Goal: Information Seeking & Learning: Learn about a topic

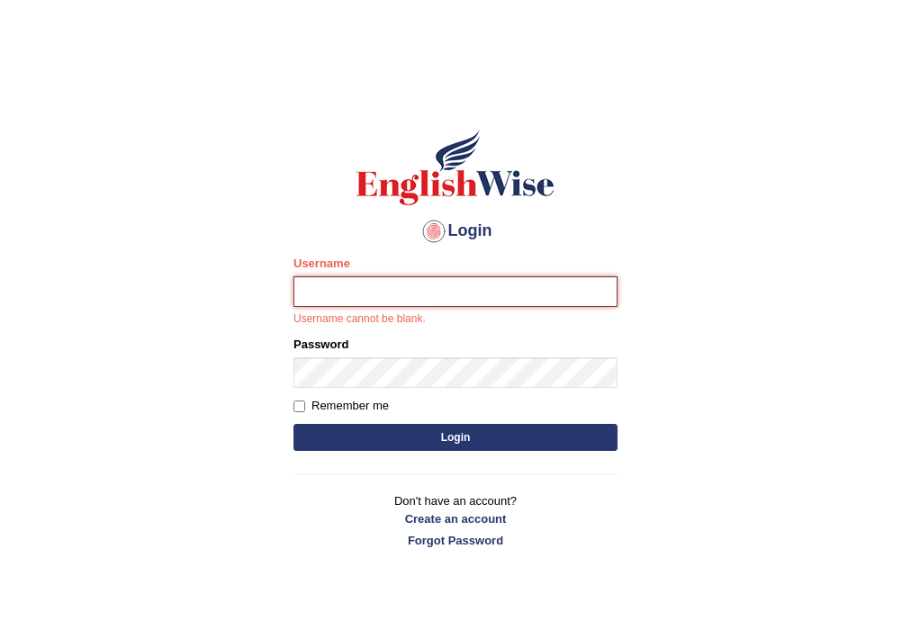
click at [419, 293] on input "Username" at bounding box center [455, 291] width 324 height 31
type input "ramaresh"
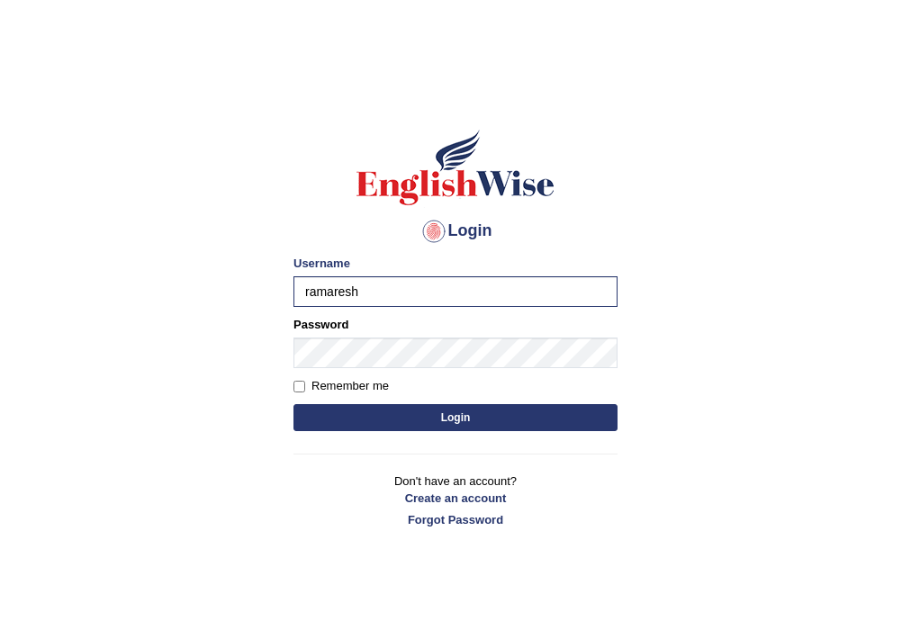
click at [736, 471] on body "Login Please fix the following errors: Username ramaresh Password Remember me L…" at bounding box center [455, 356] width 911 height 621
click at [409, 424] on button "Login" at bounding box center [455, 417] width 324 height 27
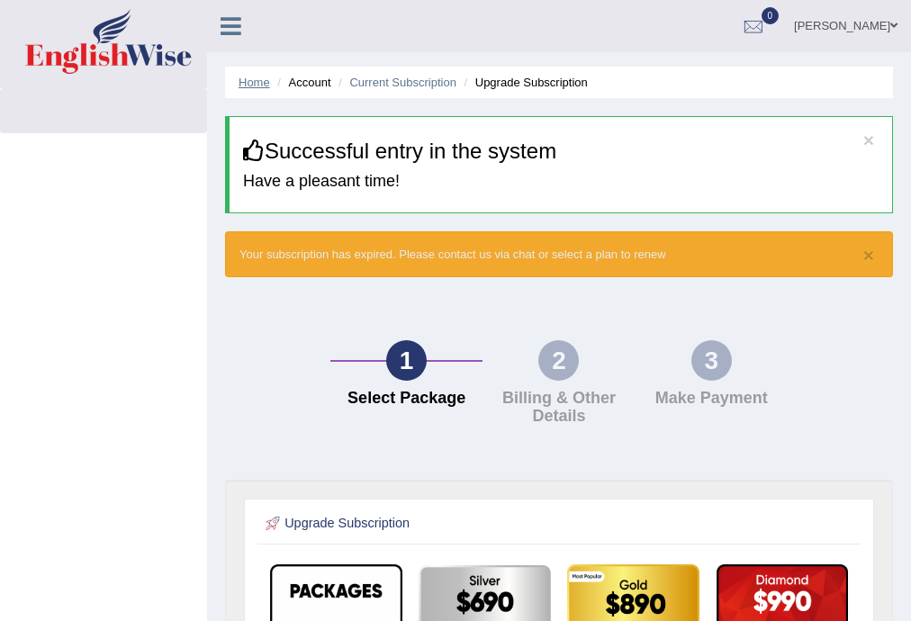
click at [259, 81] on link "Home" at bounding box center [255, 83] width 32 height 14
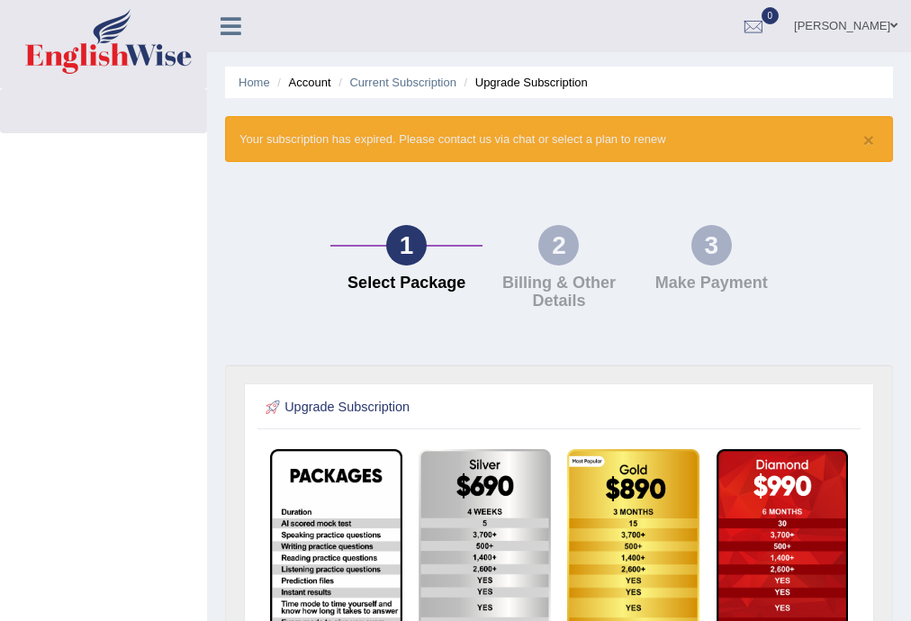
click at [893, 22] on span at bounding box center [893, 26] width 7 height 12
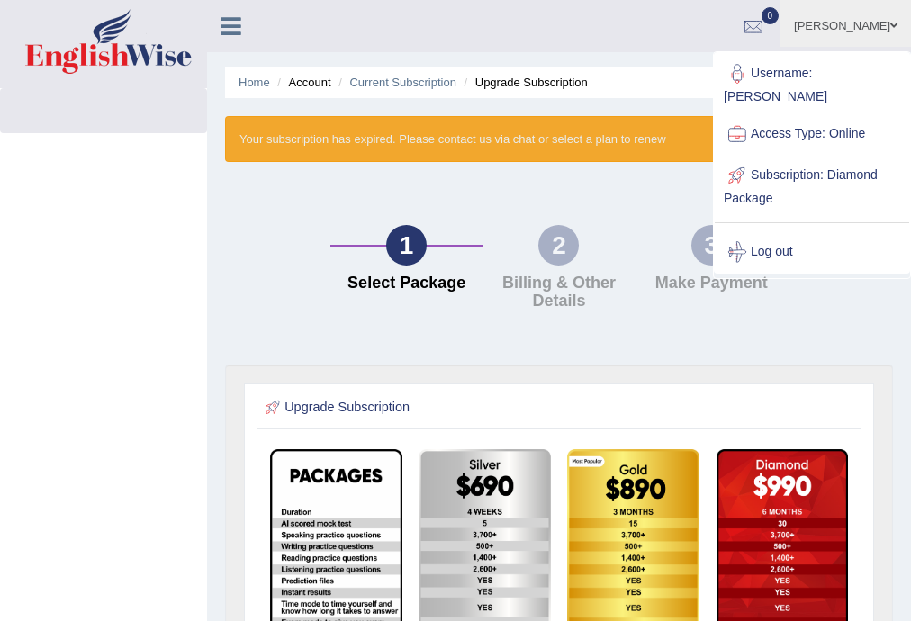
click at [777, 234] on link "Log out" at bounding box center [812, 251] width 194 height 41
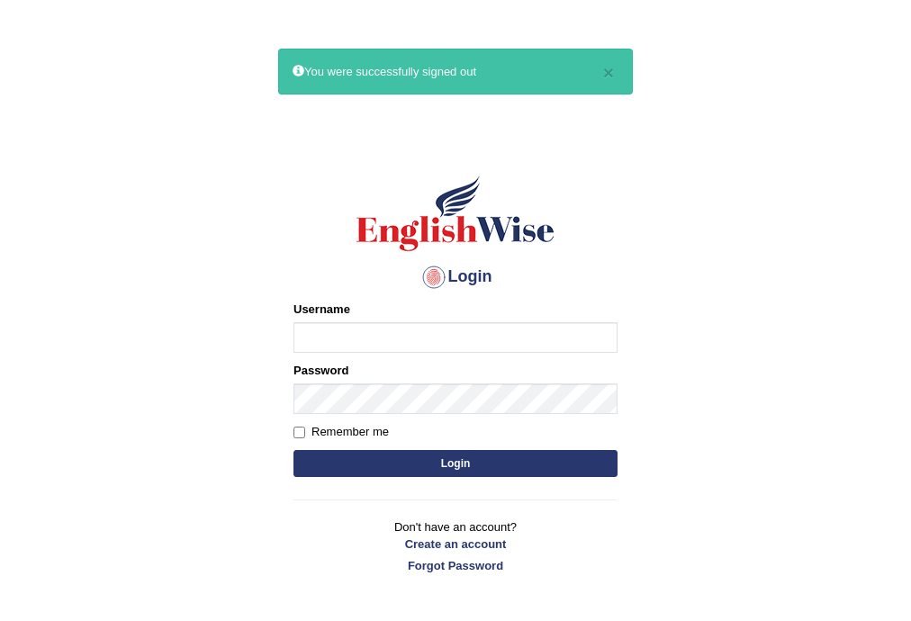
click at [326, 338] on input "Username" at bounding box center [455, 337] width 324 height 31
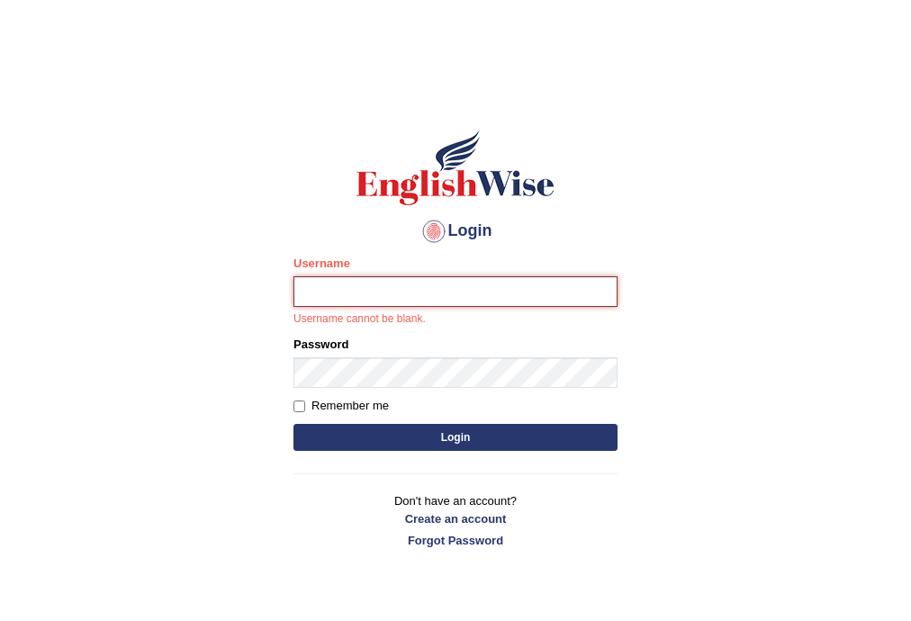
click at [397, 293] on input "Username" at bounding box center [455, 291] width 324 height 31
type input "ramaresh"
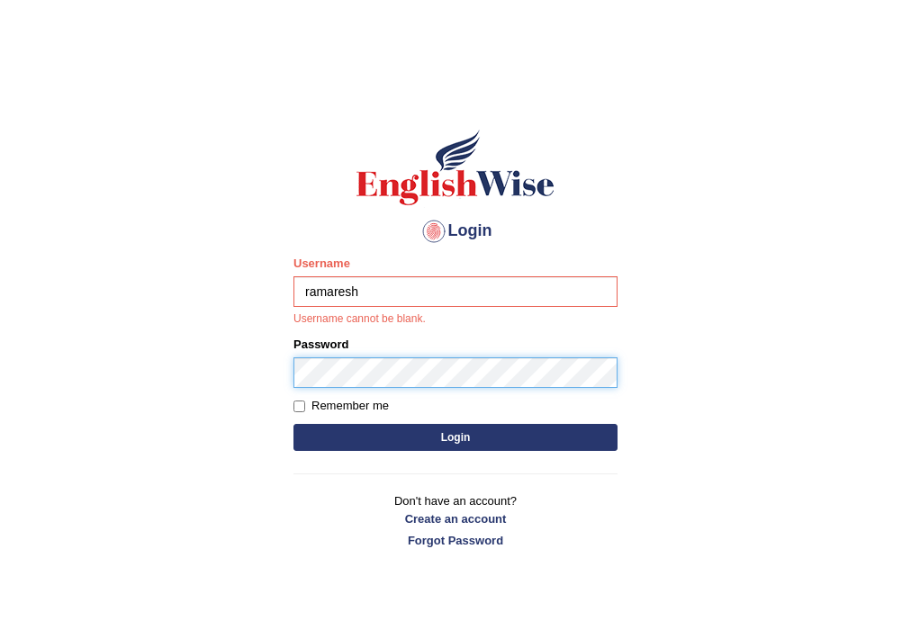
click at [403, 383] on form "Please fix the following errors: Username ramaresh Username cannot be blank. Pa…" at bounding box center [455, 356] width 324 height 202
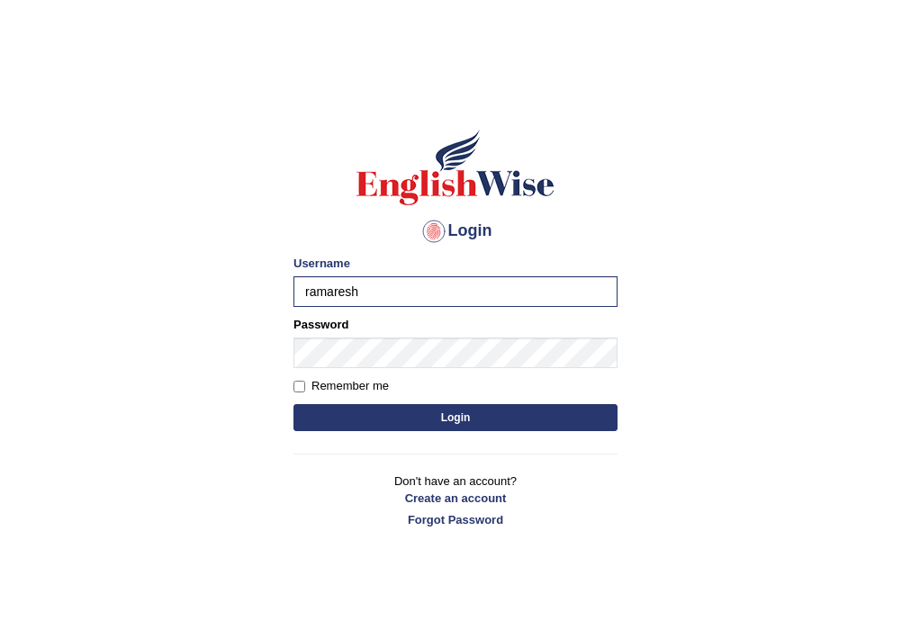
click at [636, 510] on body "Login Please fix the following errors: Username ramaresh Password Remember me L…" at bounding box center [455, 356] width 911 height 621
click at [454, 418] on button "Login" at bounding box center [455, 417] width 324 height 27
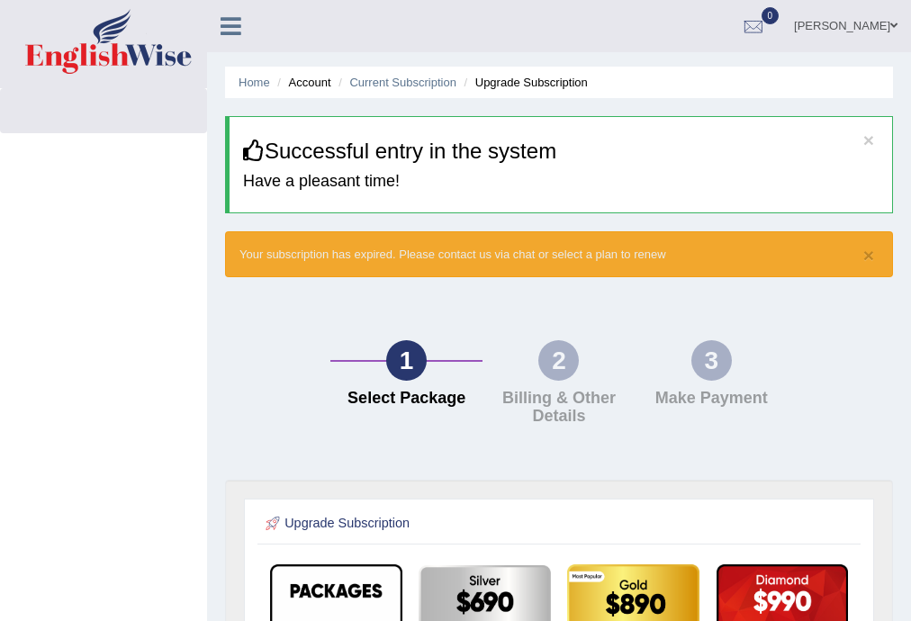
click at [554, 369] on div "2" at bounding box center [558, 360] width 41 height 41
click at [253, 83] on link "Home" at bounding box center [255, 83] width 32 height 14
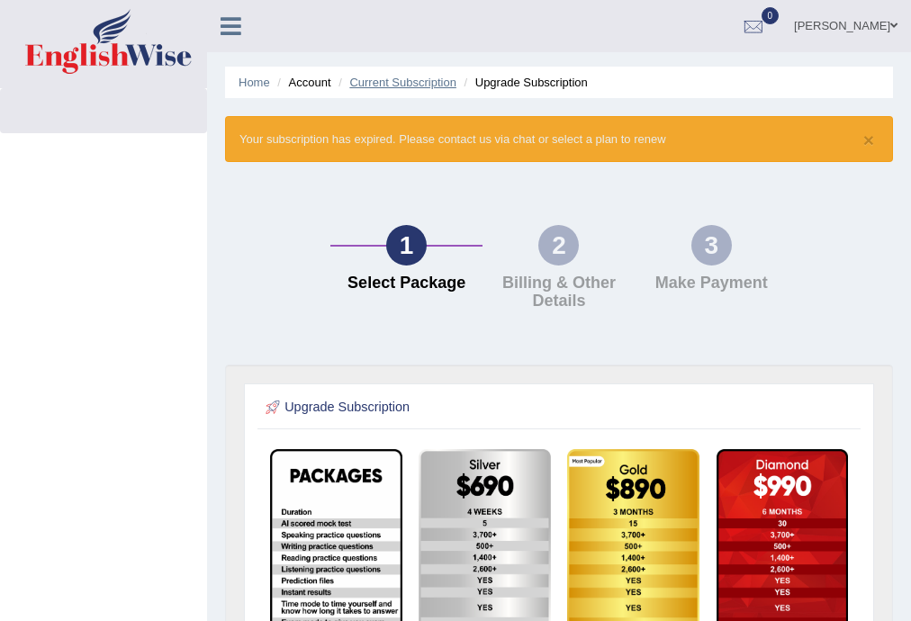
click at [382, 82] on link "Current Subscription" at bounding box center [402, 83] width 107 height 14
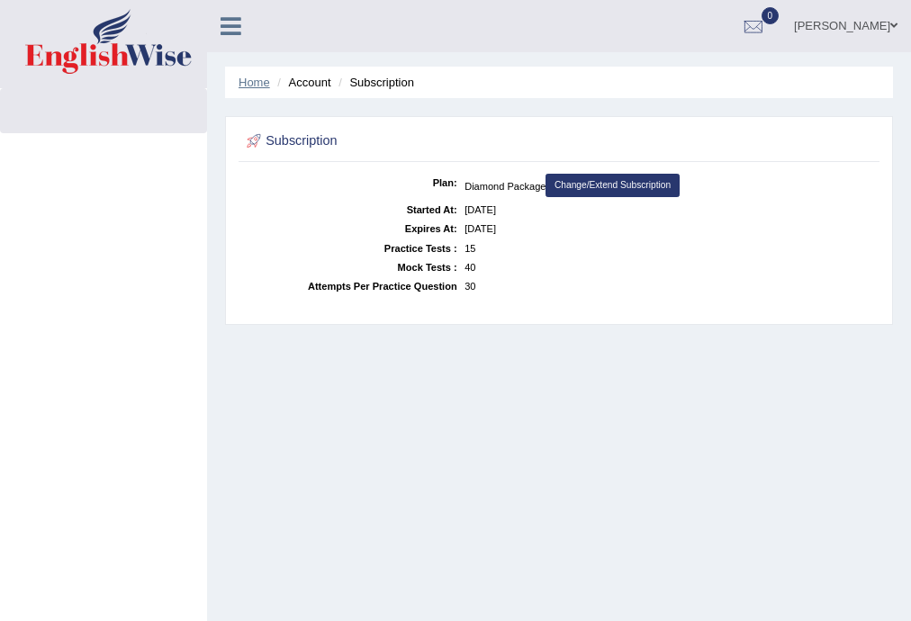
click at [257, 86] on link "Home" at bounding box center [255, 83] width 32 height 14
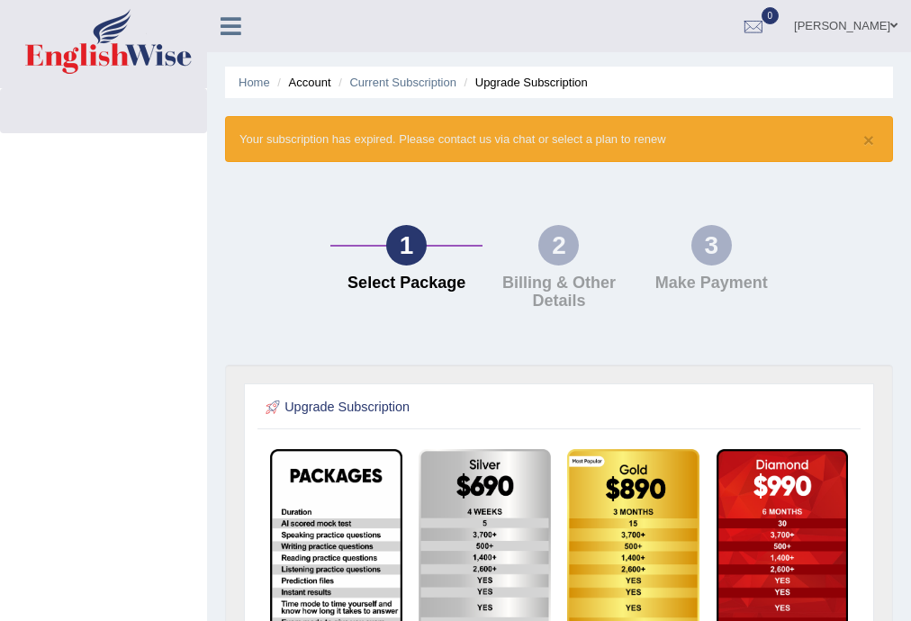
click at [227, 32] on icon at bounding box center [231, 25] width 21 height 23
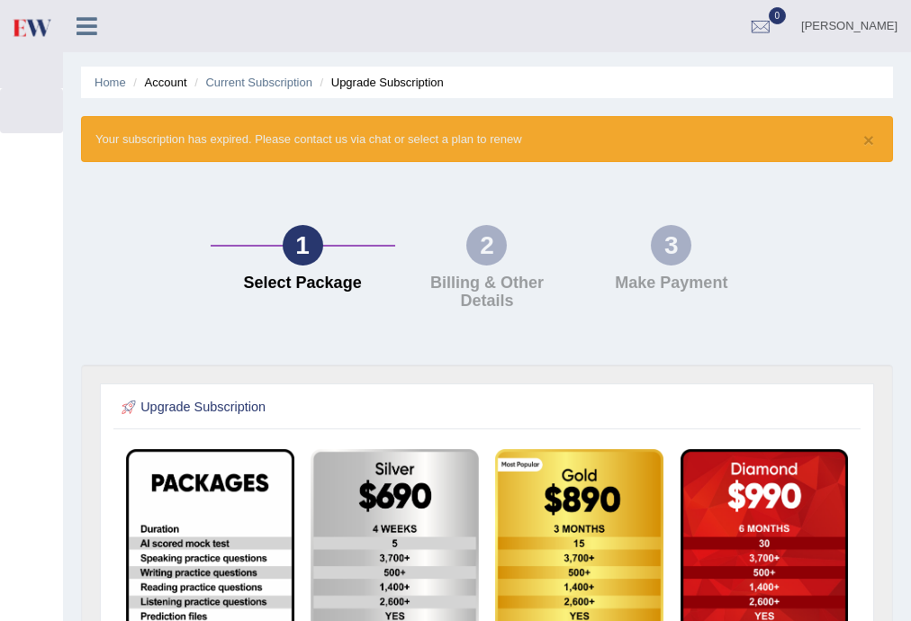
click at [300, 245] on div "1" at bounding box center [303, 245] width 41 height 41
click at [115, 82] on link "Home" at bounding box center [111, 83] width 32 height 14
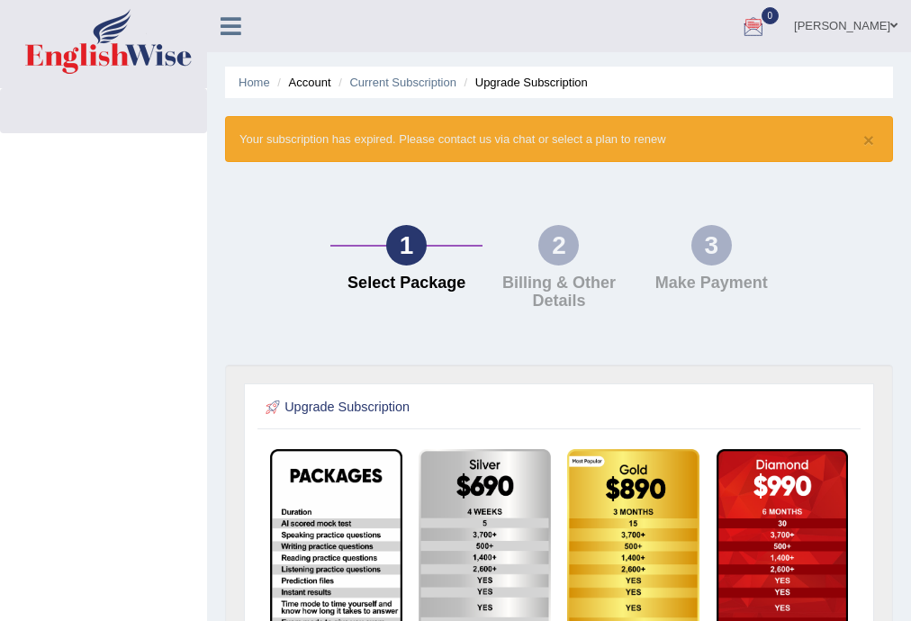
click at [882, 28] on link "ram naresh mahato" at bounding box center [845, 23] width 131 height 47
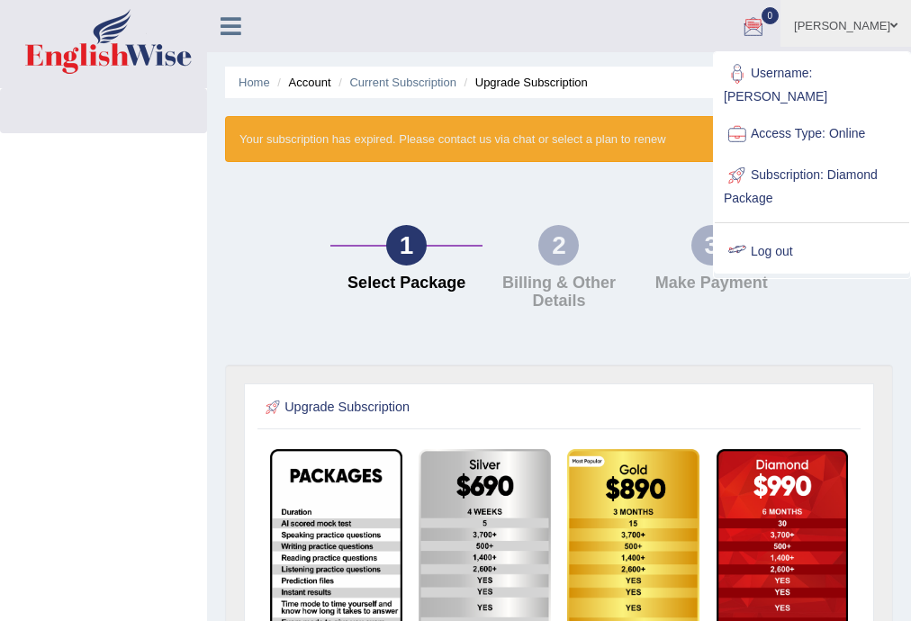
click at [779, 231] on link "Log out" at bounding box center [812, 251] width 194 height 41
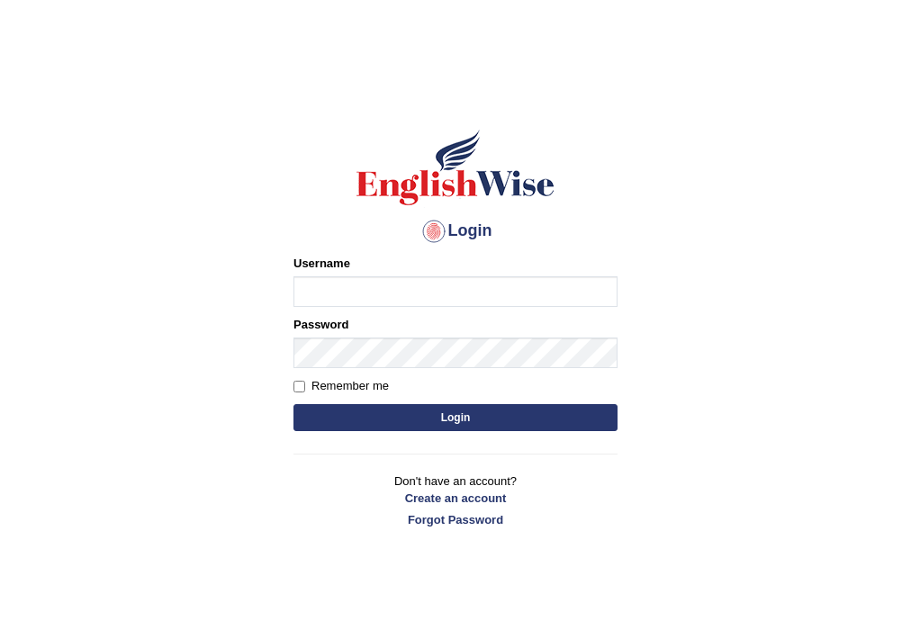
click at [382, 283] on input "Username" at bounding box center [455, 291] width 324 height 31
type input "ramaresh"
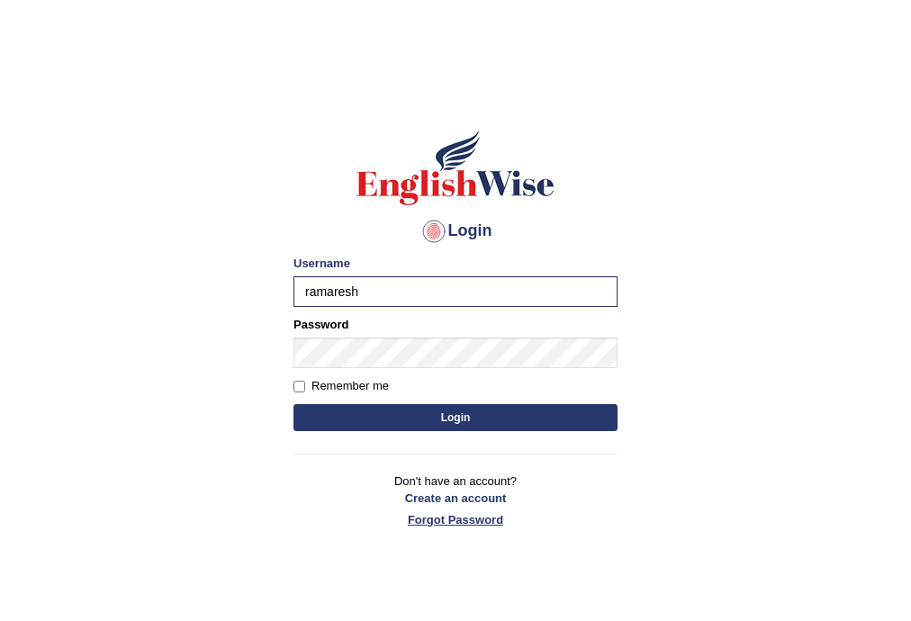
click at [598, 524] on link "Forgot Password" at bounding box center [455, 519] width 324 height 17
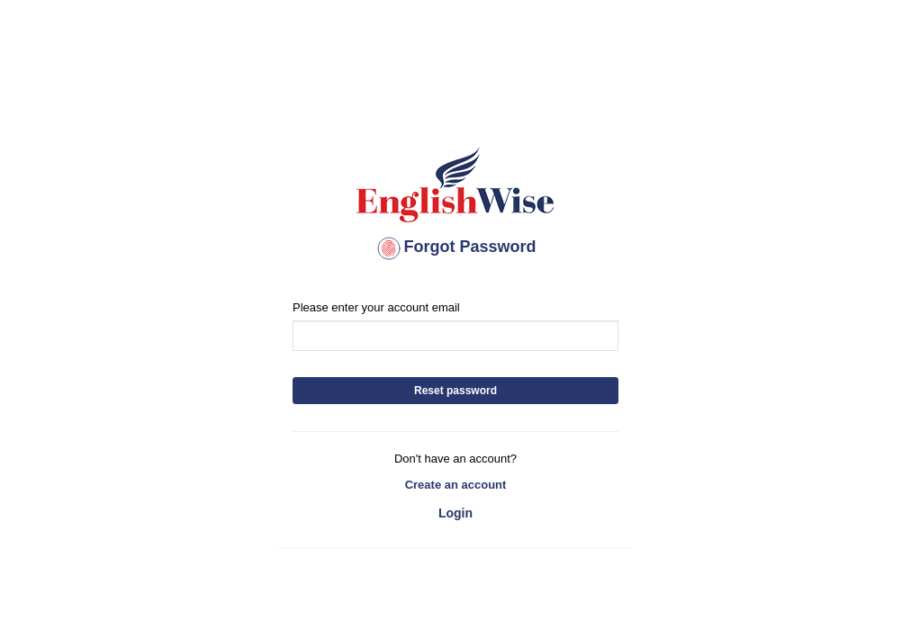
click at [446, 412] on div "Please enter your account email Reset password Don't have an account? Create an…" at bounding box center [455, 415] width 353 height 261
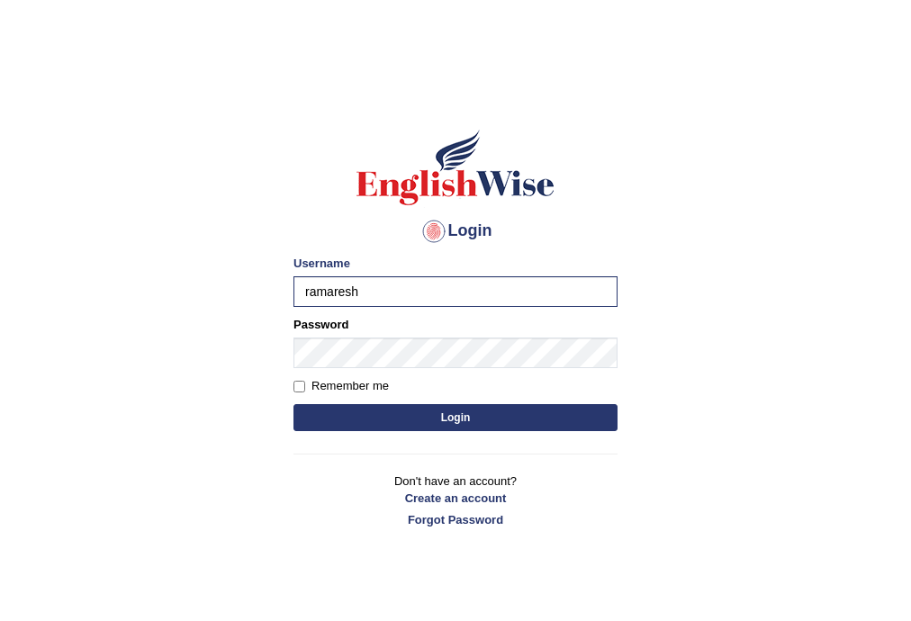
click at [616, 483] on p "Don't have an account? Create an account Forgot Password" at bounding box center [455, 501] width 324 height 56
click at [446, 419] on button "Login" at bounding box center [455, 417] width 324 height 27
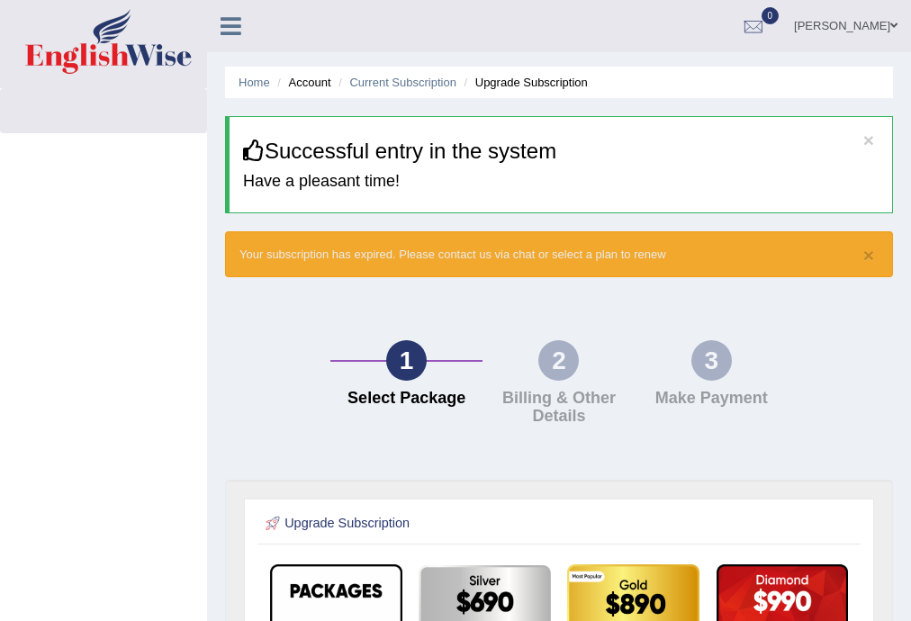
click at [328, 155] on h3 "Successful entry in the system" at bounding box center [561, 151] width 636 height 23
click at [358, 82] on link "Current Subscription" at bounding box center [402, 83] width 107 height 14
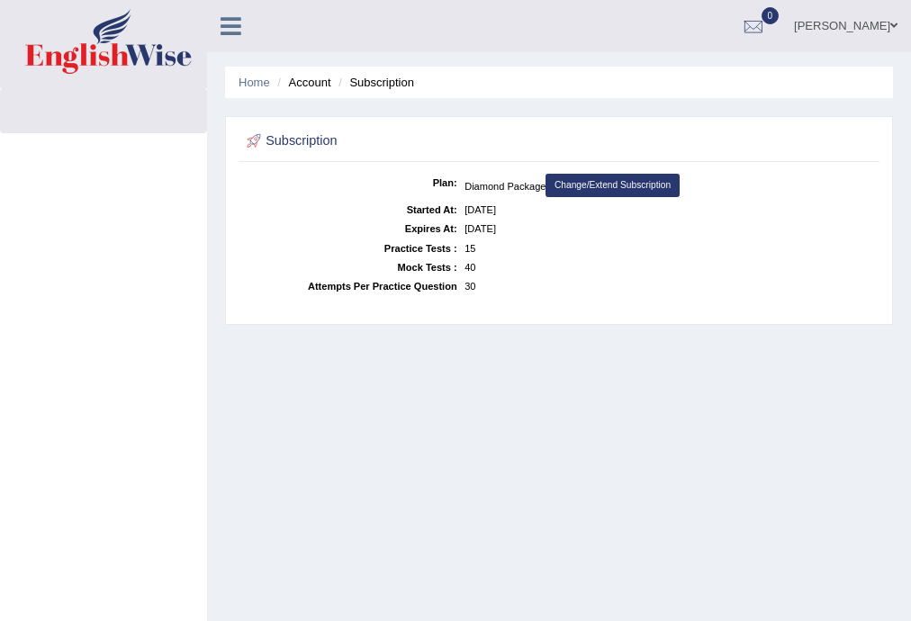
click at [369, 84] on li "Subscription" at bounding box center [374, 82] width 80 height 17
click at [263, 77] on link "Home" at bounding box center [255, 83] width 32 height 14
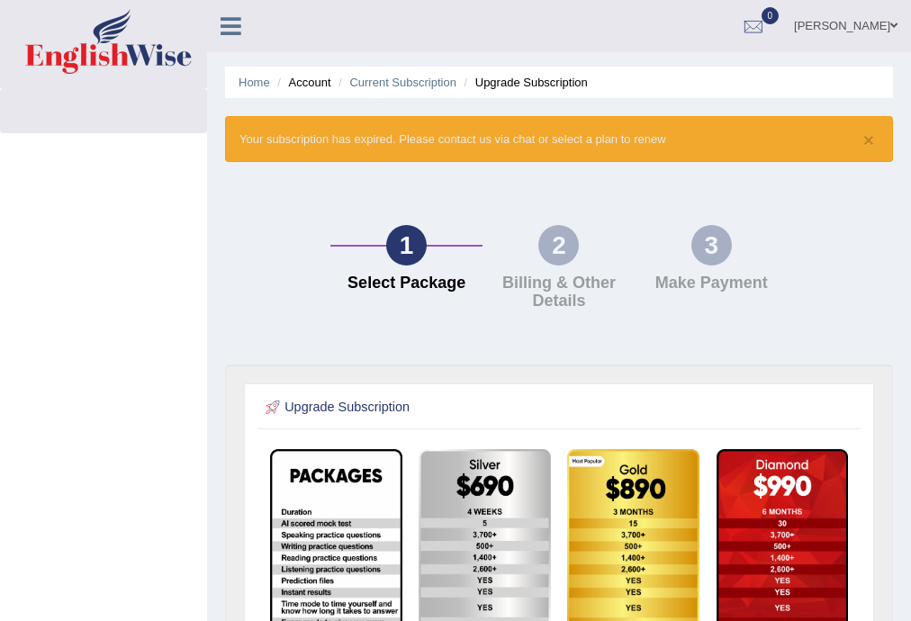
click at [86, 59] on img at bounding box center [108, 41] width 167 height 65
click at [97, 54] on img at bounding box center [108, 41] width 167 height 65
click at [232, 29] on icon at bounding box center [231, 25] width 21 height 23
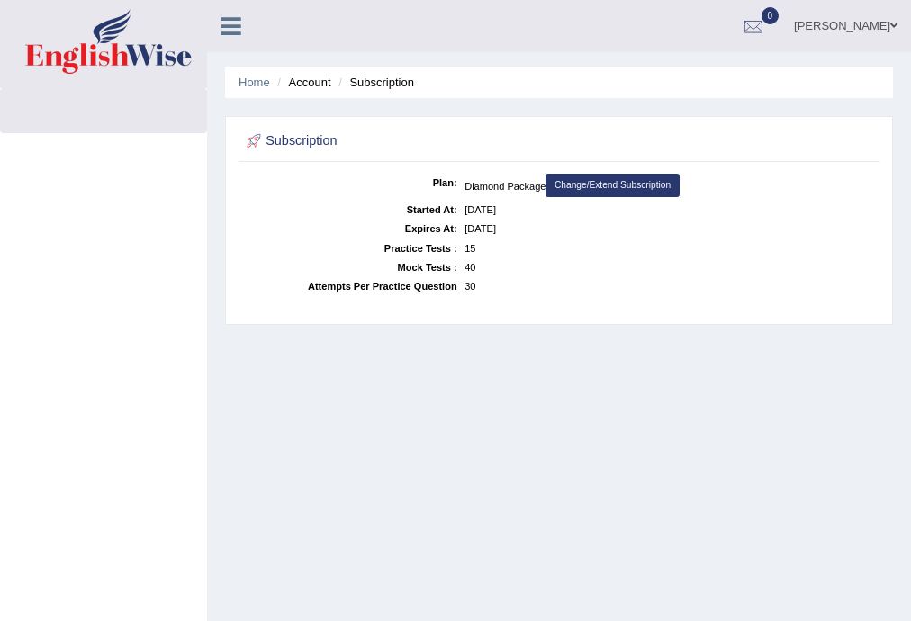
drag, startPoint x: 897, startPoint y: 25, endPoint x: 862, endPoint y: 31, distance: 34.6
click at [897, 23] on span at bounding box center [893, 26] width 7 height 12
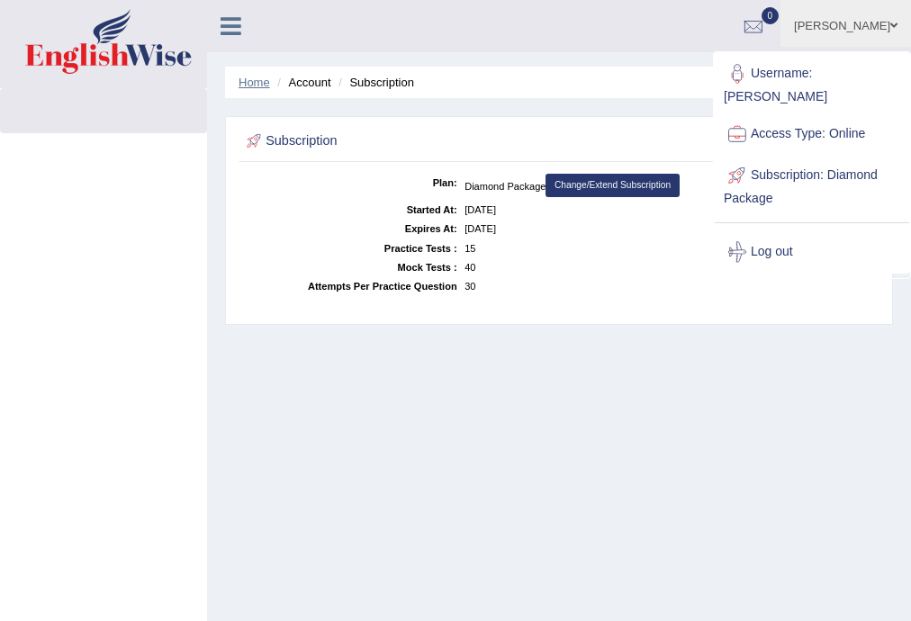
click at [260, 78] on link "Home" at bounding box center [255, 83] width 32 height 14
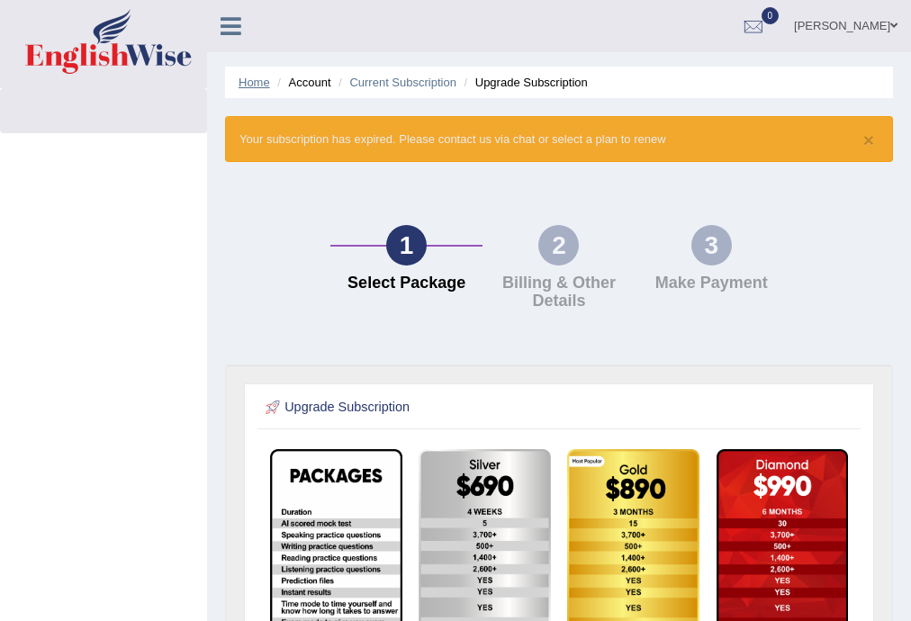
click at [252, 83] on link "Home" at bounding box center [255, 83] width 32 height 14
click at [249, 82] on link "Home" at bounding box center [255, 83] width 32 height 14
click at [255, 81] on link "Home" at bounding box center [255, 83] width 32 height 14
click at [870, 23] on link "[PERSON_NAME]" at bounding box center [845, 23] width 131 height 47
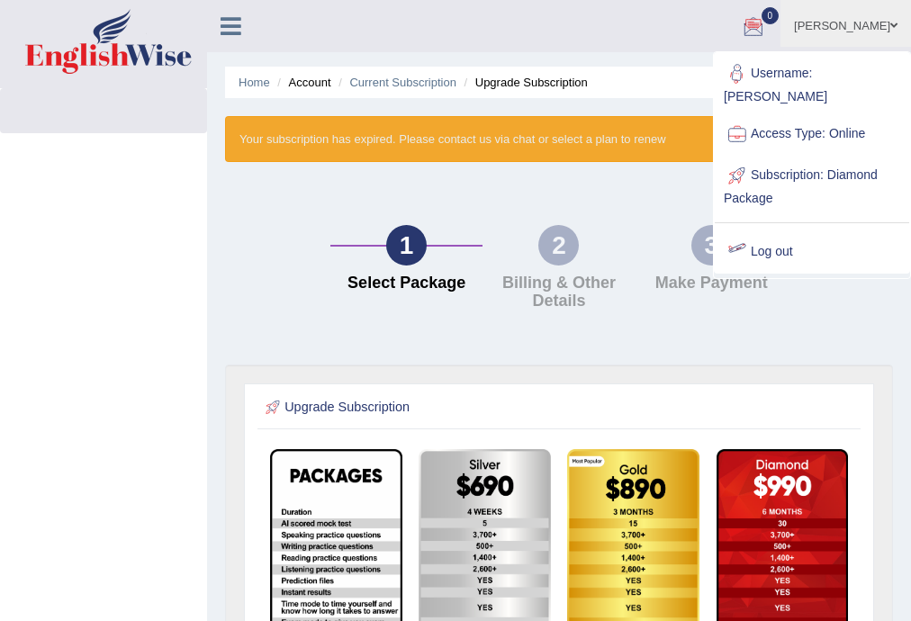
click at [755, 234] on link "Log out" at bounding box center [812, 251] width 194 height 41
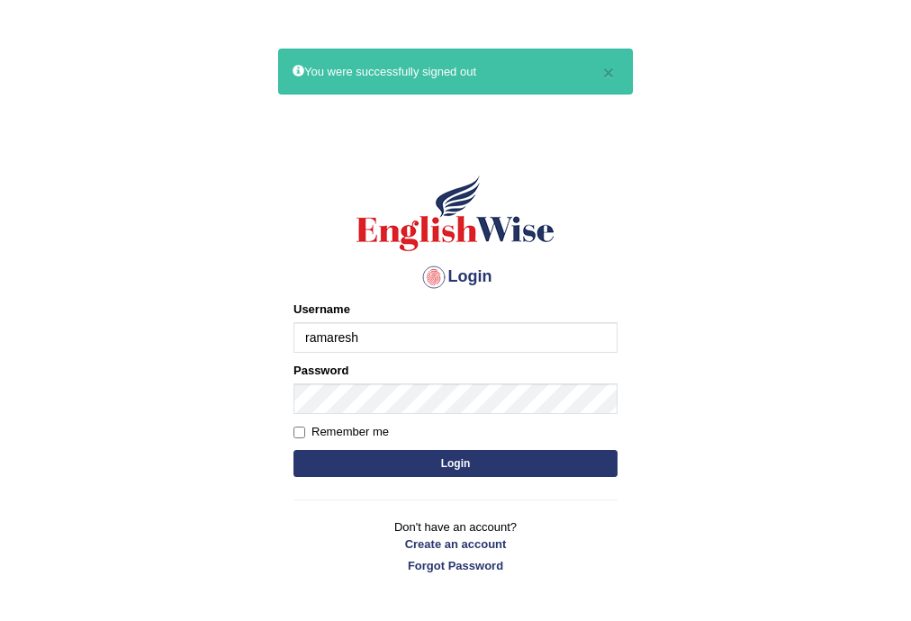
type input "ramaresh"
click at [734, 485] on body "× You were successfully signed out Login Please fix the following errors: Usern…" at bounding box center [455, 356] width 911 height 621
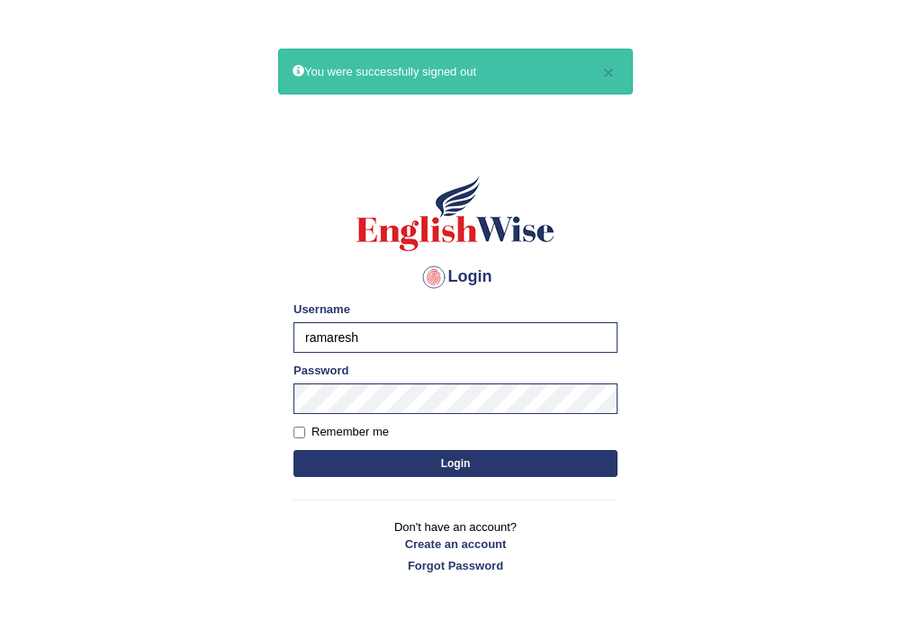
click at [512, 456] on button "Login" at bounding box center [455, 463] width 324 height 27
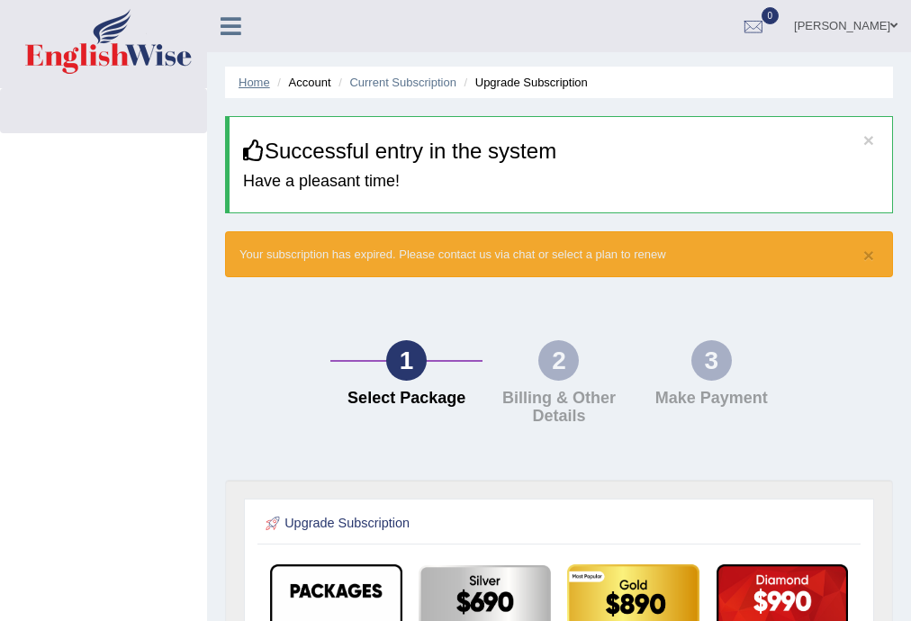
click at [241, 82] on link "Home" at bounding box center [255, 83] width 32 height 14
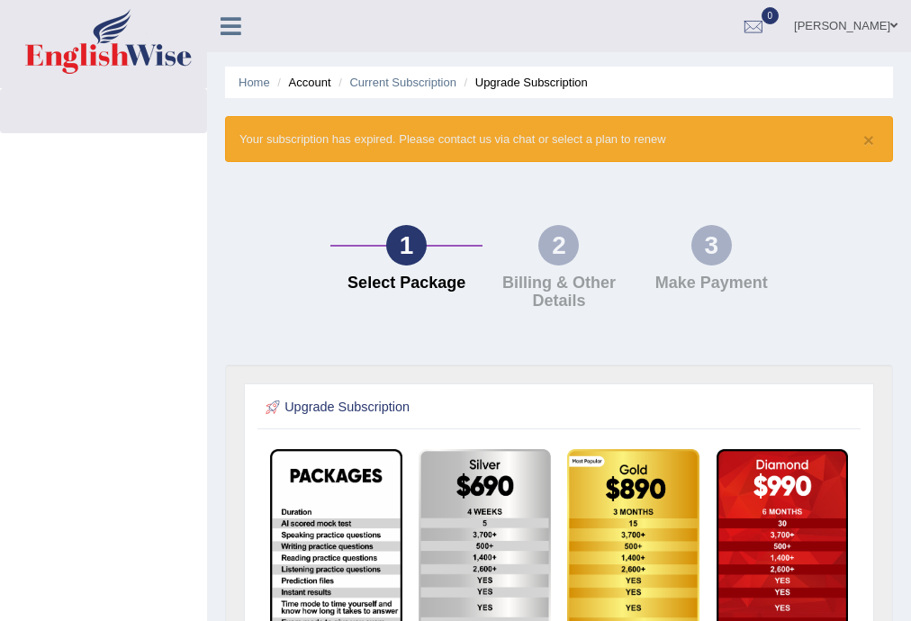
click at [241, 82] on link "Home" at bounding box center [255, 83] width 32 height 14
click at [893, 26] on span at bounding box center [893, 26] width 7 height 12
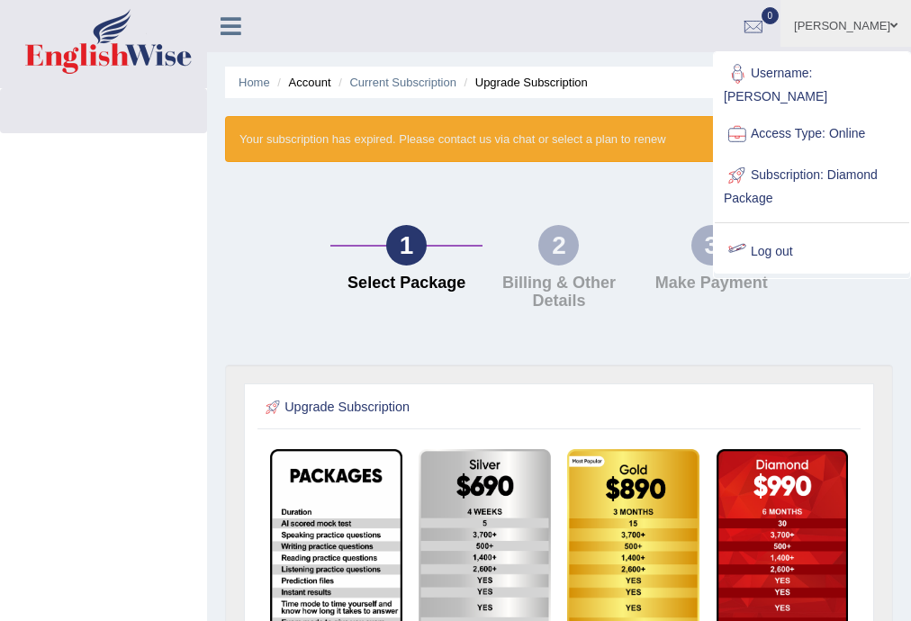
click at [773, 231] on link "Log out" at bounding box center [812, 251] width 194 height 41
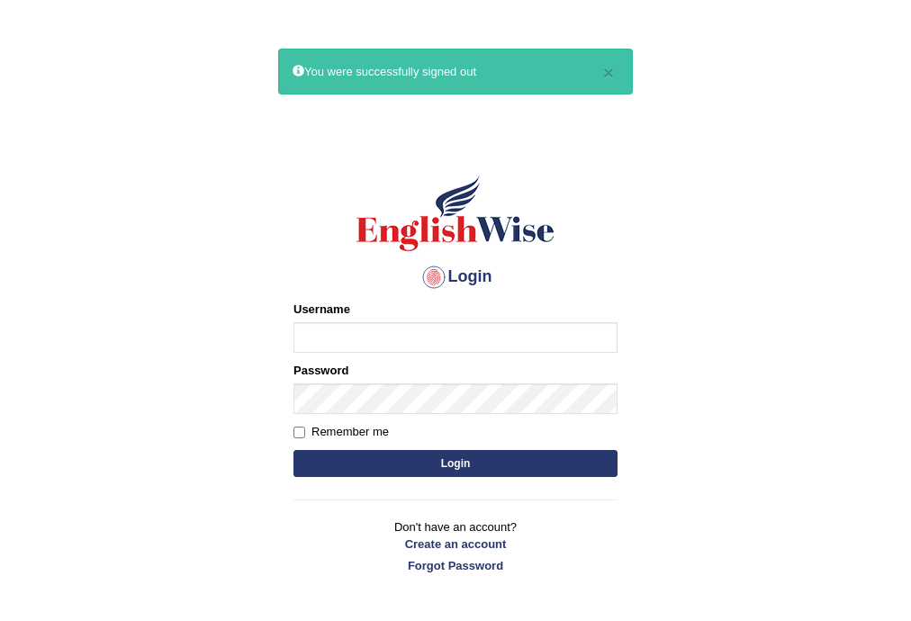
click at [379, 333] on input "Username" at bounding box center [455, 337] width 324 height 31
type input "r"
type input "Ramaresh"
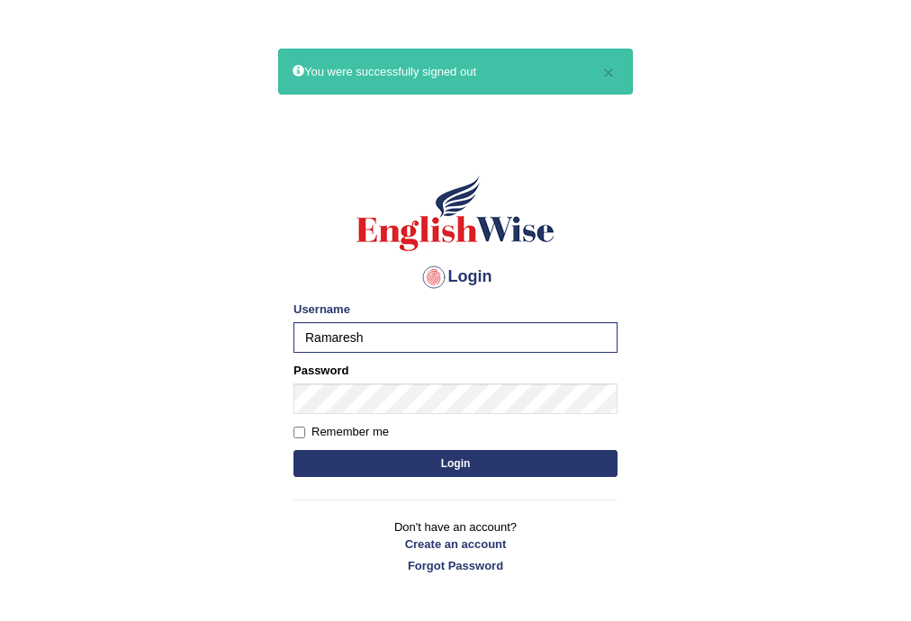
click at [657, 546] on body "× You were successfully signed out Login Please fix the following errors: Usern…" at bounding box center [455, 356] width 911 height 621
click at [492, 468] on button "Login" at bounding box center [455, 463] width 324 height 27
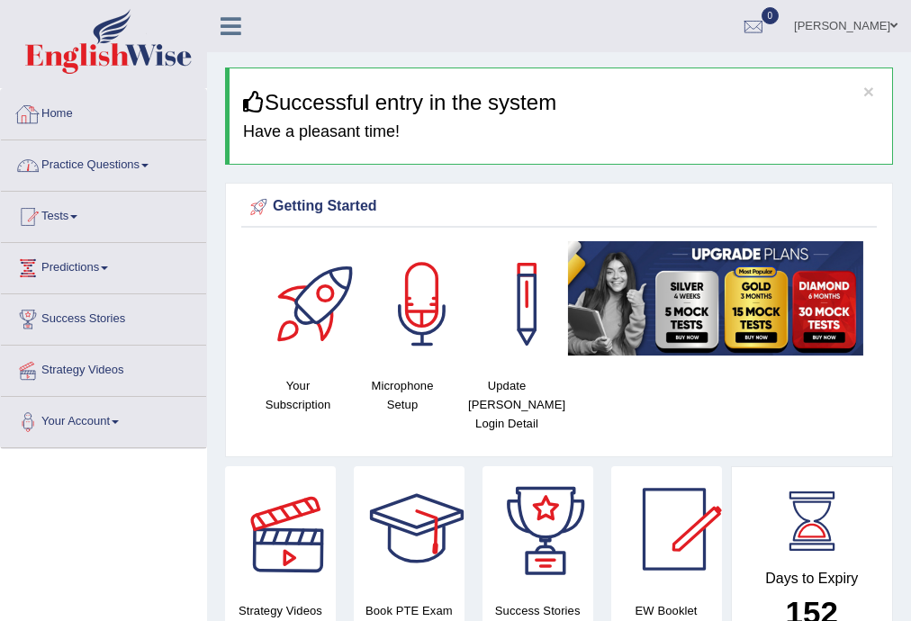
click at [74, 156] on link "Practice Questions" at bounding box center [103, 162] width 205 height 45
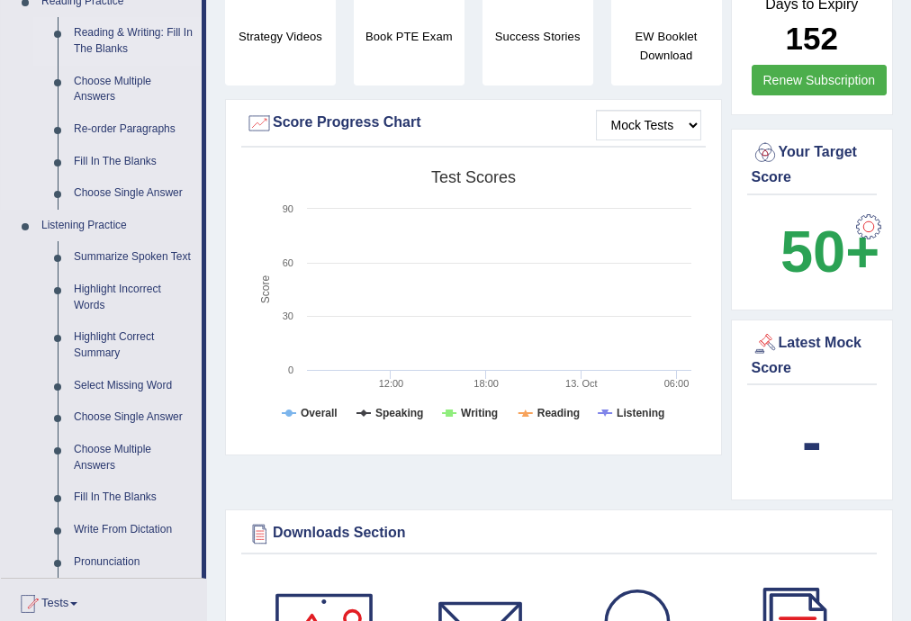
scroll to position [576, 0]
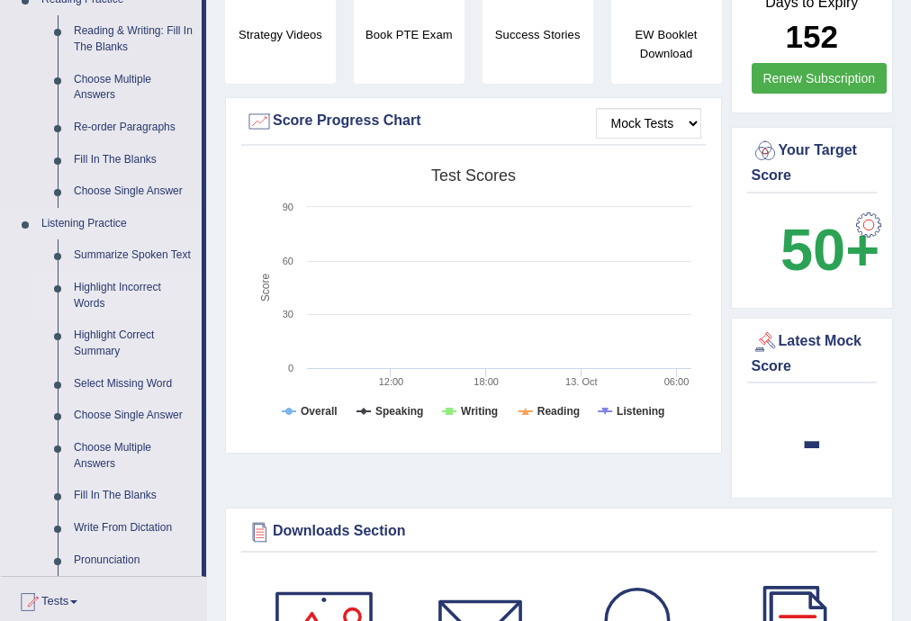
click at [102, 293] on link "Highlight Incorrect Words" at bounding box center [134, 296] width 136 height 48
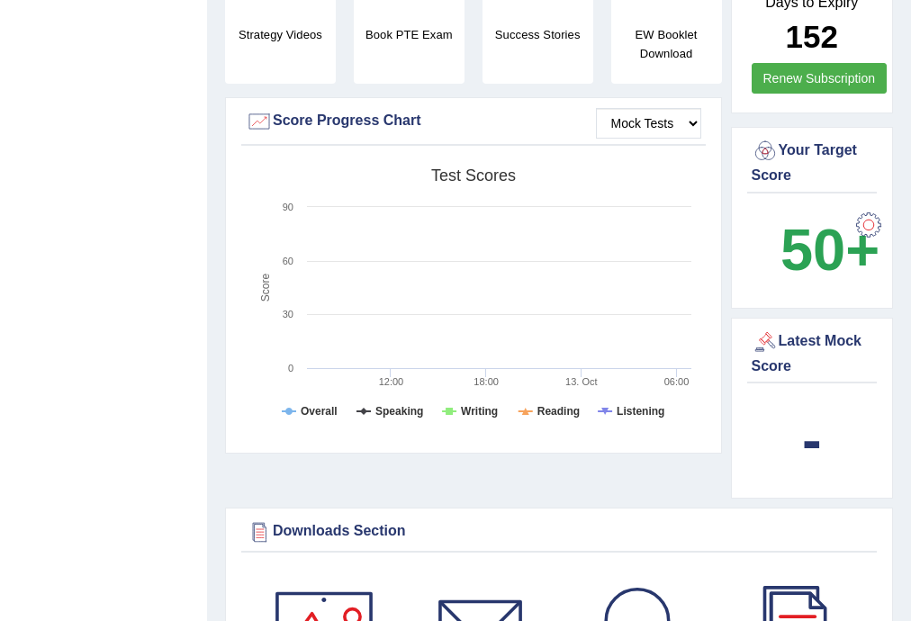
scroll to position [226, 0]
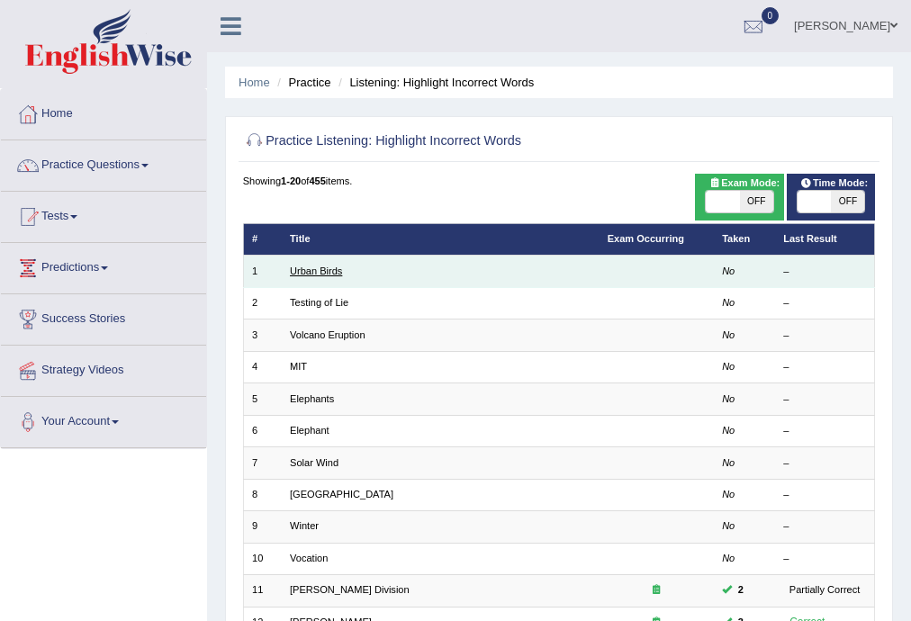
click at [311, 266] on link "Urban Birds" at bounding box center [316, 271] width 52 height 11
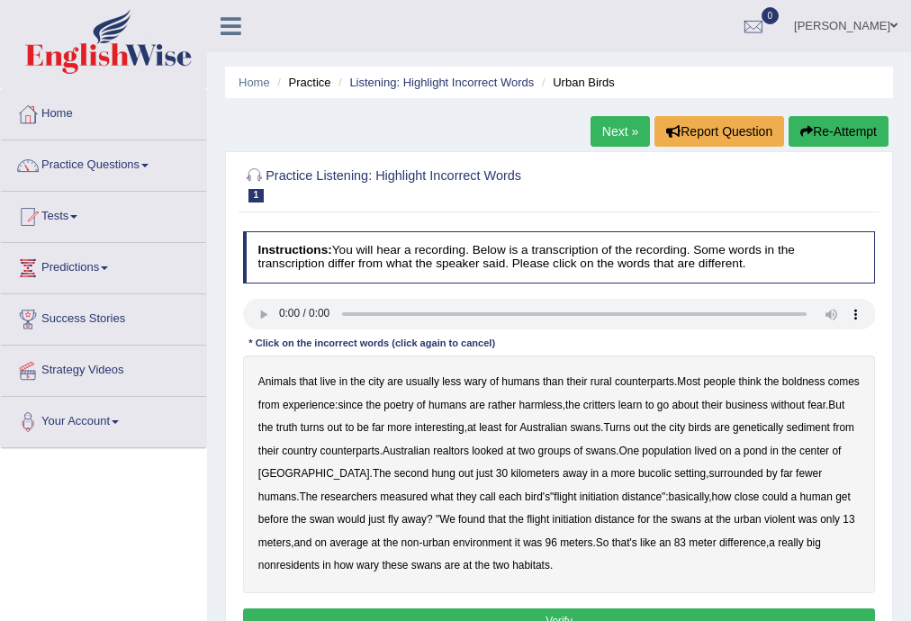
click at [819, 133] on button "Re-Attempt" at bounding box center [839, 131] width 100 height 31
click at [144, 163] on link "Practice Questions" at bounding box center [103, 162] width 205 height 45
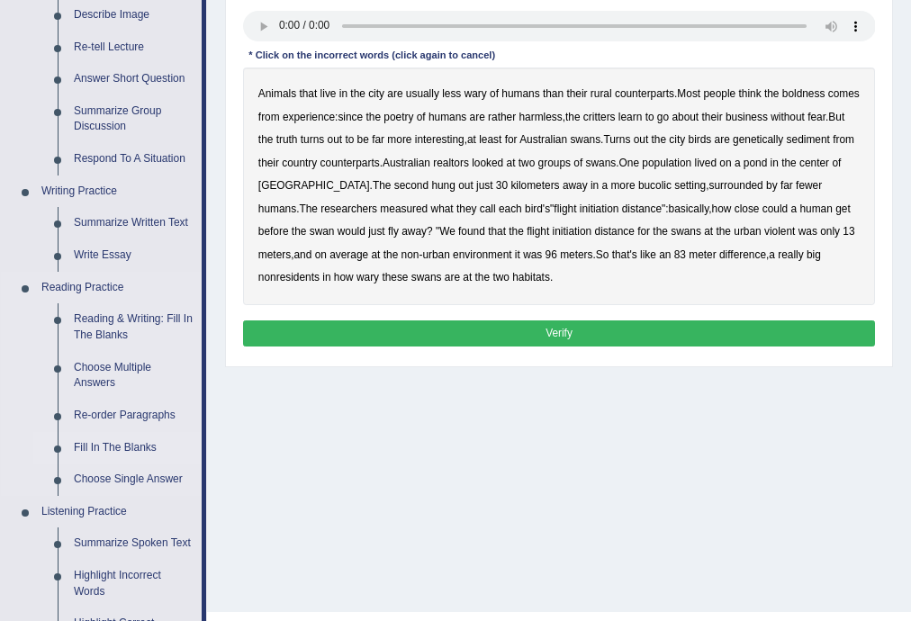
scroll to position [788, 0]
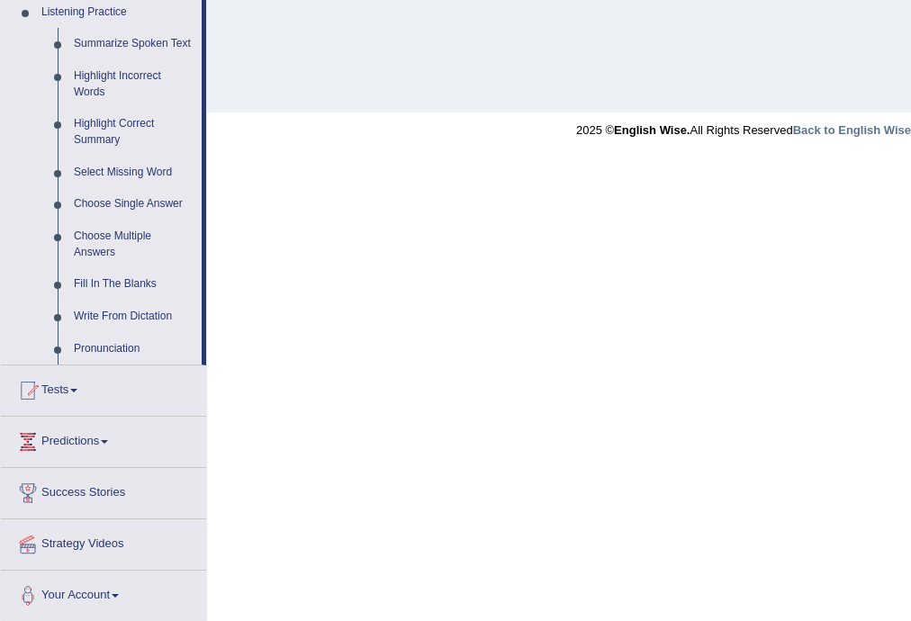
click at [101, 313] on link "Write From Dictation" at bounding box center [134, 317] width 136 height 32
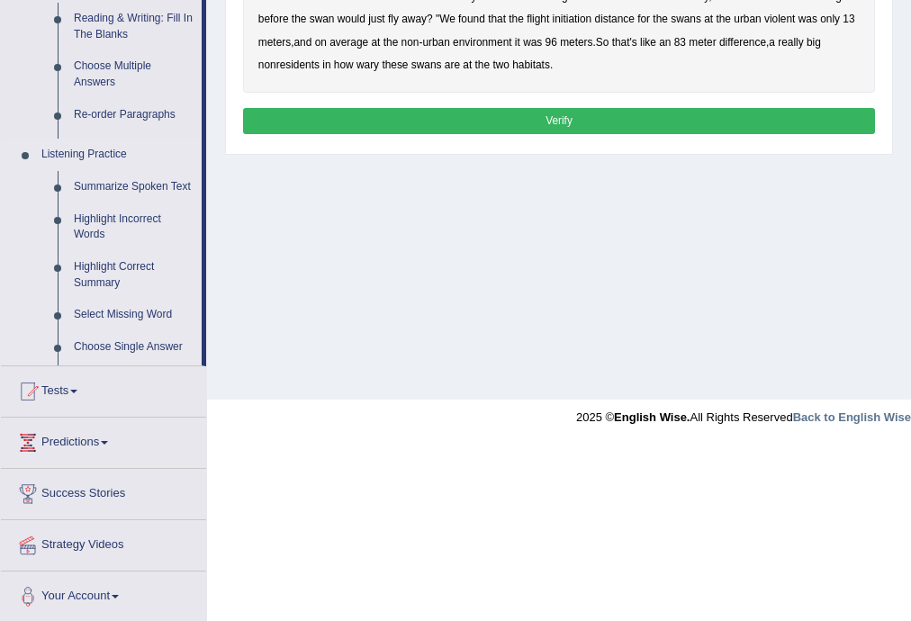
scroll to position [324, 0]
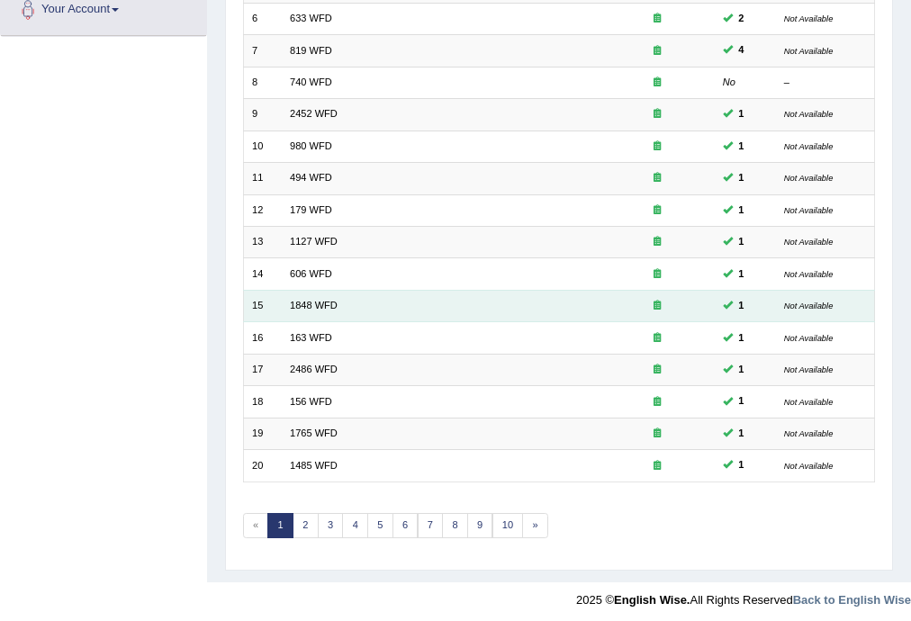
scroll to position [414, 0]
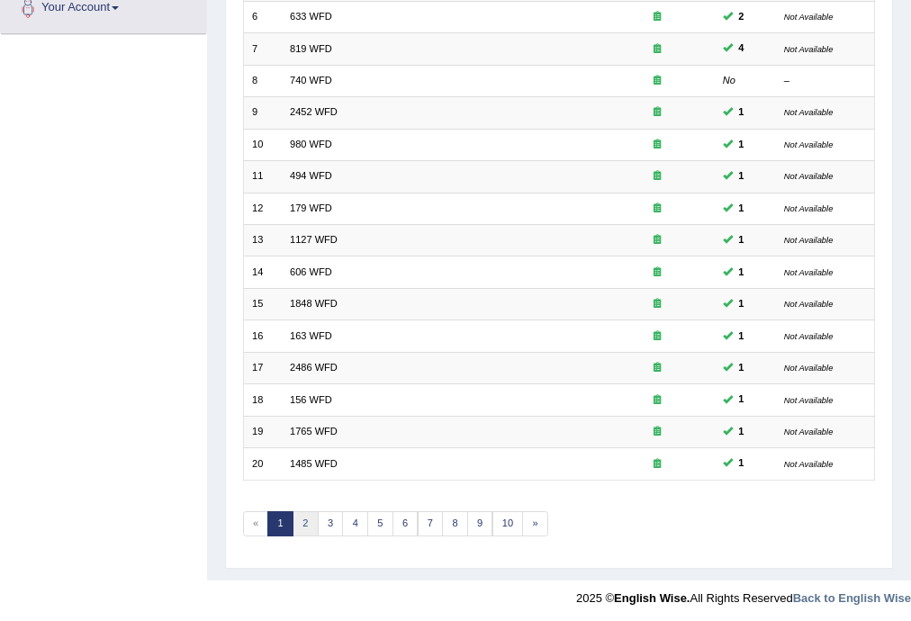
click at [302, 519] on link "2" at bounding box center [306, 523] width 26 height 25
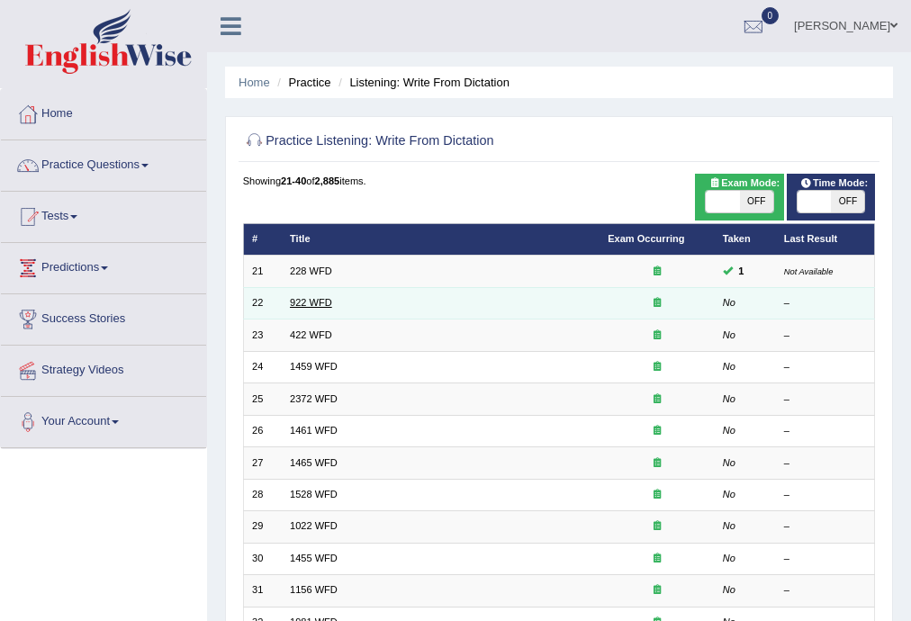
click at [315, 306] on link "922 WFD" at bounding box center [311, 302] width 42 height 11
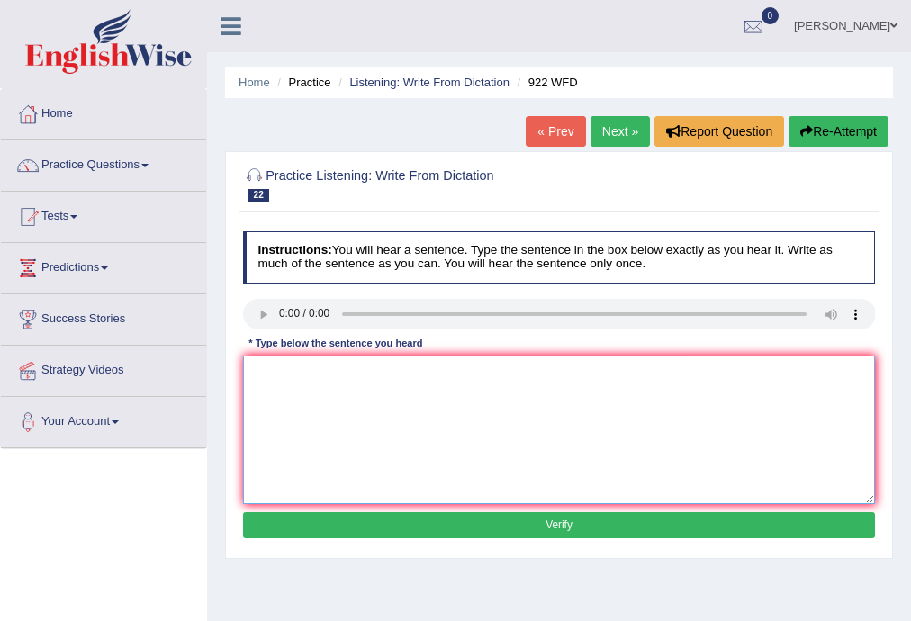
click at [364, 395] on textarea at bounding box center [559, 430] width 633 height 149
click at [258, 374] on textarea "students tending to be attend conference must register first." at bounding box center [559, 430] width 633 height 149
click at [394, 370] on textarea "Students tending to be attend conference must register first." at bounding box center [559, 430] width 633 height 149
type textarea "Students tending to be atten conference must register first."
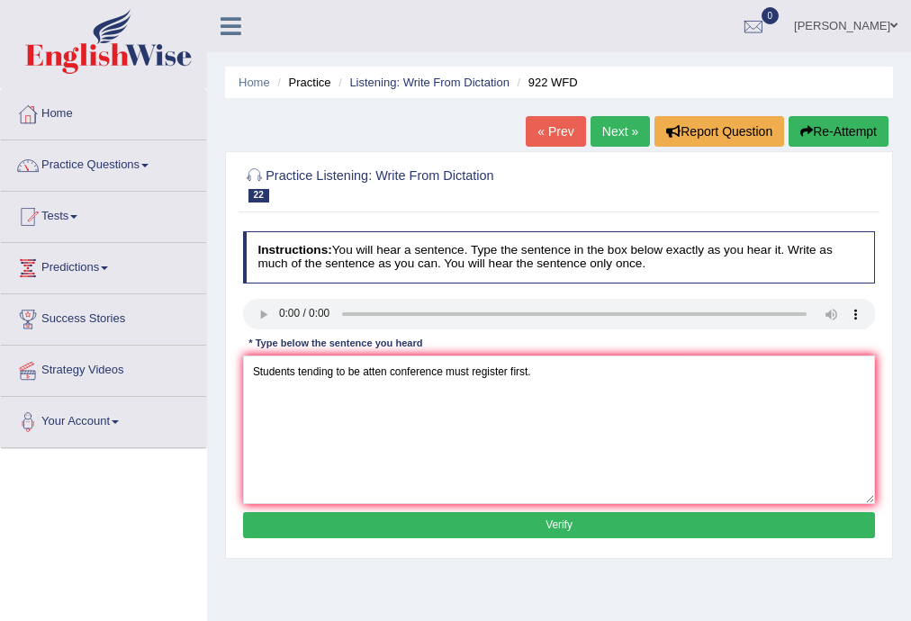
click at [570, 524] on button "Verify" at bounding box center [559, 525] width 633 height 26
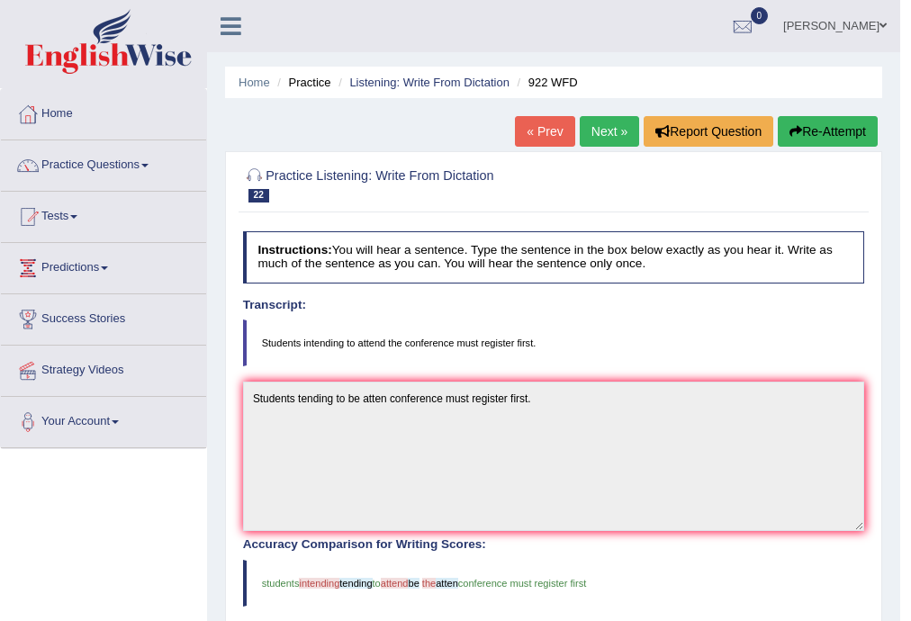
click at [623, 130] on link "Next »" at bounding box center [609, 131] width 59 height 31
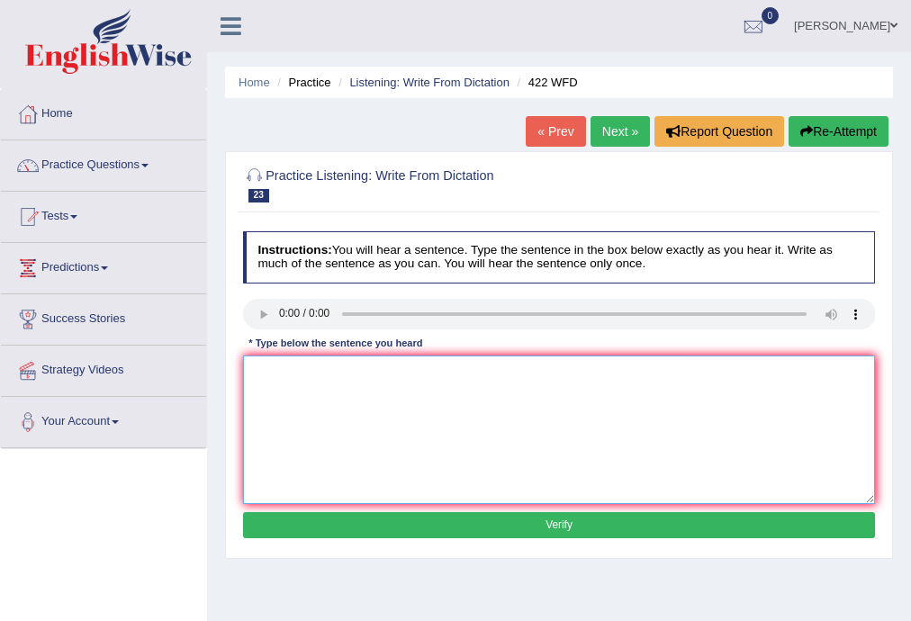
click at [286, 370] on textarea at bounding box center [559, 430] width 633 height 149
type textarea "t"
click at [490, 378] on textarea "The most important details argument are missing" at bounding box center [559, 430] width 633 height 149
type textarea "The most important details argument are missing."
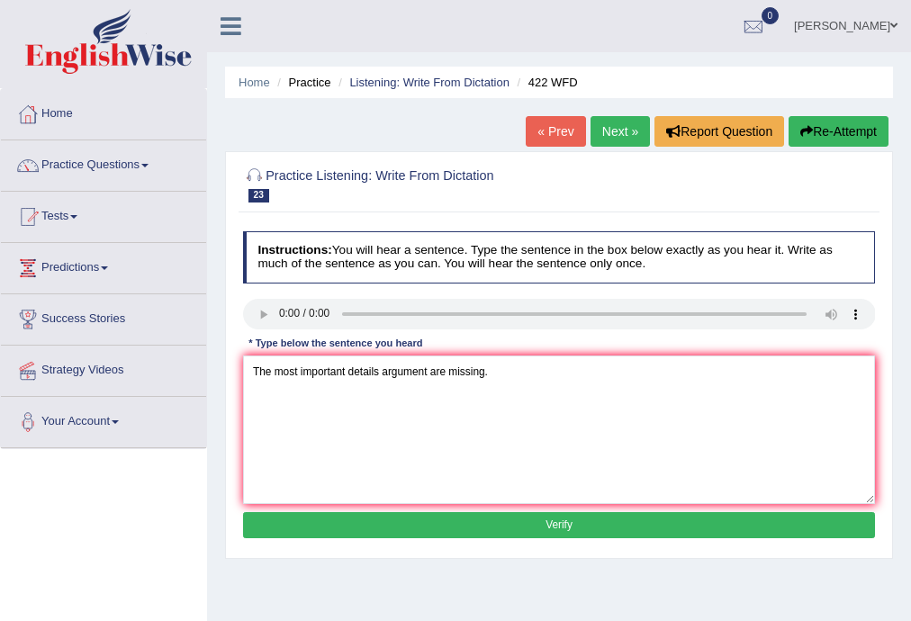
click at [544, 522] on button "Verify" at bounding box center [559, 525] width 633 height 26
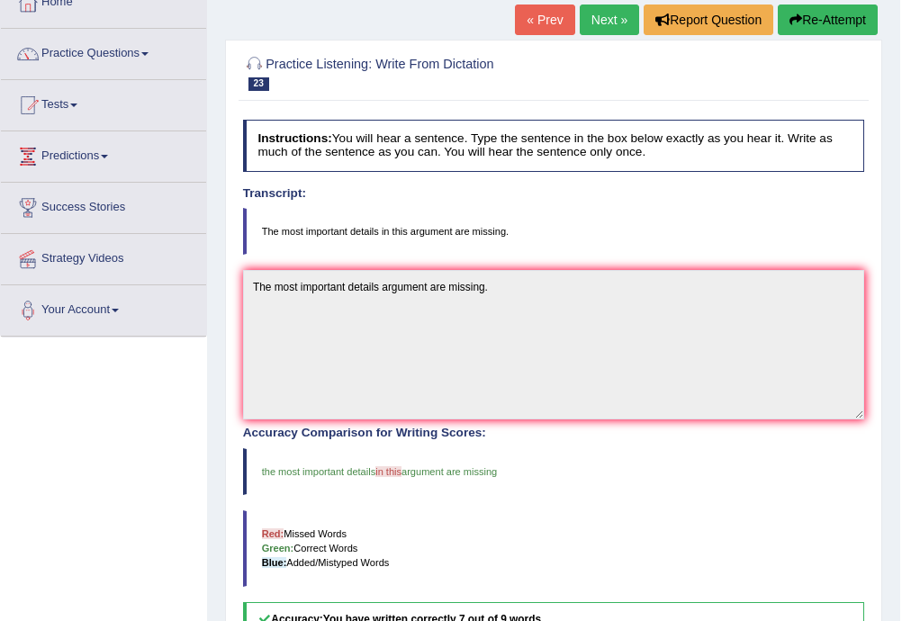
scroll to position [110, 0]
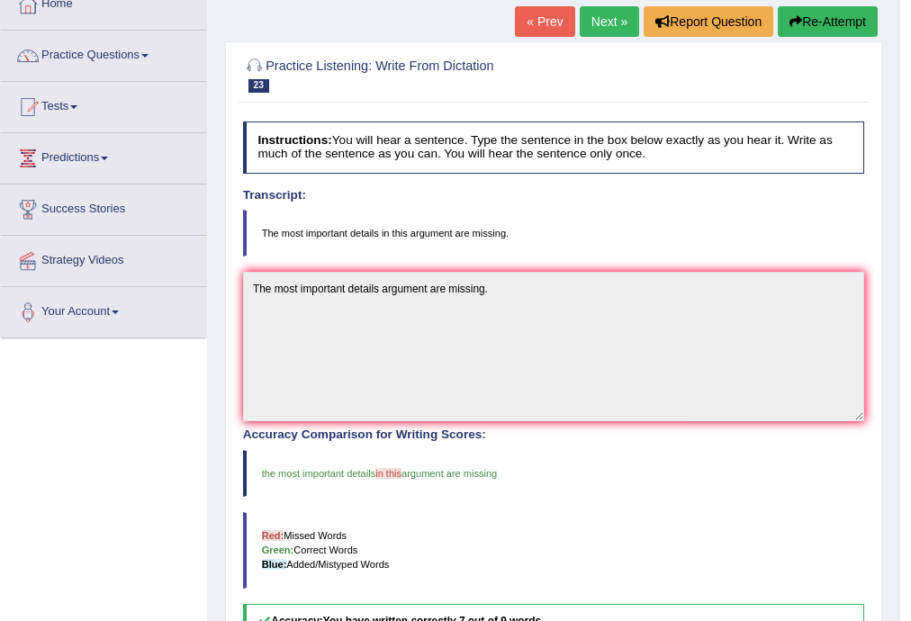
click at [596, 22] on link "Next »" at bounding box center [609, 21] width 59 height 31
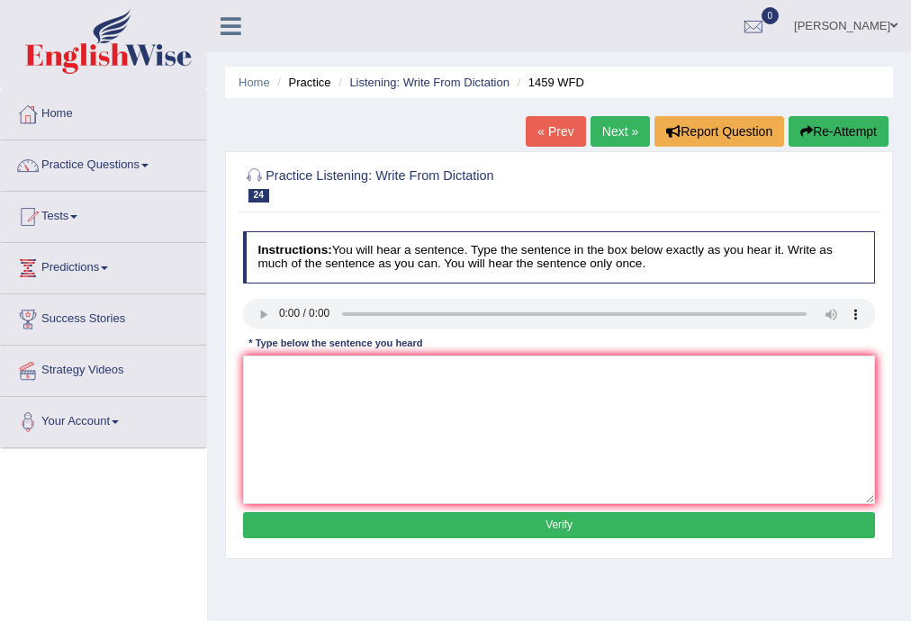
click at [627, 133] on link "Next »" at bounding box center [620, 131] width 59 height 31
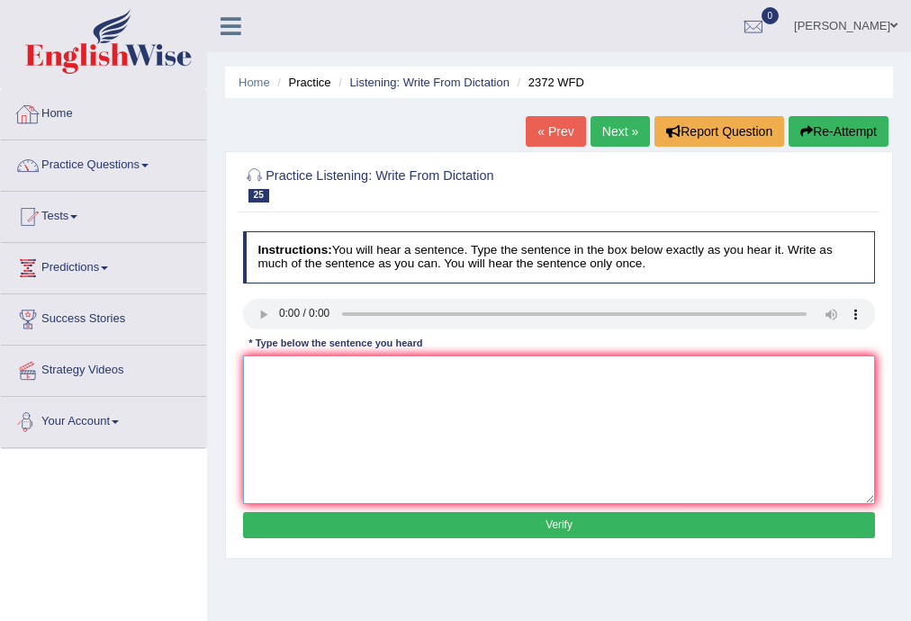
click at [399, 384] on textarea at bounding box center [559, 430] width 633 height 149
type textarea "w"
click at [405, 371] on textarea "We most hand our assginmebnt end of semester." at bounding box center [559, 430] width 633 height 149
click at [450, 369] on textarea "We most hand our assginmebnt by end of semester." at bounding box center [559, 430] width 633 height 149
click at [394, 371] on textarea "We most hand our assginmebnt by end of semester." at bounding box center [559, 430] width 633 height 149
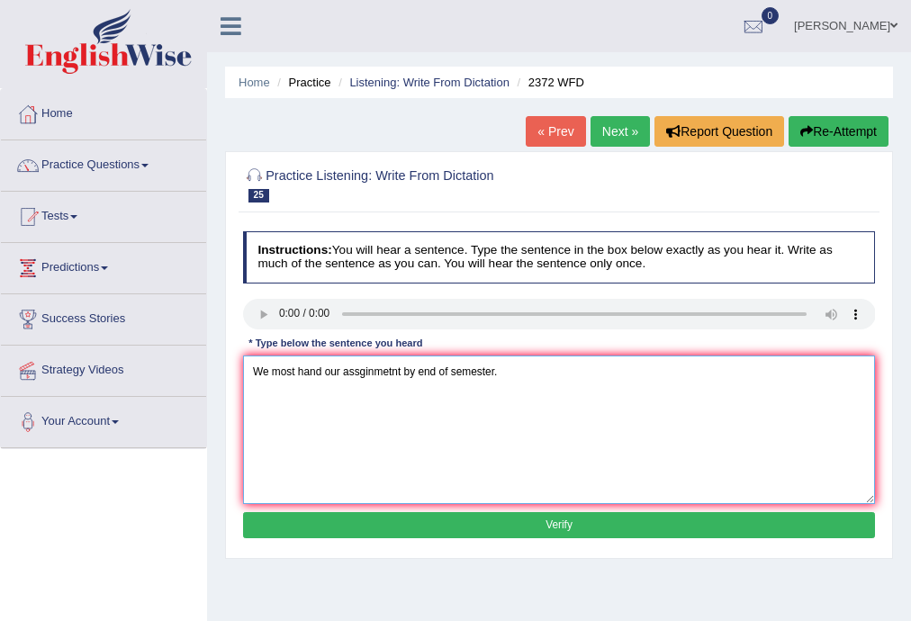
click at [451, 374] on textarea "We most hand our assginmetnt by end of semester." at bounding box center [559, 430] width 633 height 149
type textarea "We most hand our assginmetnt by end of the semester."
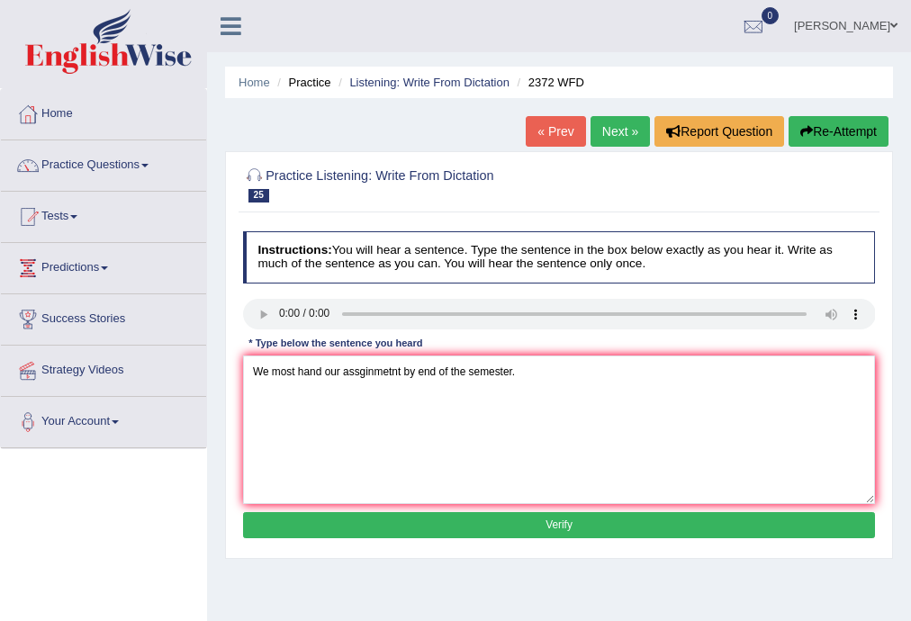
click at [549, 526] on button "Verify" at bounding box center [559, 525] width 633 height 26
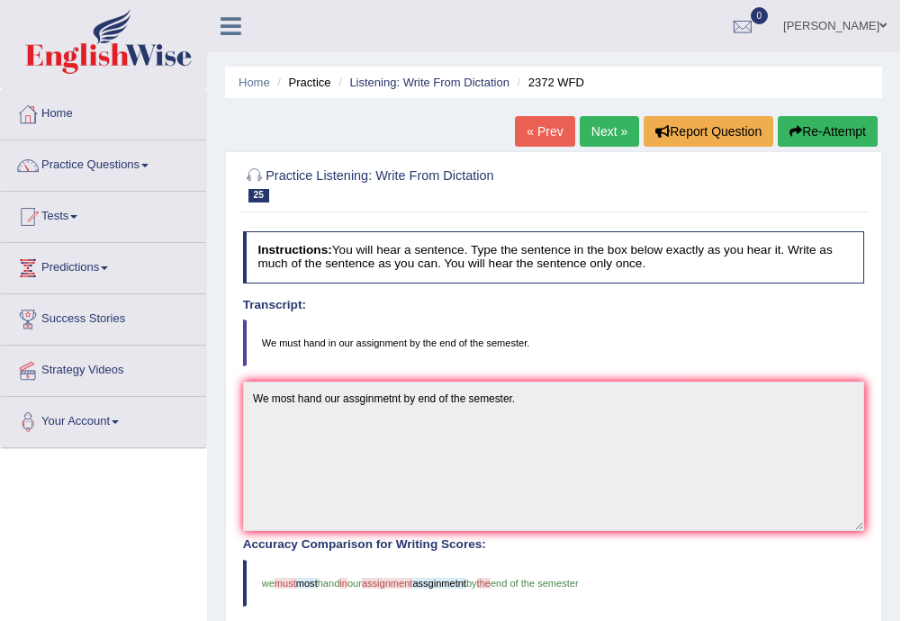
click at [598, 123] on link "Next »" at bounding box center [609, 131] width 59 height 31
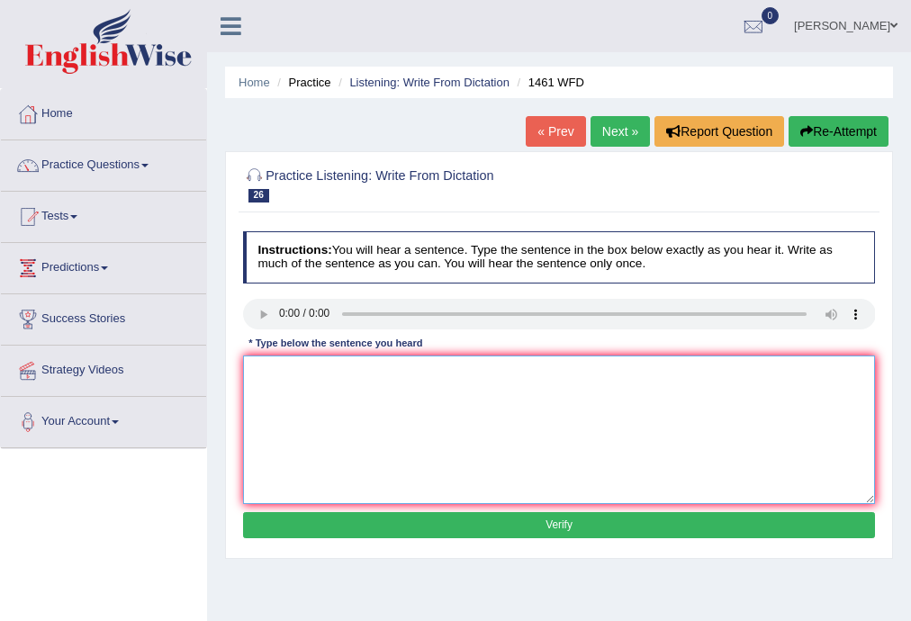
click at [327, 387] on textarea at bounding box center [559, 430] width 633 height 149
click at [369, 373] on textarea "My sister runs bussiness about small toys." at bounding box center [559, 430] width 633 height 149
type textarea "My sister runs business about small toys."
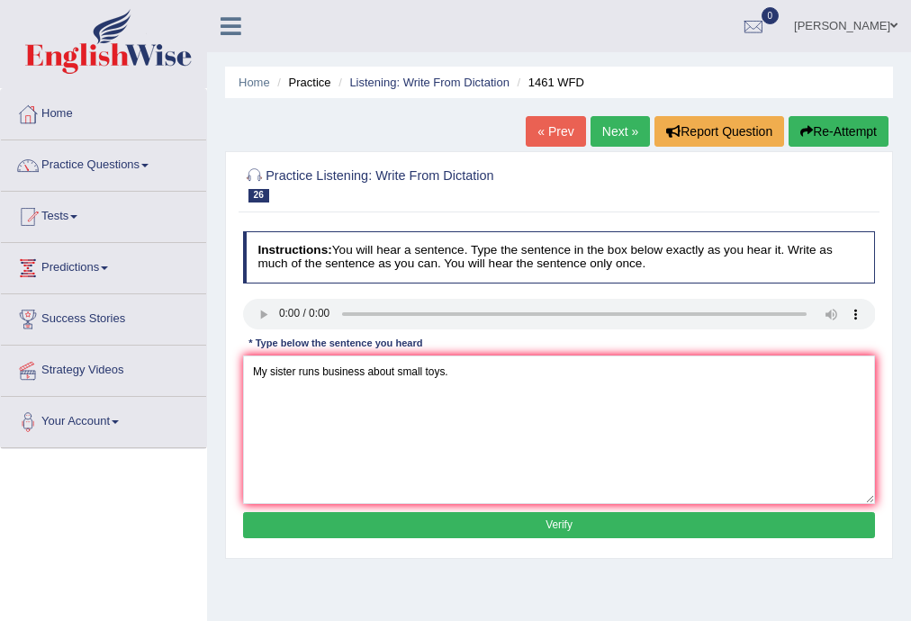
click at [529, 515] on button "Verify" at bounding box center [559, 525] width 633 height 26
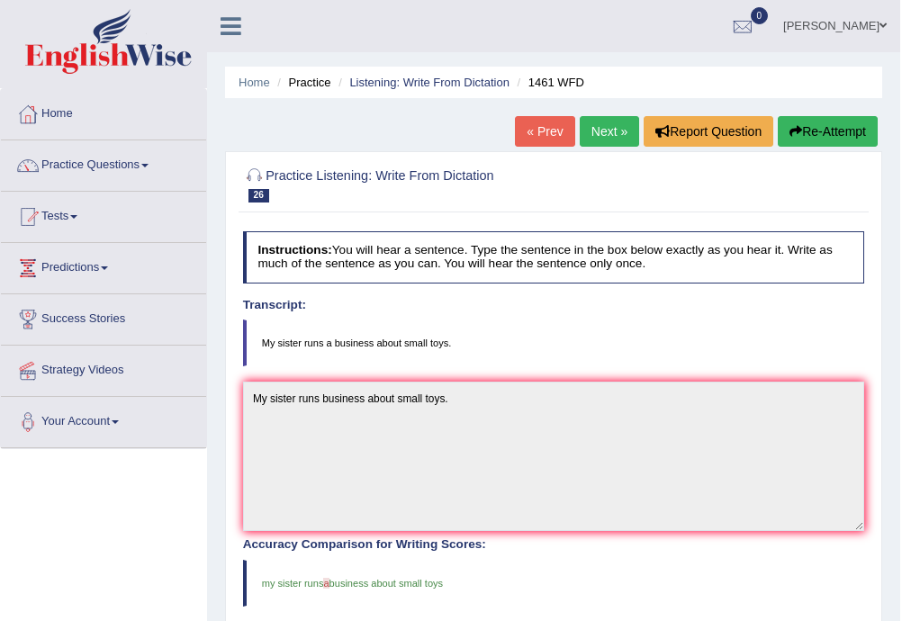
click at [595, 128] on link "Next »" at bounding box center [609, 131] width 59 height 31
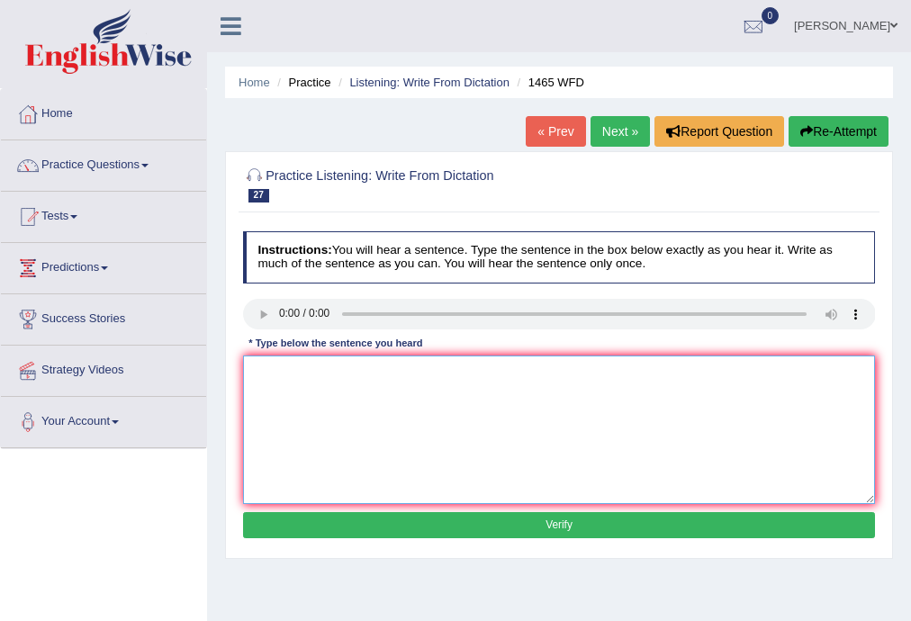
click at [280, 368] on textarea at bounding box center [559, 430] width 633 height 149
click at [355, 371] on textarea "You can find compailn form website" at bounding box center [559, 430] width 633 height 149
click at [384, 371] on textarea "You can find compailnt form website" at bounding box center [559, 430] width 633 height 149
click at [461, 374] on textarea "You can find compailnt form on the website" at bounding box center [559, 430] width 633 height 149
type textarea "You can find compailnt form on the website."
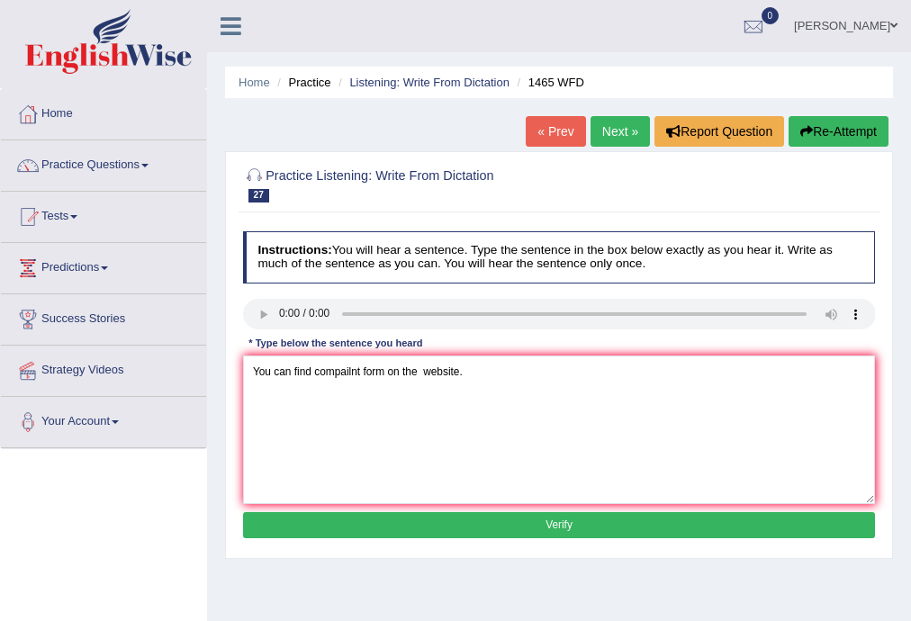
click at [546, 529] on button "Verify" at bounding box center [559, 525] width 633 height 26
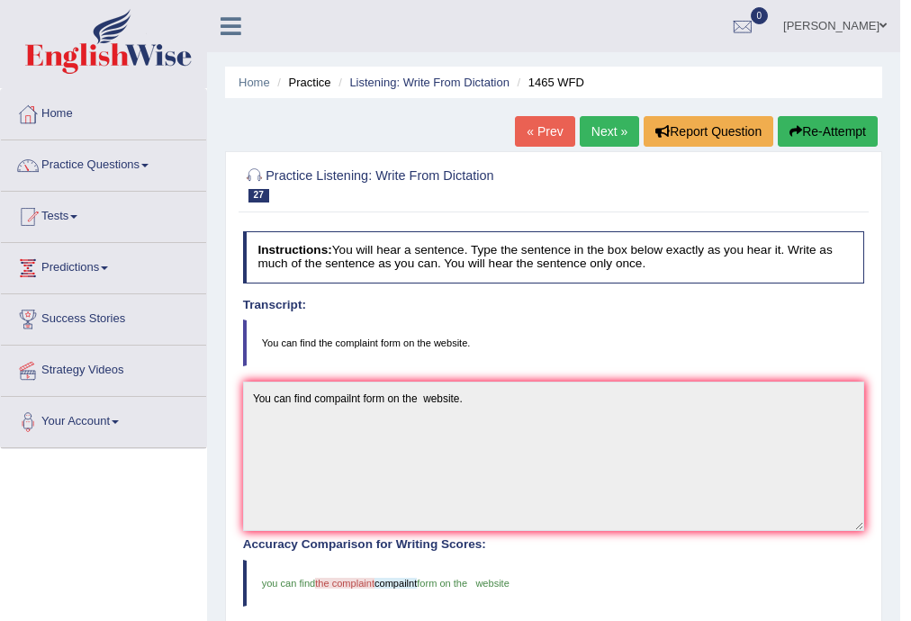
click at [608, 140] on link "Next »" at bounding box center [609, 131] width 59 height 31
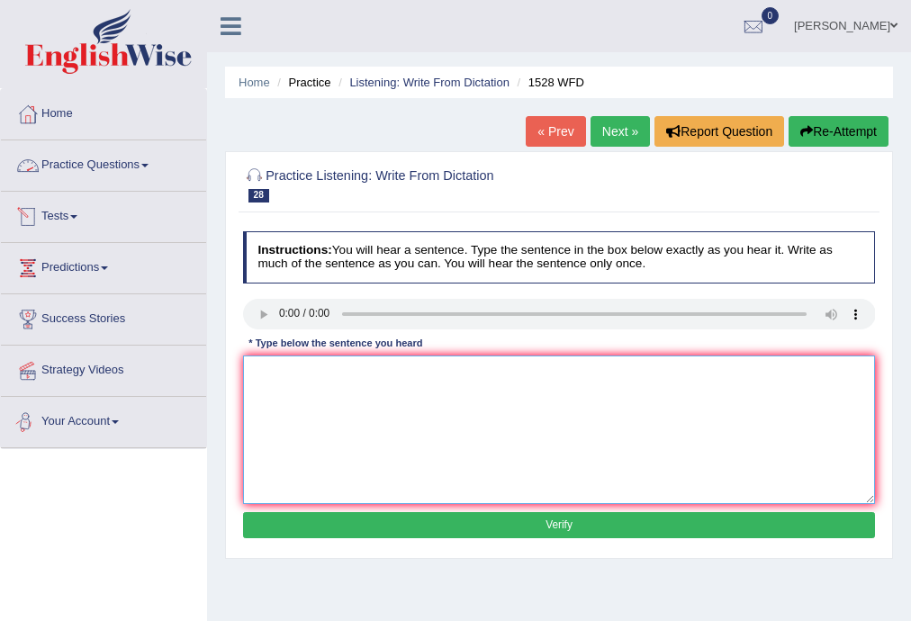
click at [374, 409] on textarea at bounding box center [559, 430] width 633 height 149
click at [511, 371] on textarea "We are looking introducing new methods both pratical ingaging" at bounding box center [559, 430] width 633 height 149
click at [380, 373] on textarea "We are looking introducing new methods both pratical engaging" at bounding box center [559, 430] width 633 height 149
click at [326, 372] on textarea "We are looking interducing new methods both pratical engaging" at bounding box center [559, 430] width 633 height 149
click at [459, 374] on textarea "We are looking at interducing new methods both pratical engaging" at bounding box center [559, 430] width 633 height 149
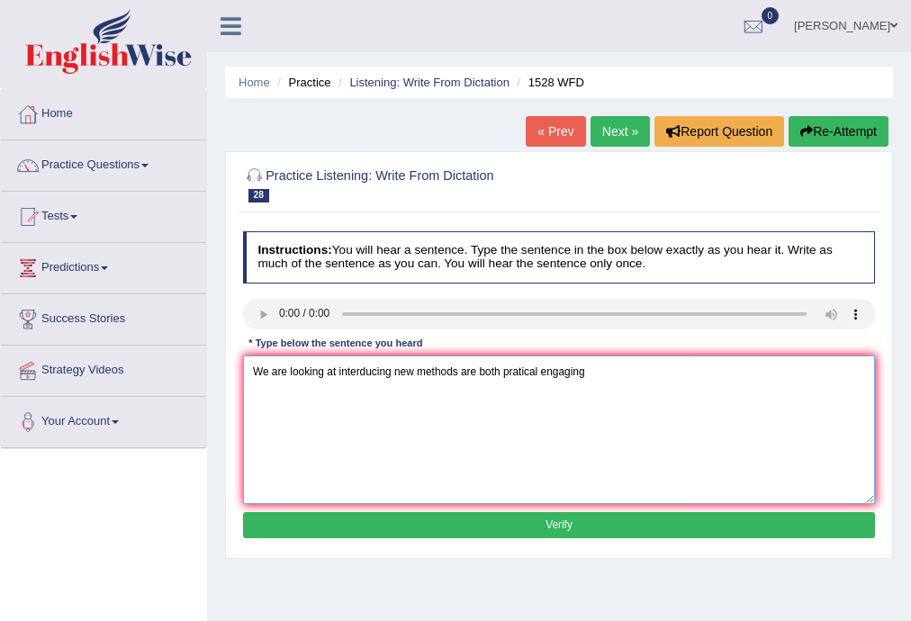
click at [589, 373] on textarea "We are looking at interducing new methods are both pratical engaging" at bounding box center [559, 430] width 633 height 149
click at [539, 371] on textarea "We are looking at interducing new methods are both pratical engaging." at bounding box center [559, 430] width 633 height 149
type textarea "We are looking at interducing new methods are both pratical and engaging."
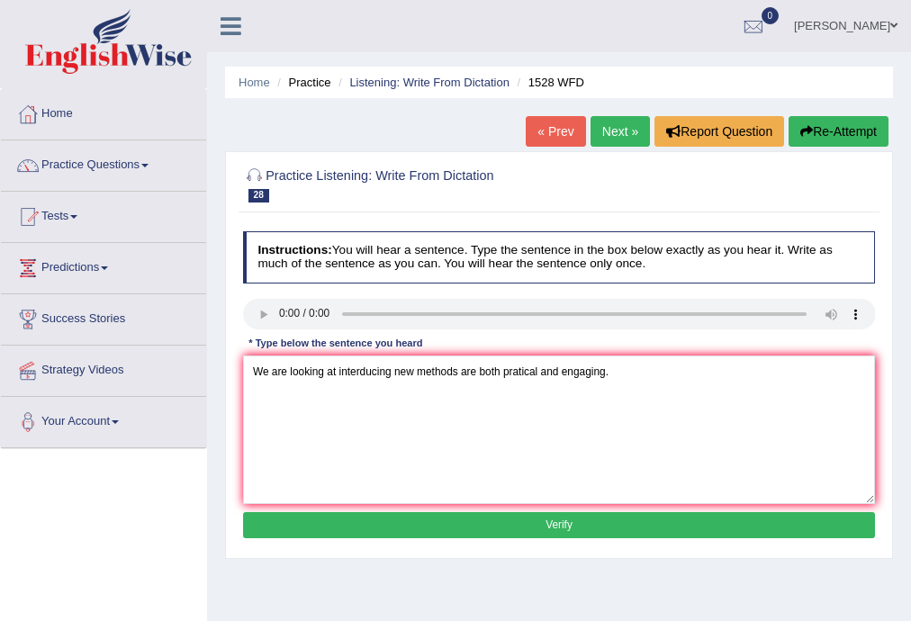
click at [573, 514] on button "Verify" at bounding box center [559, 525] width 633 height 26
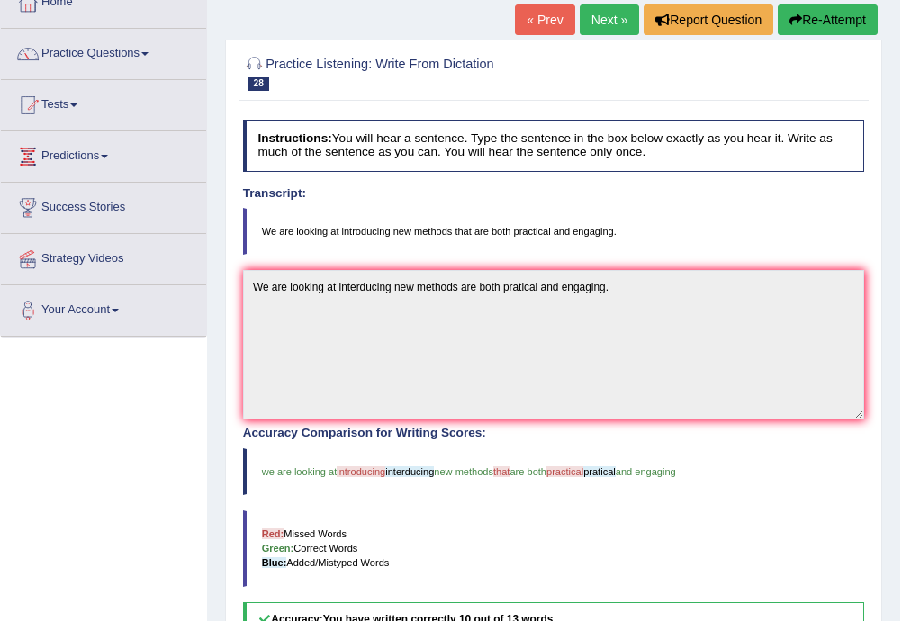
scroll to position [110, 0]
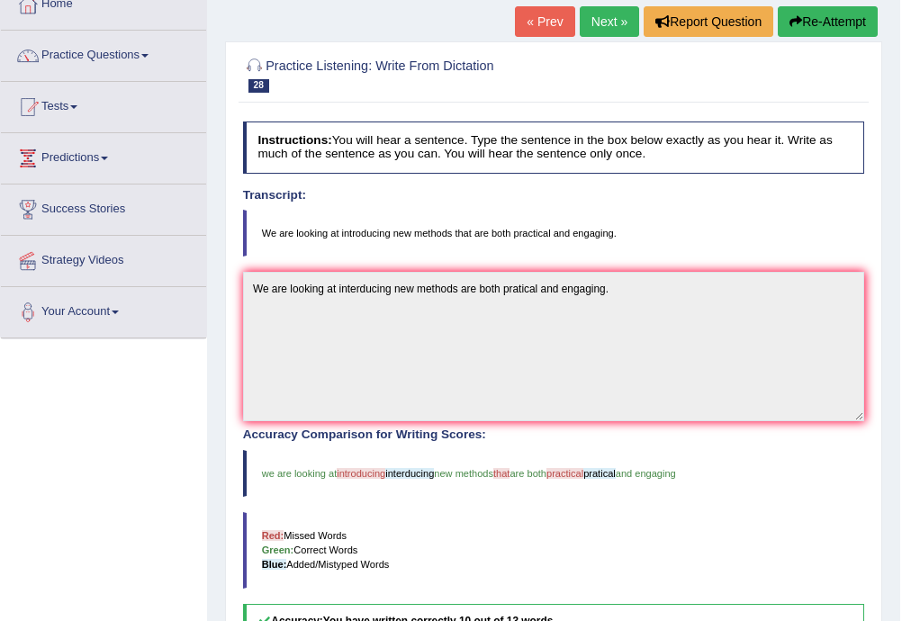
click at [601, 22] on link "Next »" at bounding box center [609, 21] width 59 height 31
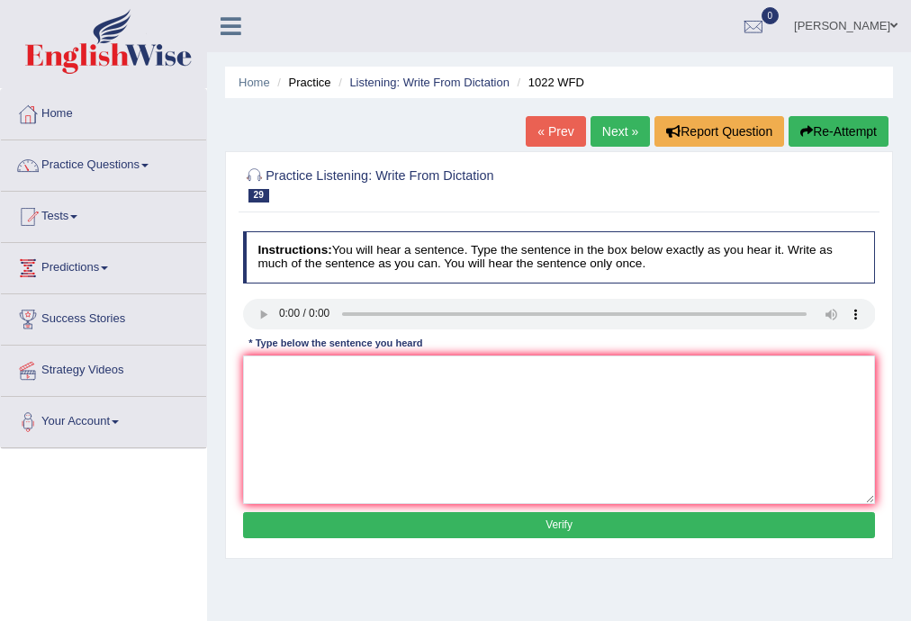
click at [618, 127] on link "Next »" at bounding box center [620, 131] width 59 height 31
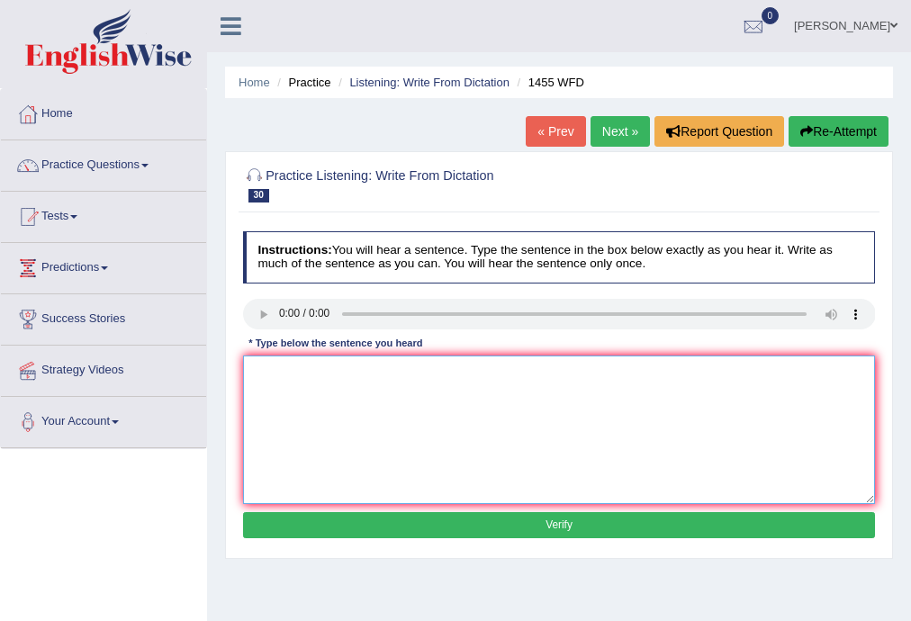
click at [282, 379] on textarea at bounding box center [559, 430] width 633 height 149
click at [377, 373] on textarea "You must wear hard hat in the construction side." at bounding box center [559, 430] width 633 height 149
type textarea "You must wear hard hat on the construction side."
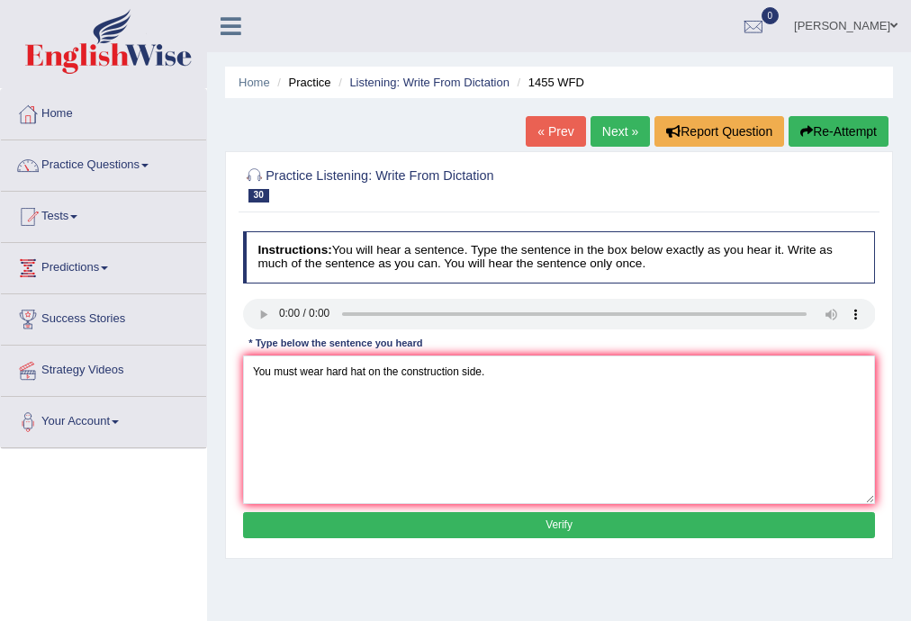
click at [546, 525] on button "Verify" at bounding box center [559, 525] width 633 height 26
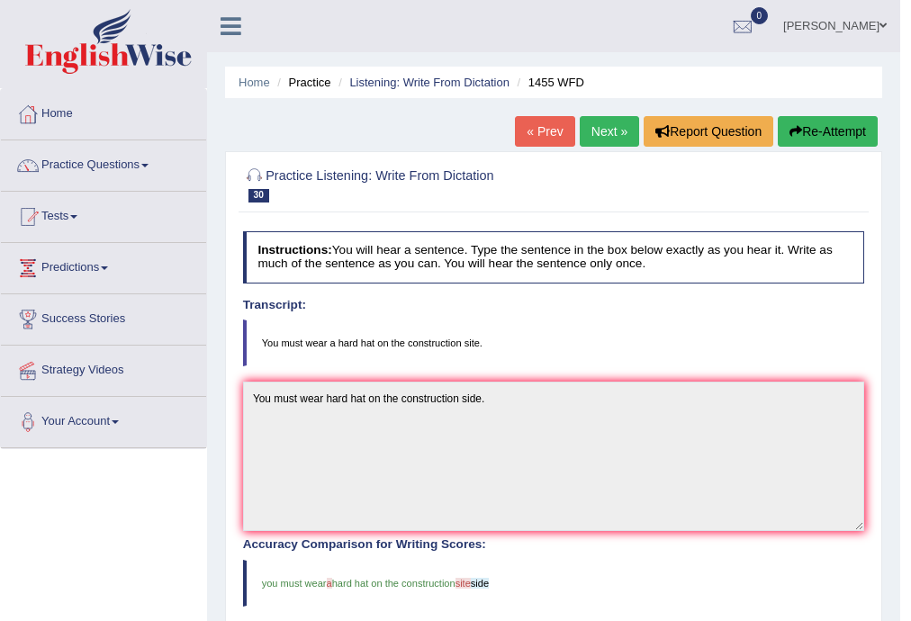
click at [592, 127] on link "Next »" at bounding box center [609, 131] width 59 height 31
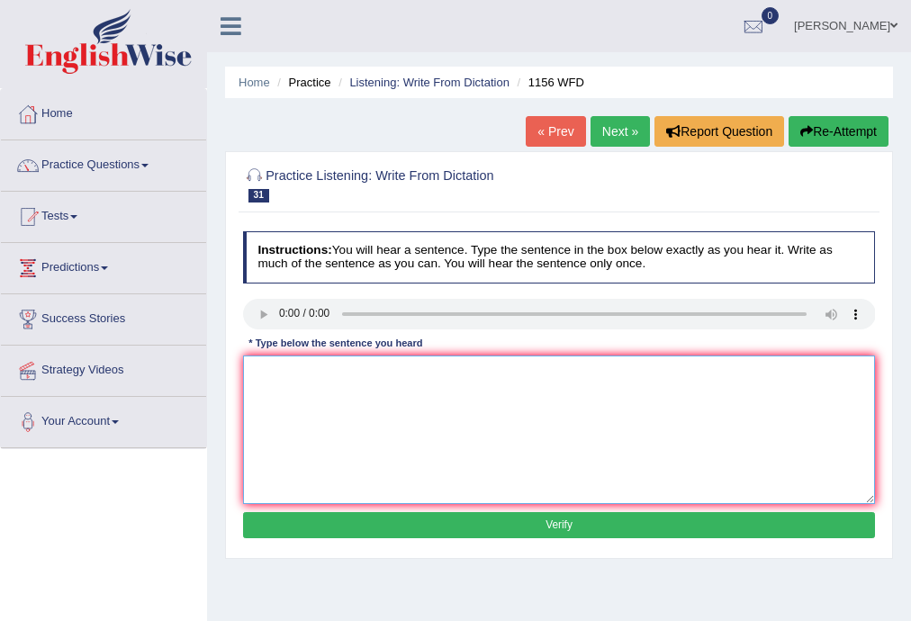
click at [283, 389] on textarea at bounding box center [559, 430] width 633 height 149
type textarea "c"
type textarea "Chemical reaction combind or change."
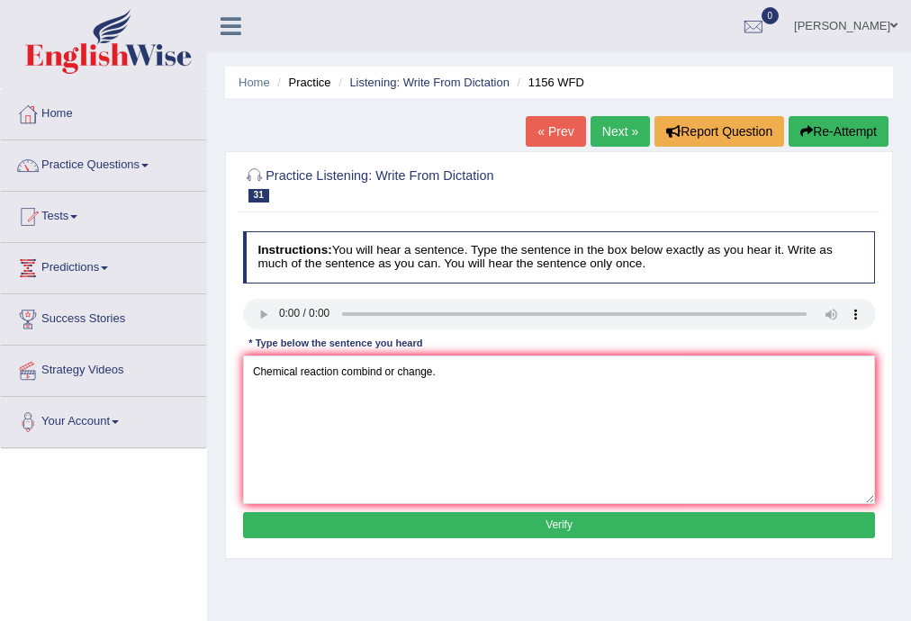
click at [538, 519] on button "Verify" at bounding box center [559, 525] width 633 height 26
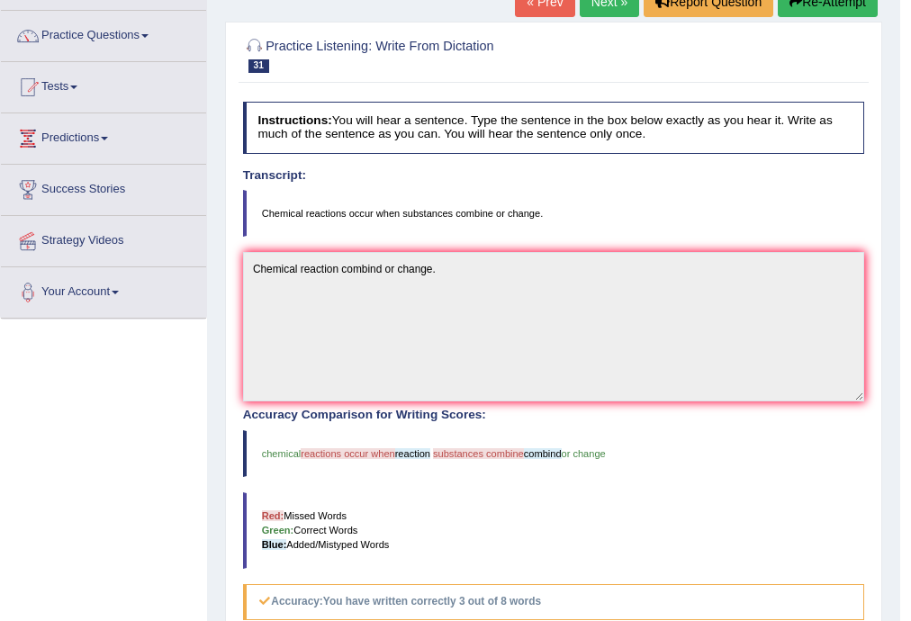
scroll to position [110, 0]
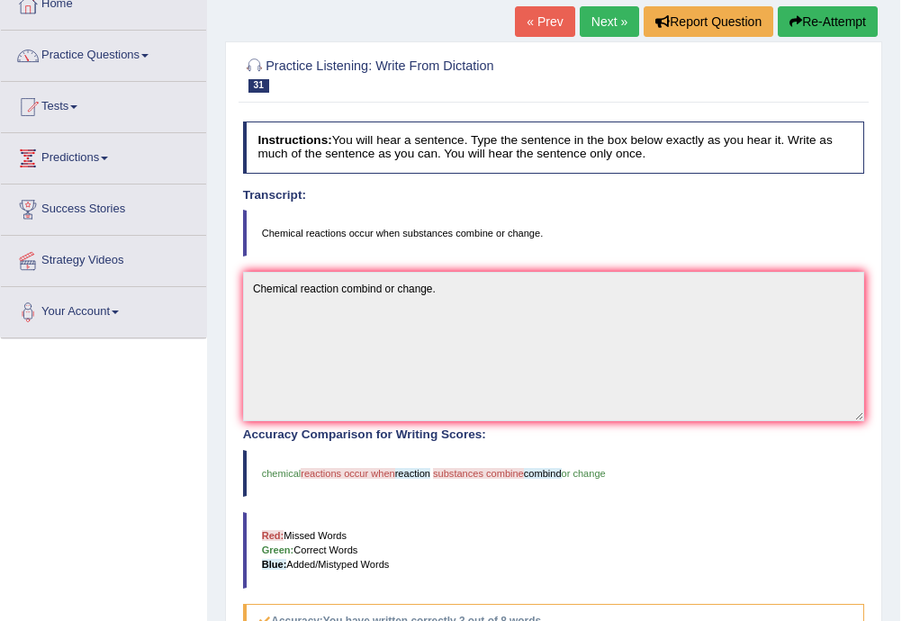
click at [606, 25] on link "Next »" at bounding box center [609, 21] width 59 height 31
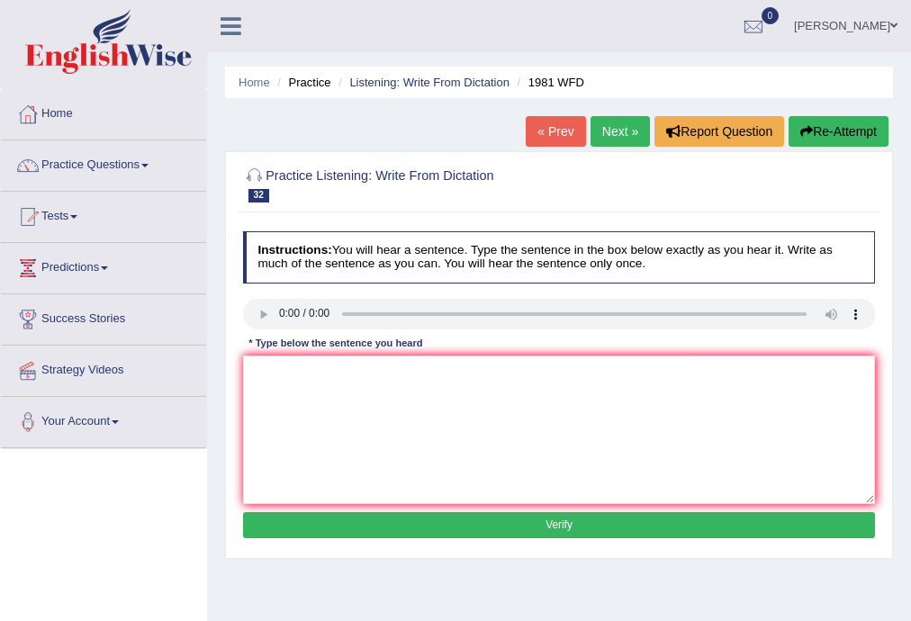
click at [150, 170] on link "Practice Questions" at bounding box center [103, 162] width 205 height 45
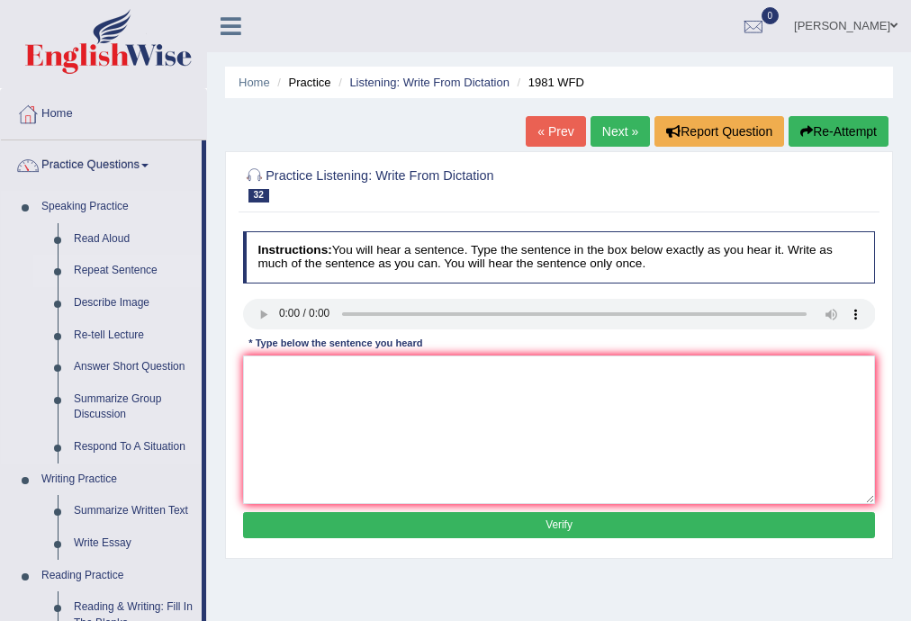
click at [122, 266] on link "Repeat Sentence" at bounding box center [134, 271] width 136 height 32
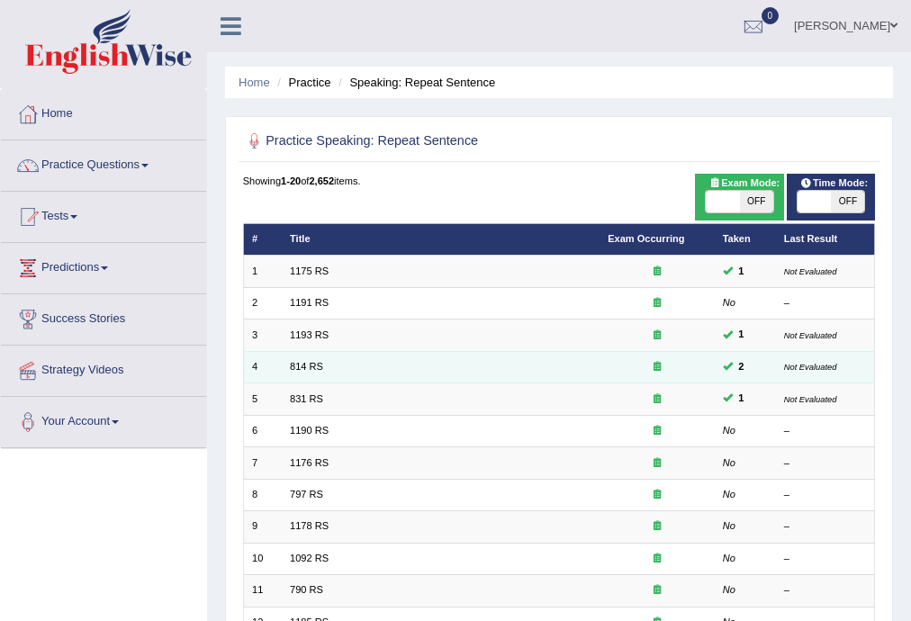
scroll to position [288, 0]
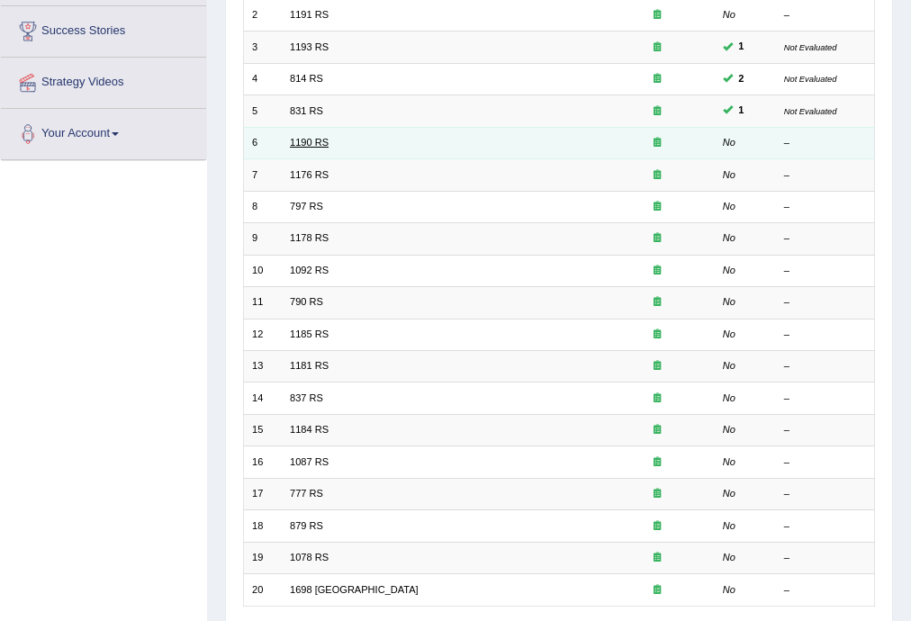
click at [307, 137] on link "1190 RS" at bounding box center [309, 142] width 39 height 11
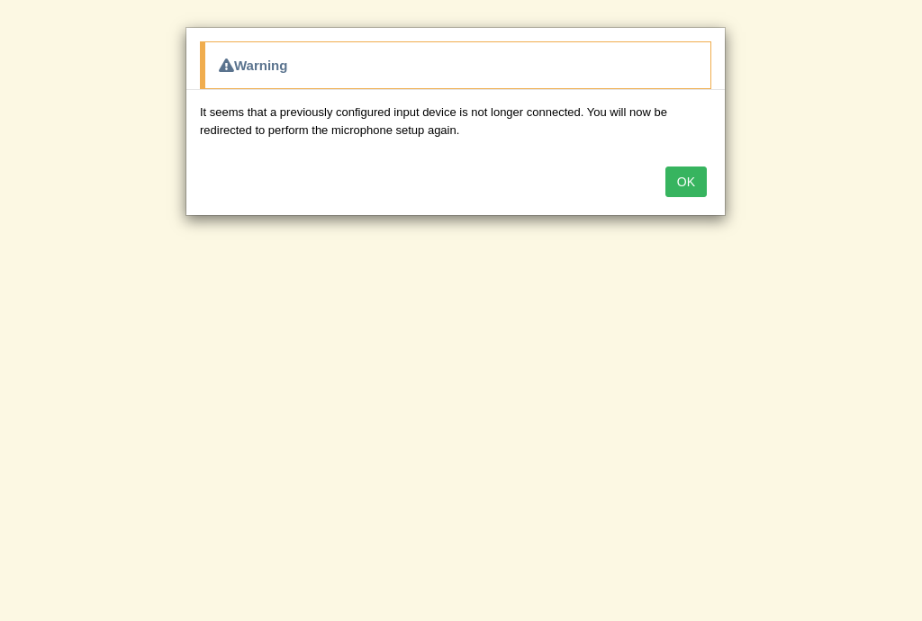
click at [675, 173] on button "OK" at bounding box center [685, 182] width 41 height 31
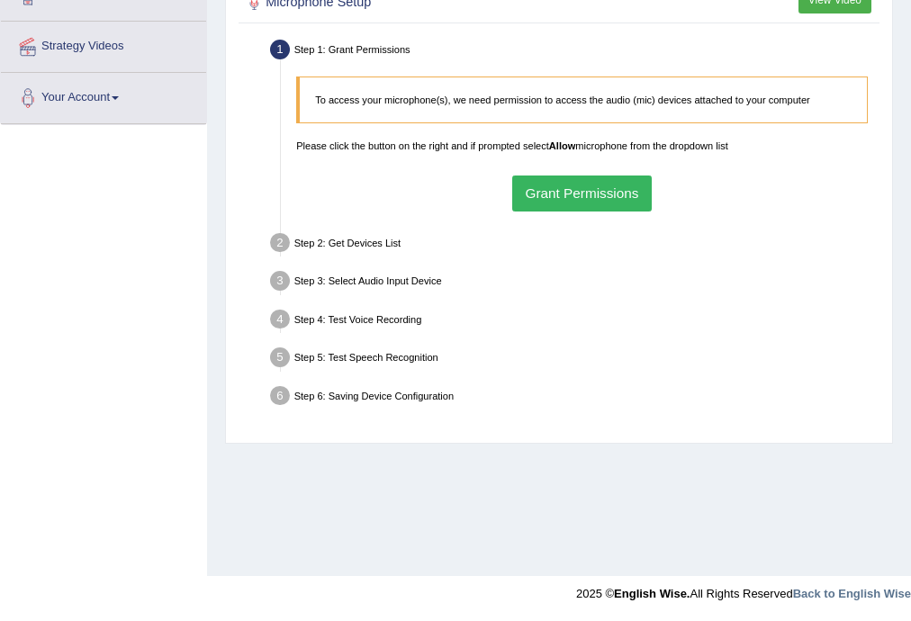
scroll to position [36, 0]
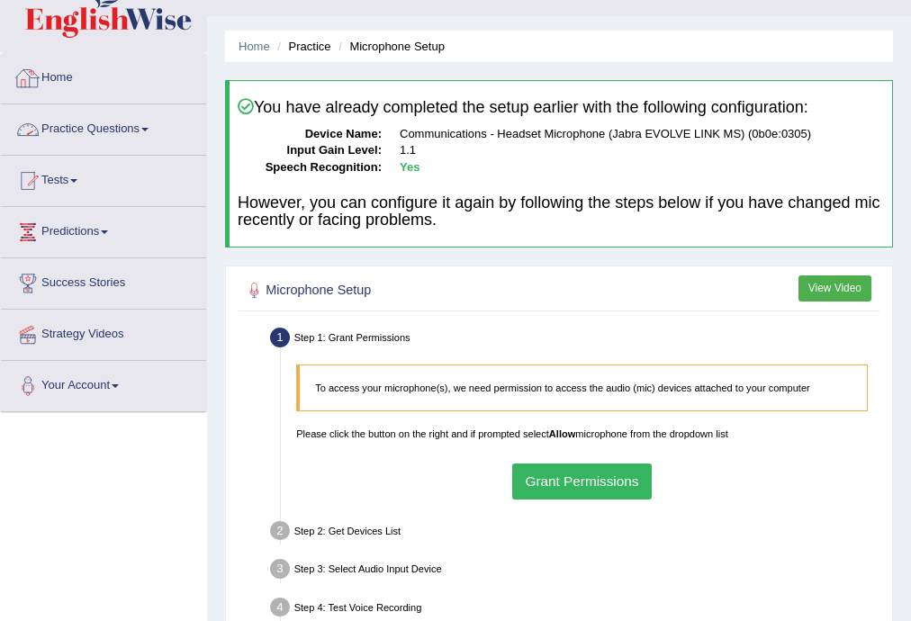
click at [112, 137] on link "Practice Questions" at bounding box center [103, 126] width 205 height 45
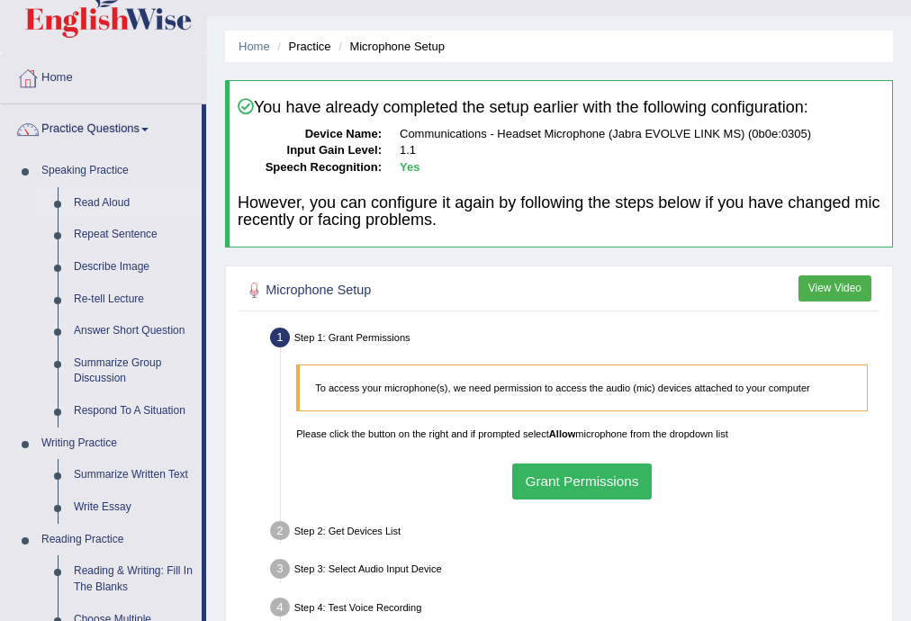
click at [103, 203] on link "Read Aloud" at bounding box center [134, 203] width 136 height 32
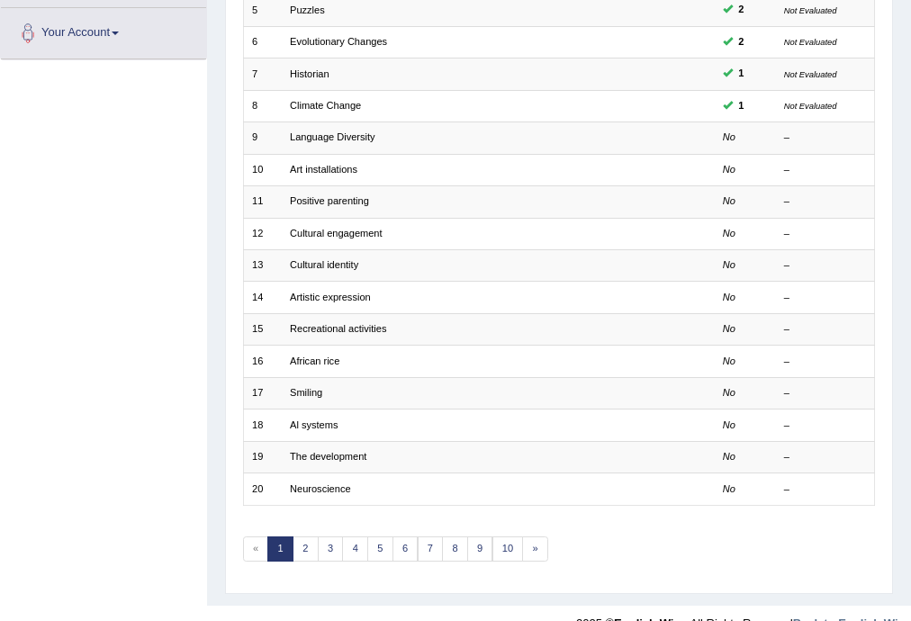
scroll to position [414, 0]
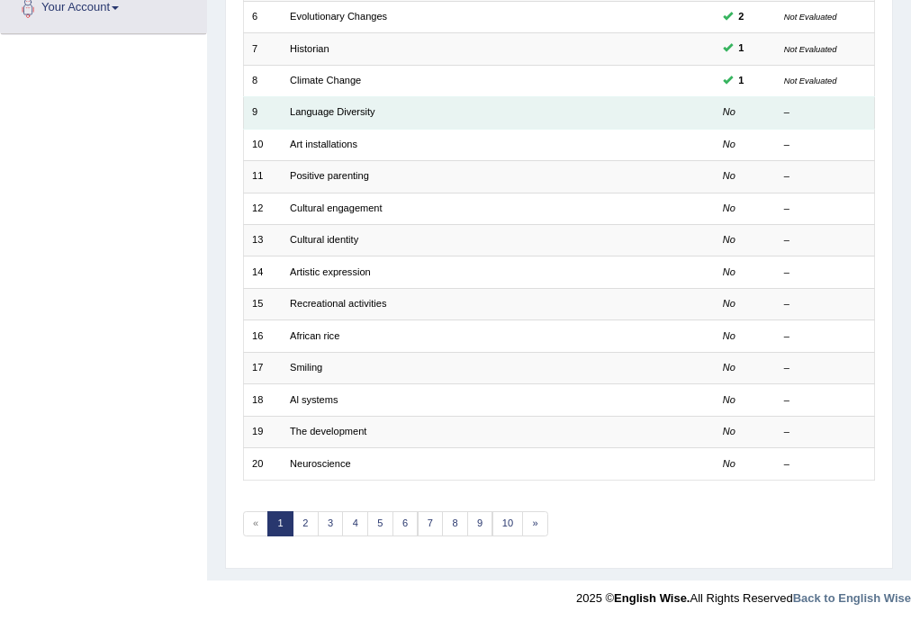
click at [328, 119] on td "Language Diversity" at bounding box center [441, 113] width 318 height 32
click at [330, 107] on link "Language Diversity" at bounding box center [333, 111] width 86 height 11
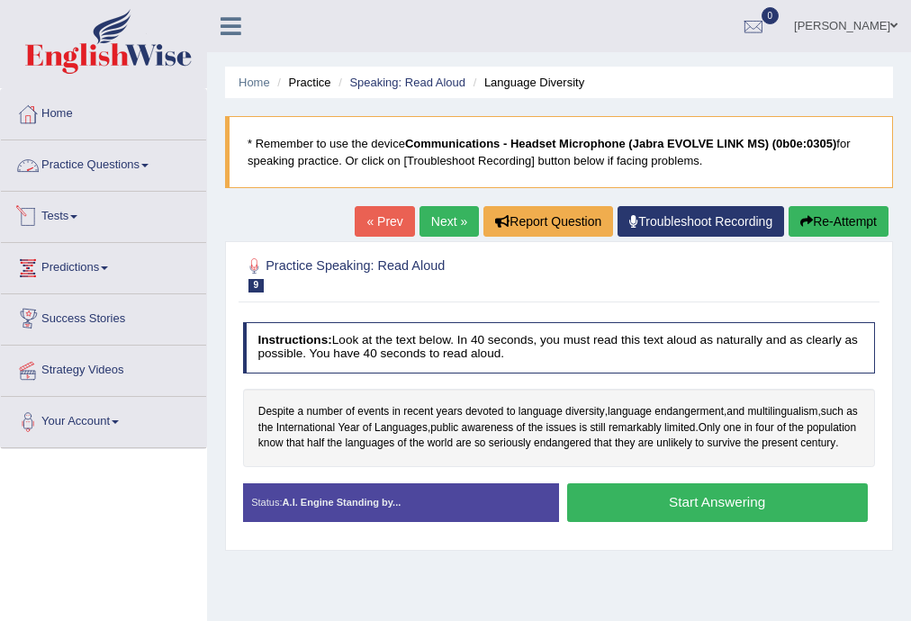
click at [89, 160] on link "Practice Questions" at bounding box center [103, 162] width 205 height 45
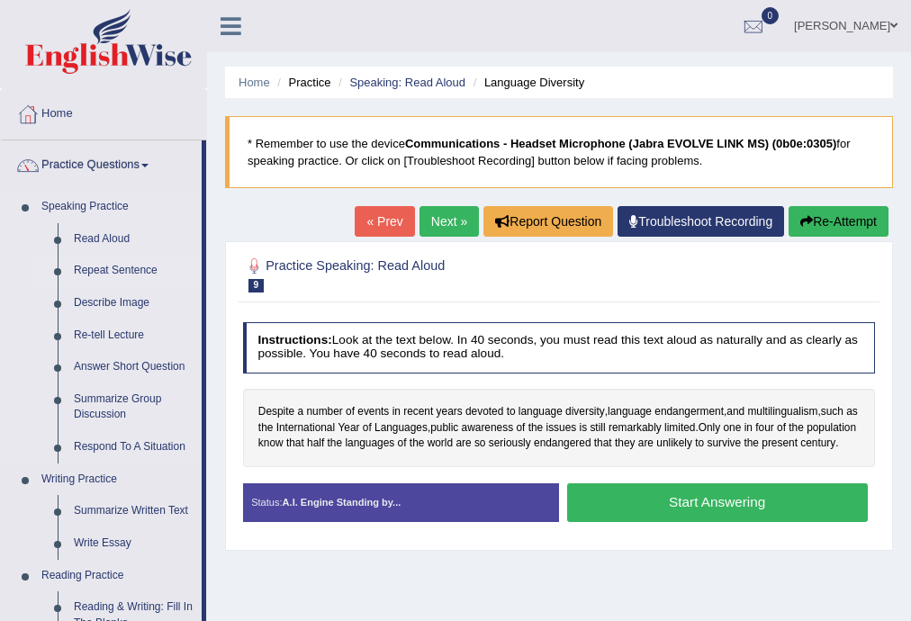
click at [108, 274] on link "Repeat Sentence" at bounding box center [134, 271] width 136 height 32
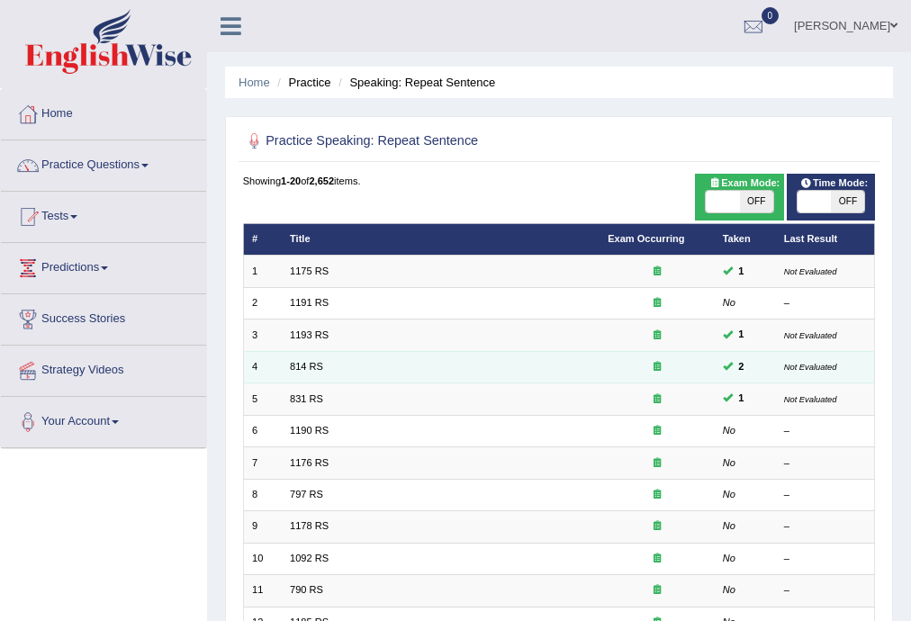
scroll to position [288, 0]
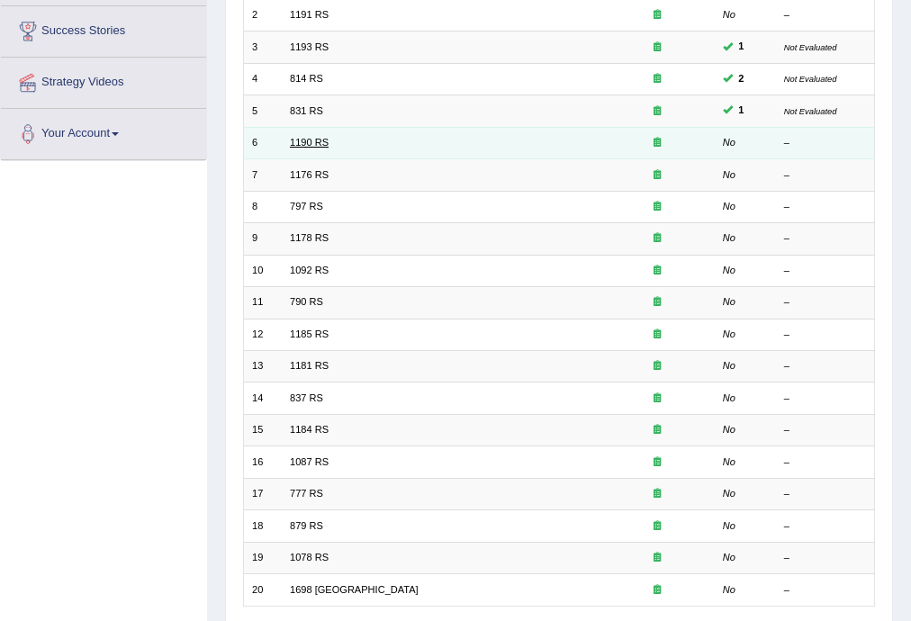
click at [300, 139] on link "1190 RS" at bounding box center [309, 142] width 39 height 11
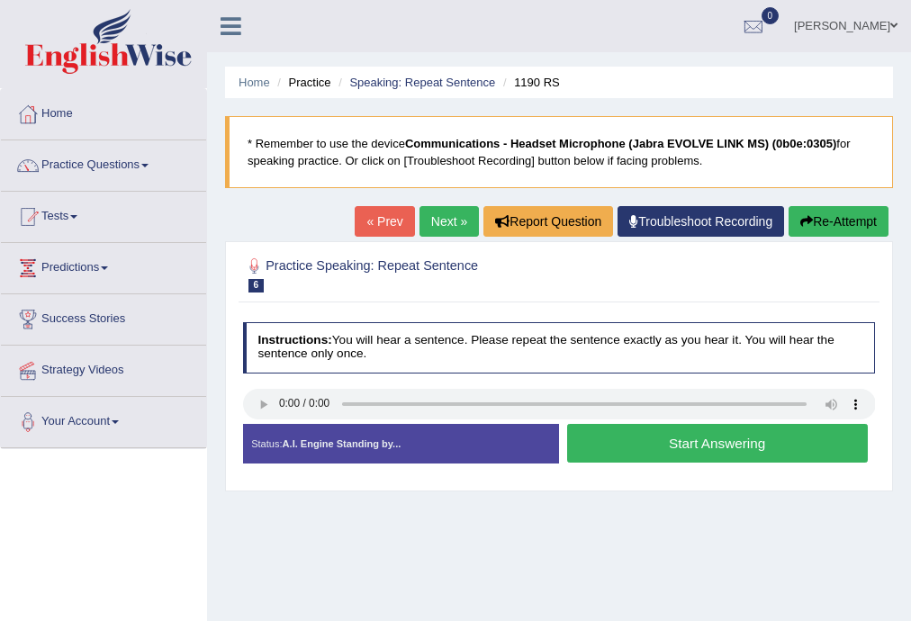
click at [419, 212] on link "Next »" at bounding box center [448, 221] width 59 height 31
click at [444, 219] on link "Next »" at bounding box center [448, 221] width 59 height 31
click at [433, 221] on link "Next »" at bounding box center [448, 221] width 59 height 31
click at [713, 439] on button "Start Answering" at bounding box center [717, 443] width 301 height 39
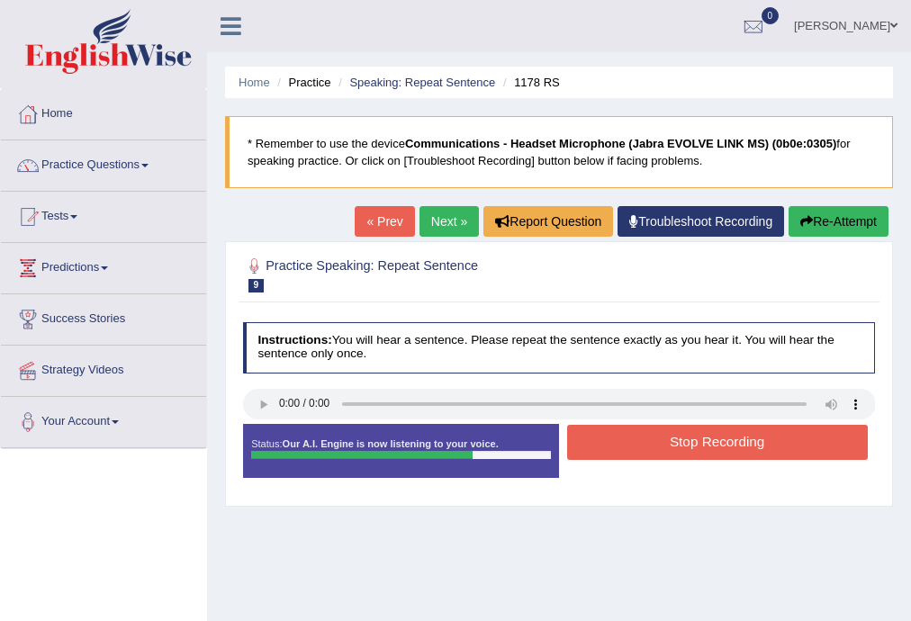
click at [701, 450] on button "Stop Recording" at bounding box center [717, 442] width 301 height 35
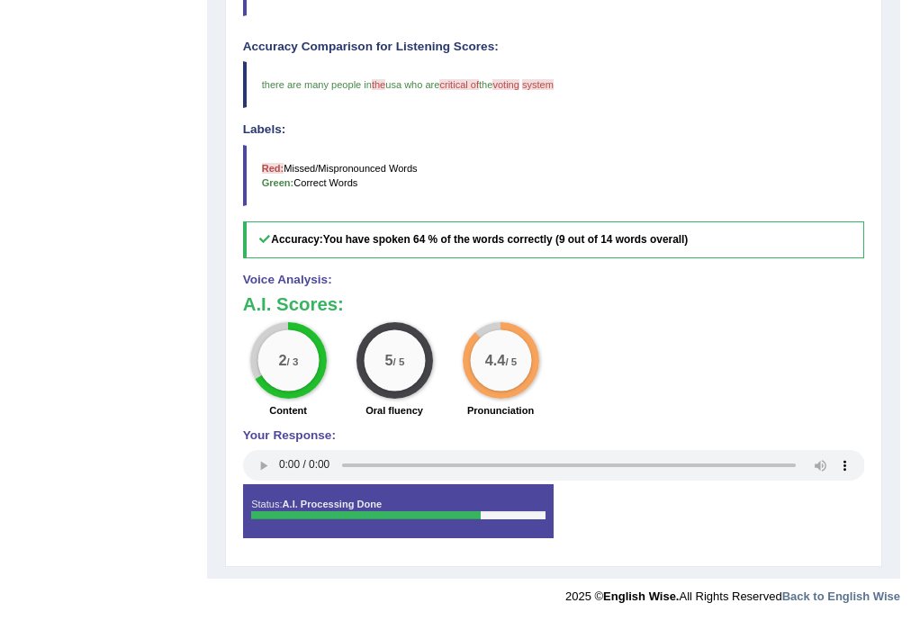
scroll to position [194, 0]
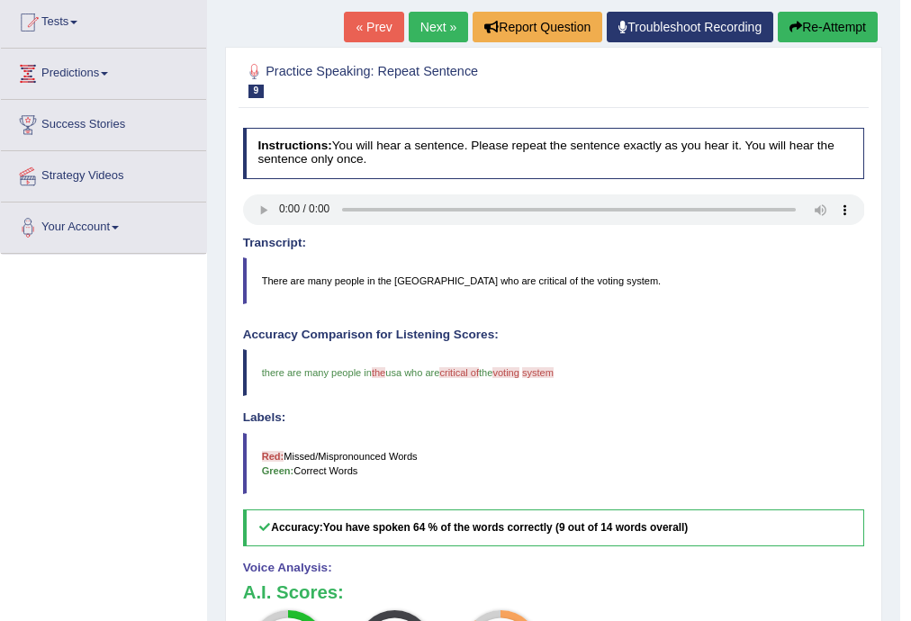
click at [415, 21] on link "Next »" at bounding box center [438, 27] width 59 height 31
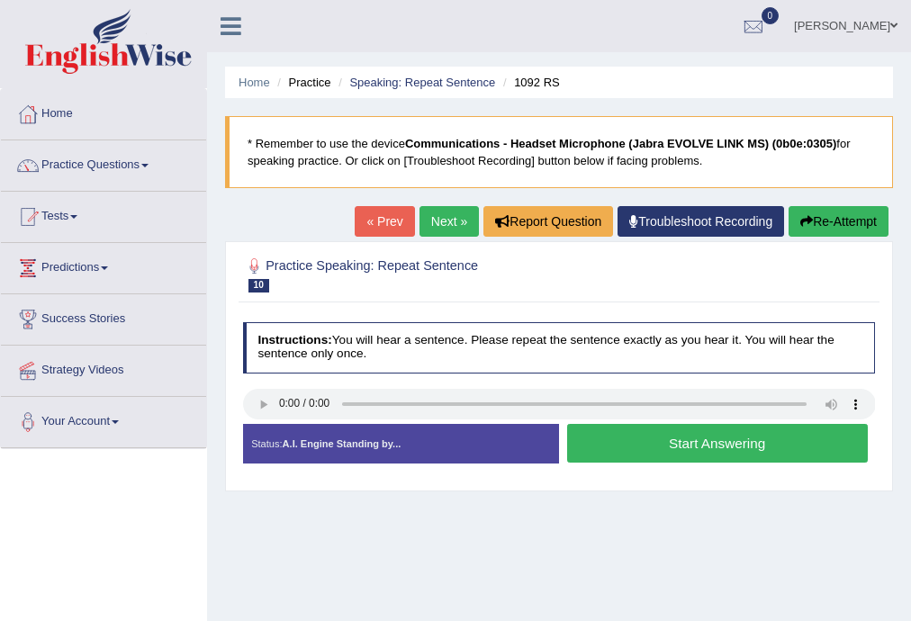
click at [645, 442] on button "Start Answering" at bounding box center [717, 443] width 301 height 39
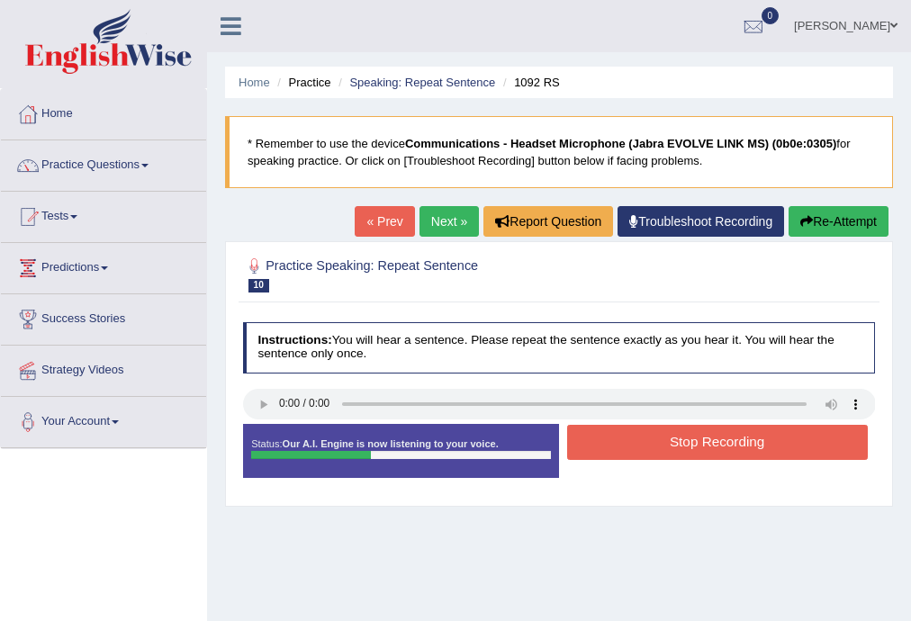
click at [655, 439] on button "Stop Recording" at bounding box center [717, 442] width 301 height 35
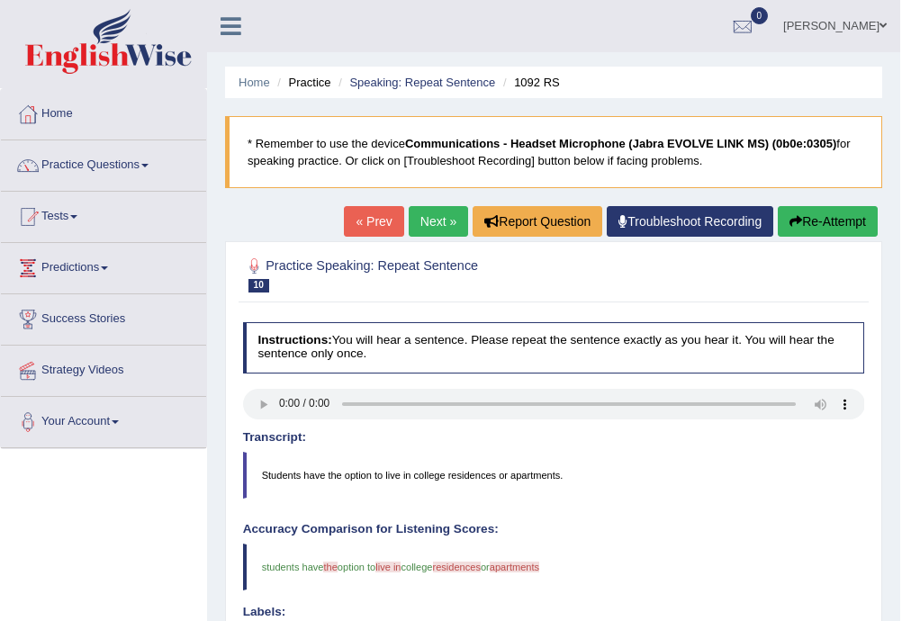
click at [425, 220] on link "Next »" at bounding box center [438, 221] width 59 height 31
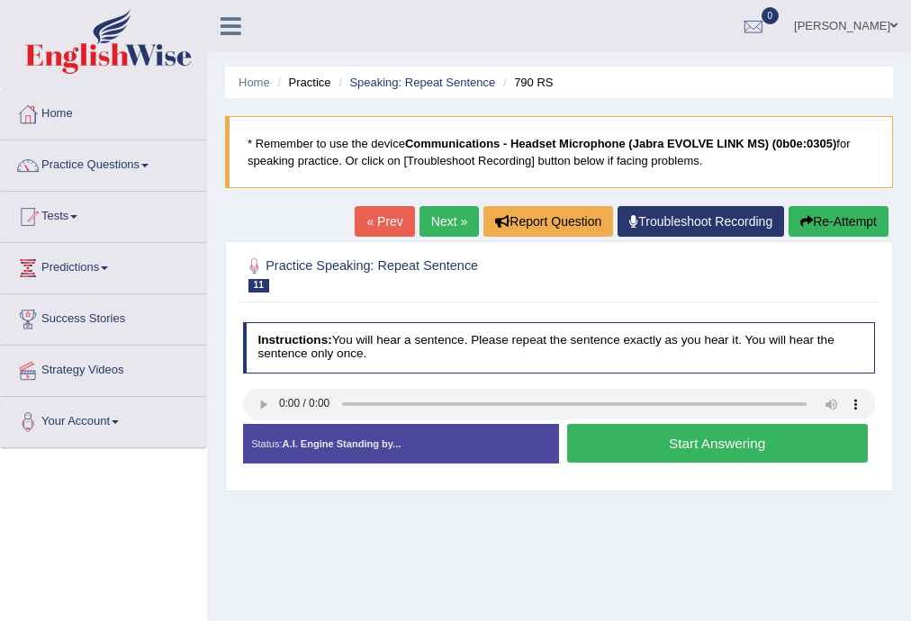
click at [690, 438] on button "Start Answering" at bounding box center [717, 443] width 301 height 39
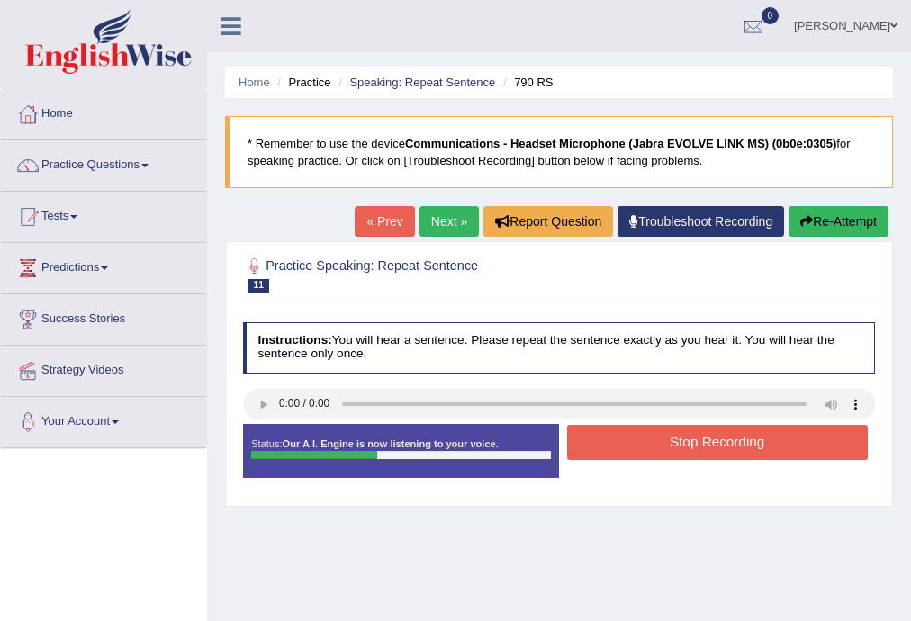
click at [663, 439] on button "Stop Recording" at bounding box center [717, 442] width 301 height 35
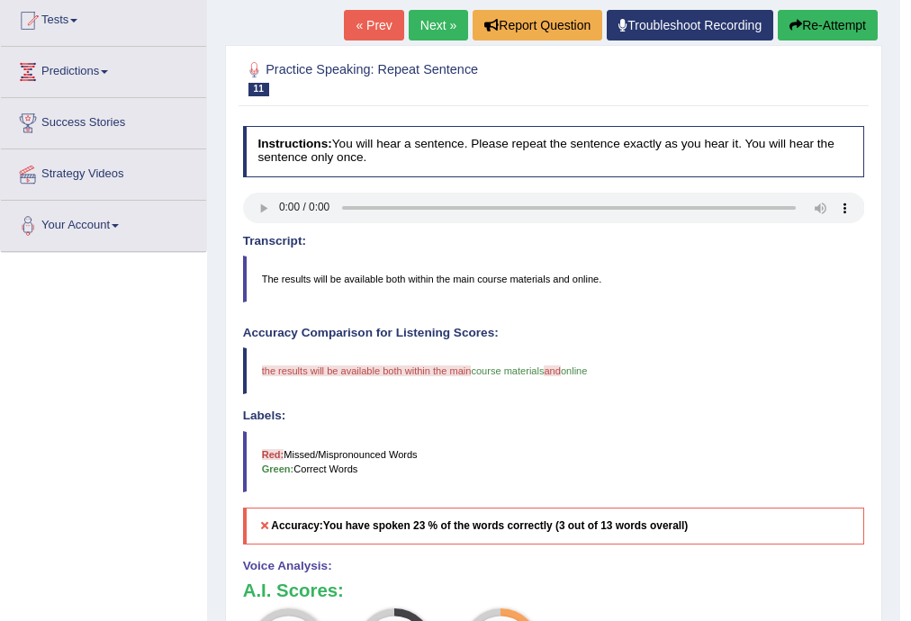
scroll to position [194, 0]
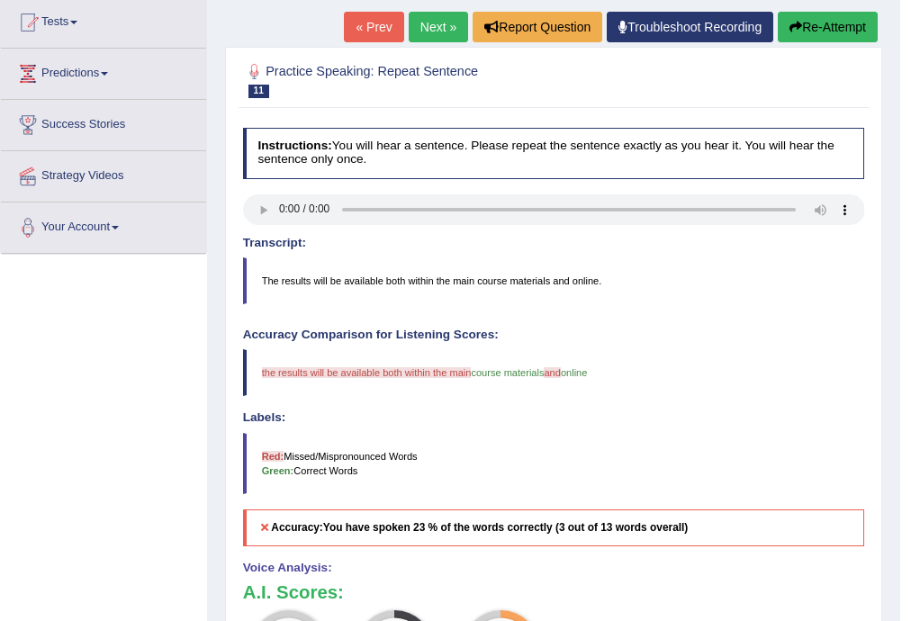
click at [808, 23] on button "Re-Attempt" at bounding box center [828, 27] width 100 height 31
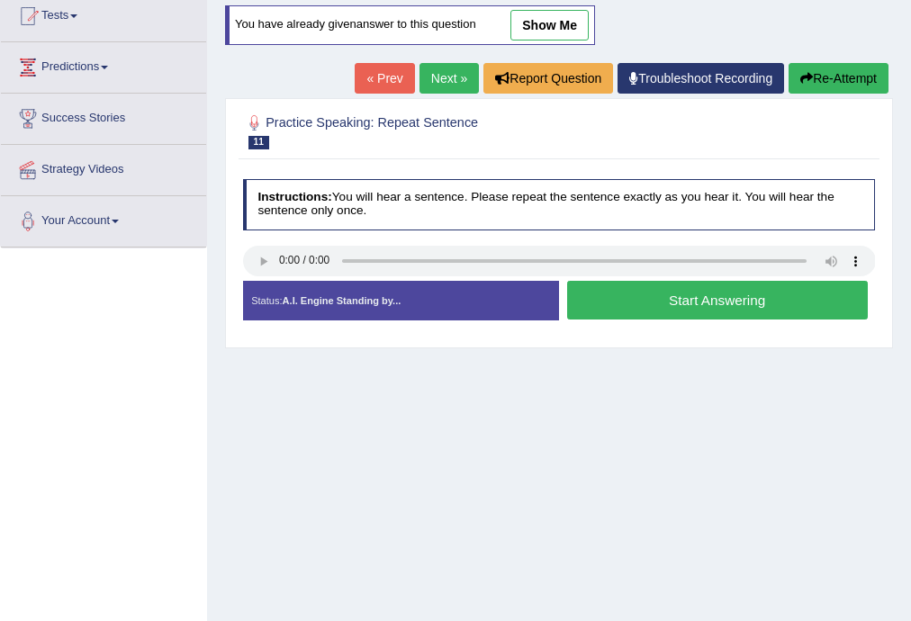
click at [663, 305] on button "Start Answering" at bounding box center [717, 300] width 301 height 39
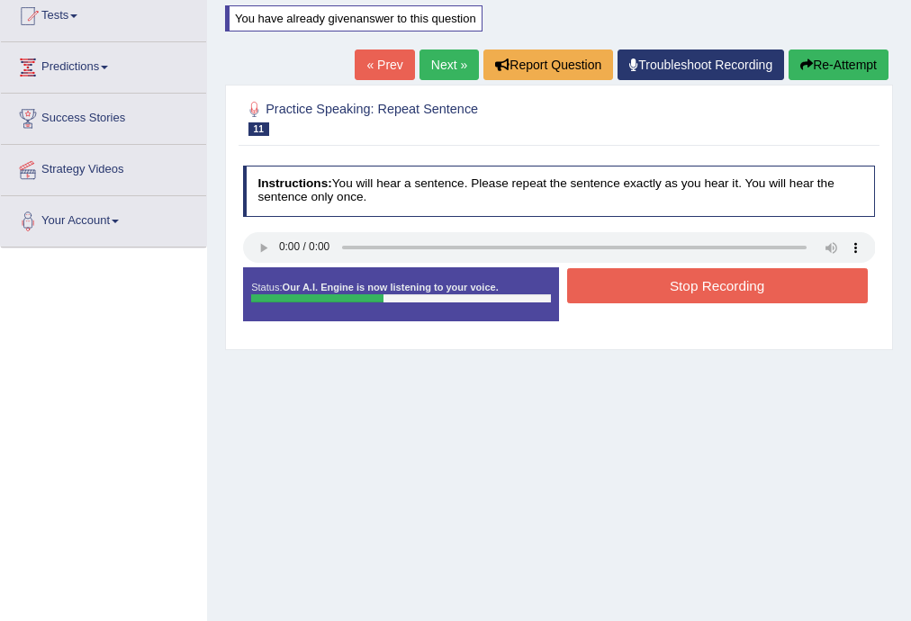
click at [663, 275] on button "Stop Recording" at bounding box center [717, 285] width 301 height 35
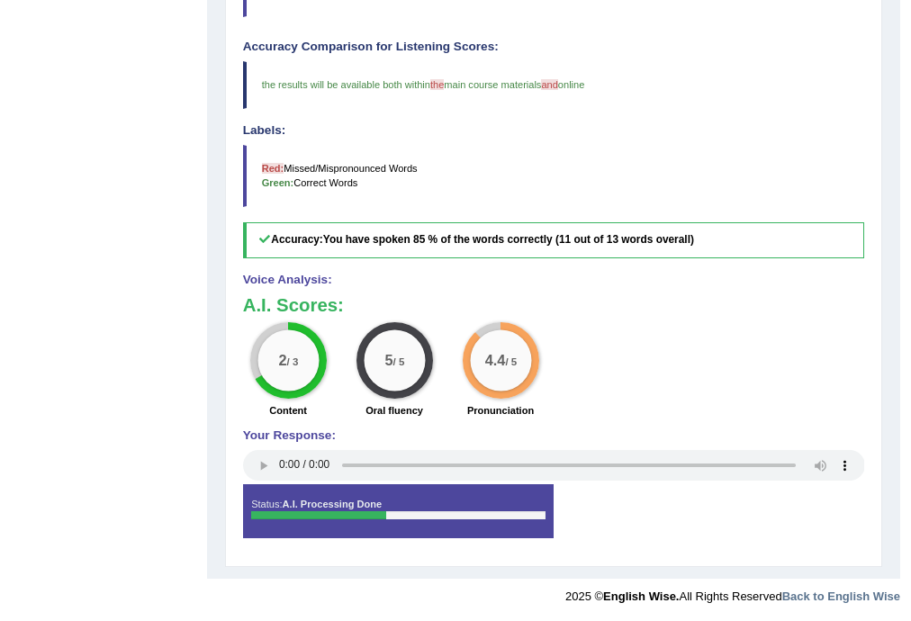
scroll to position [239, 0]
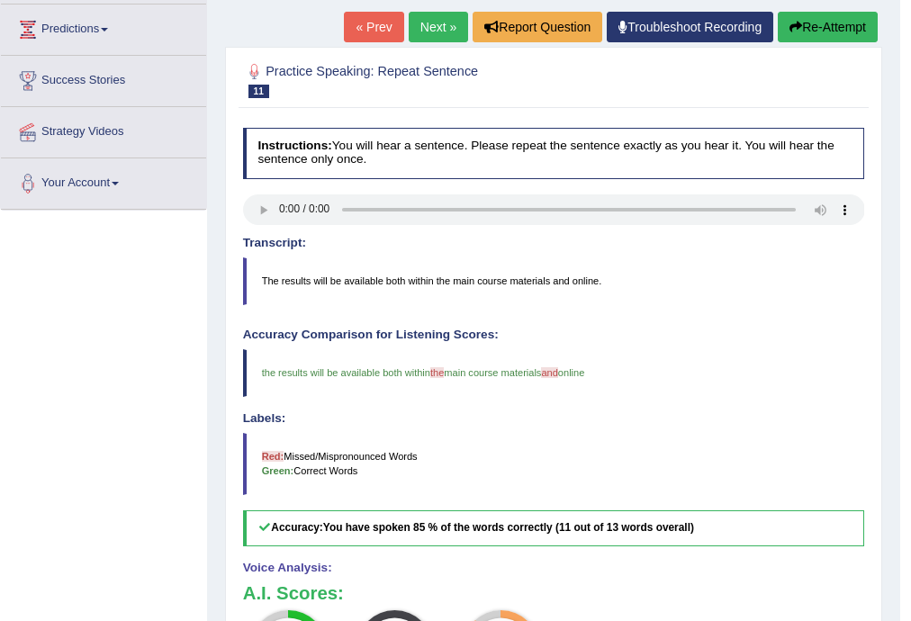
click at [419, 29] on link "Next »" at bounding box center [438, 27] width 59 height 31
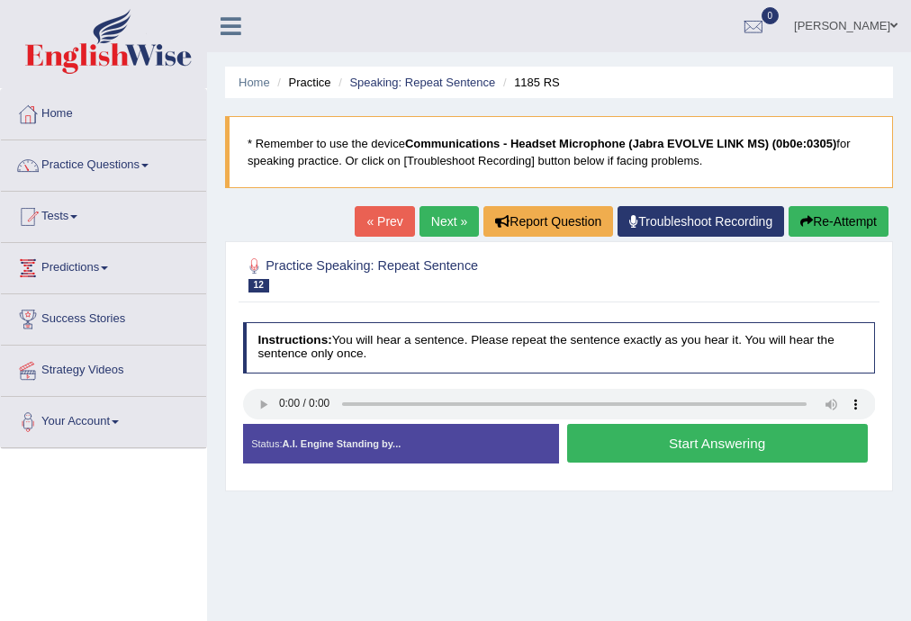
click at [385, 230] on link "« Prev" at bounding box center [384, 221] width 59 height 31
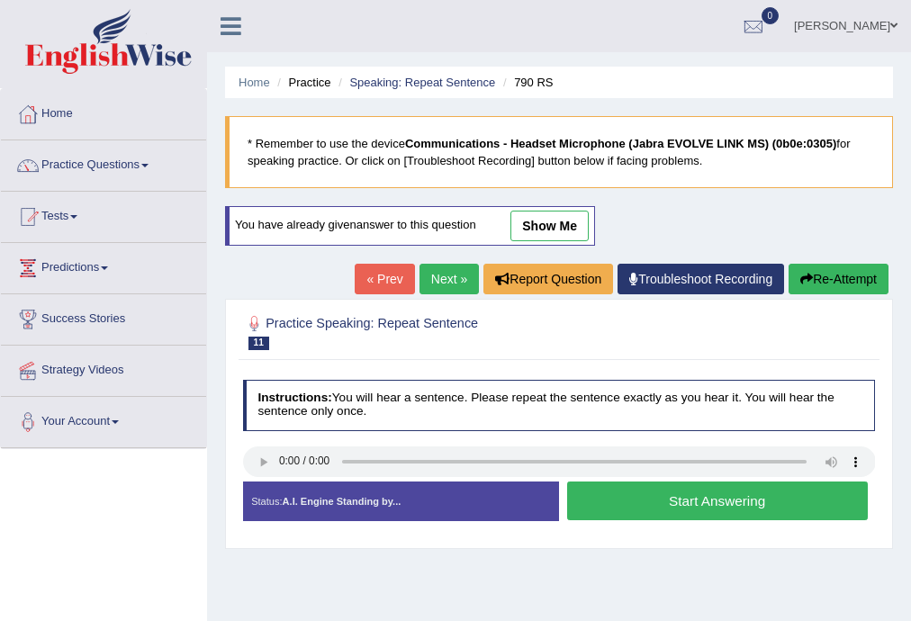
click at [558, 216] on link "show me" at bounding box center [549, 226] width 78 height 31
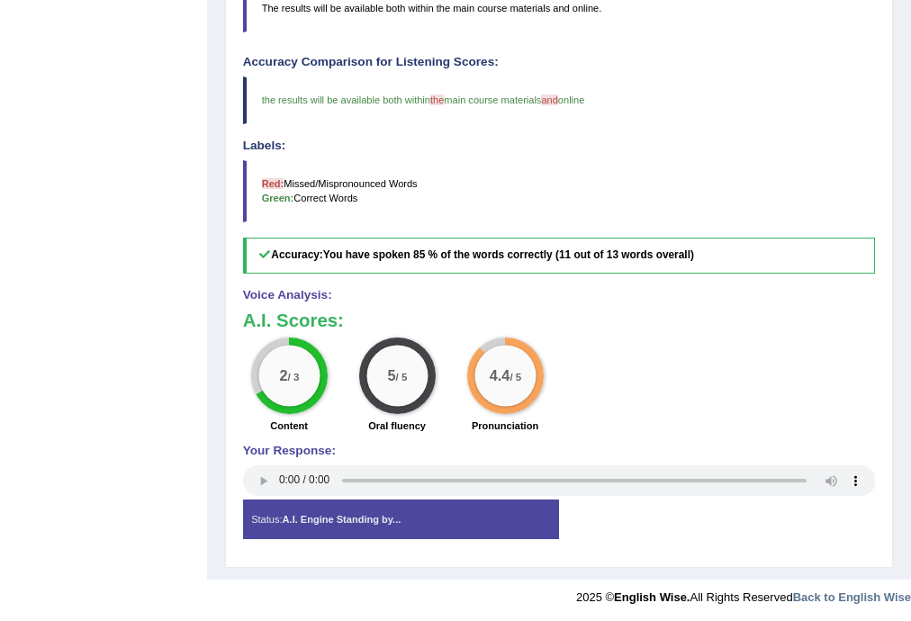
scroll to position [223, 0]
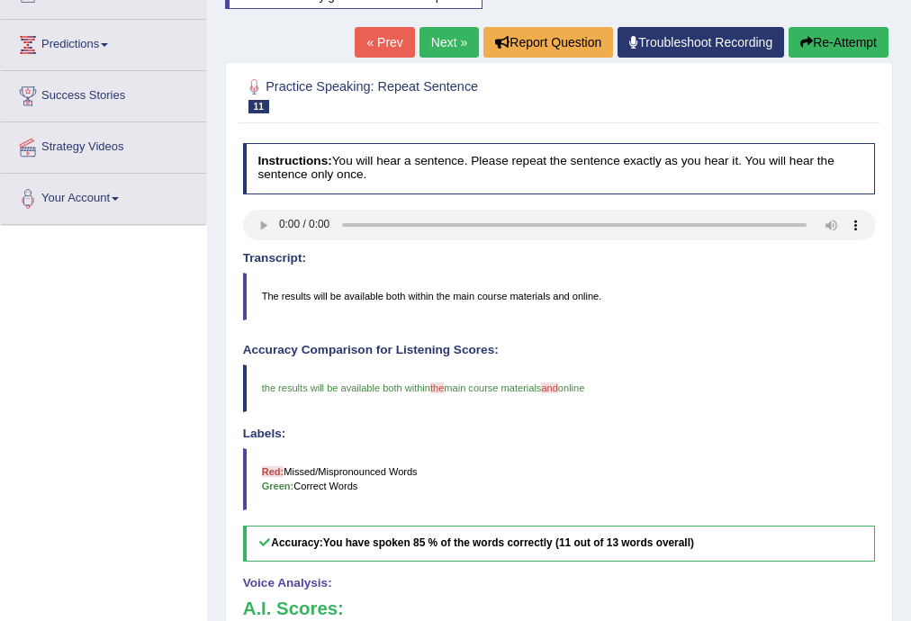
click at [438, 51] on link "Next »" at bounding box center [448, 42] width 59 height 31
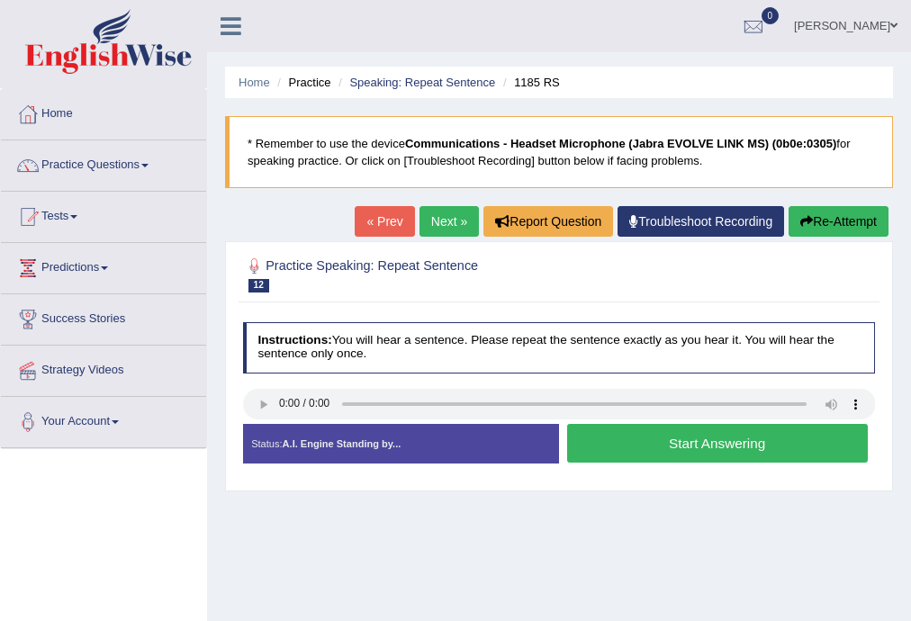
click at [713, 451] on button "Start Answering" at bounding box center [717, 443] width 301 height 39
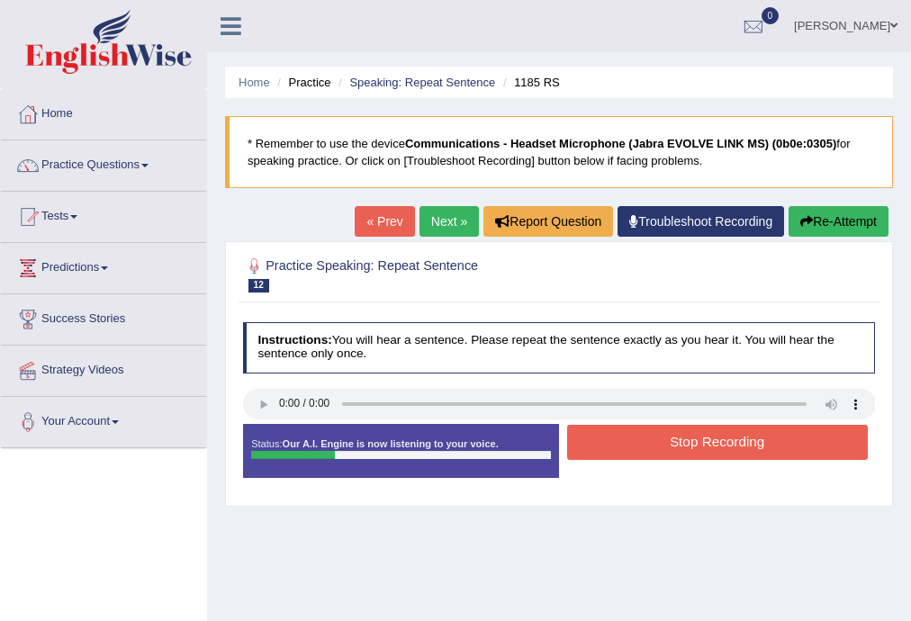
click at [713, 451] on button "Stop Recording" at bounding box center [717, 442] width 301 height 35
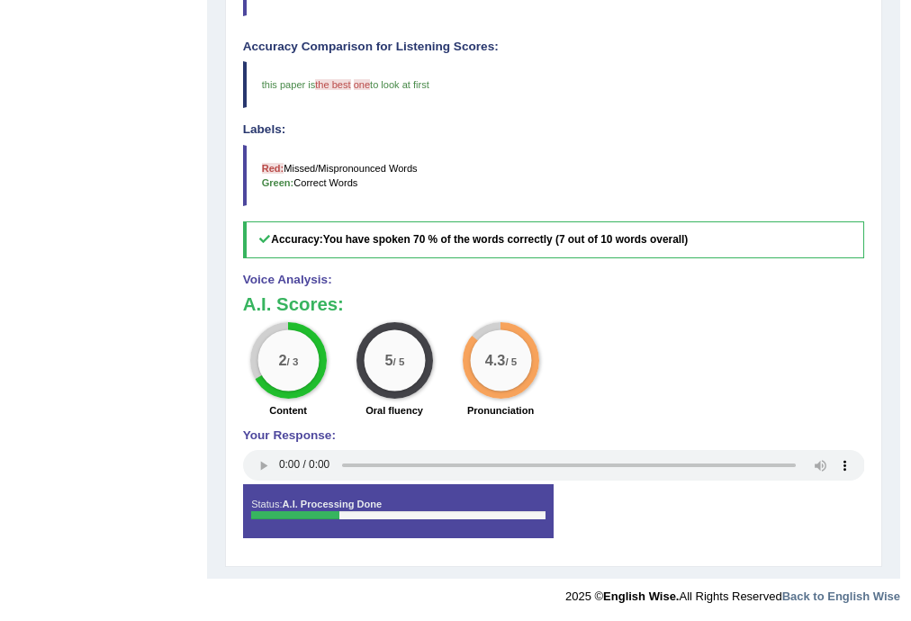
scroll to position [194, 0]
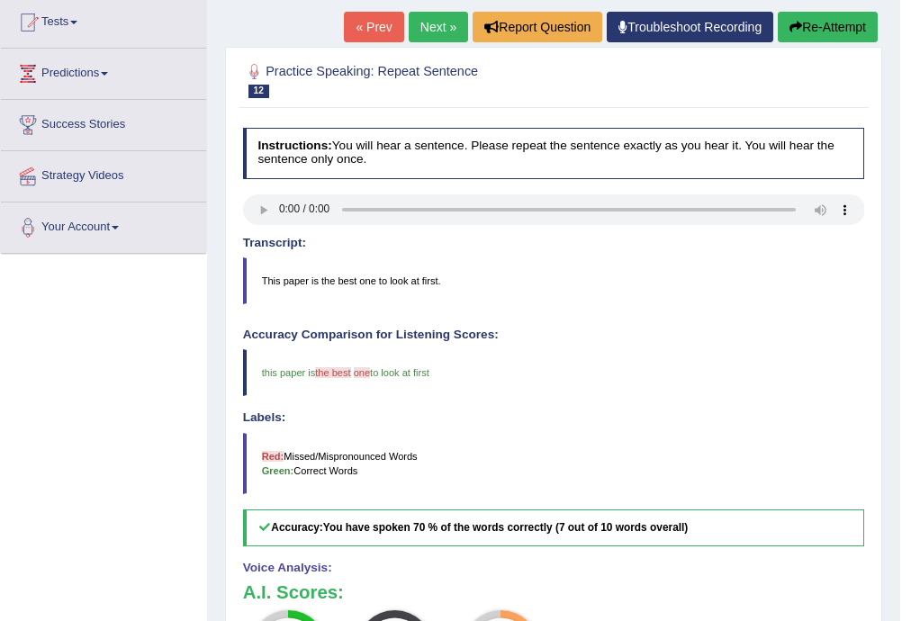
click at [432, 22] on link "Next »" at bounding box center [438, 27] width 59 height 31
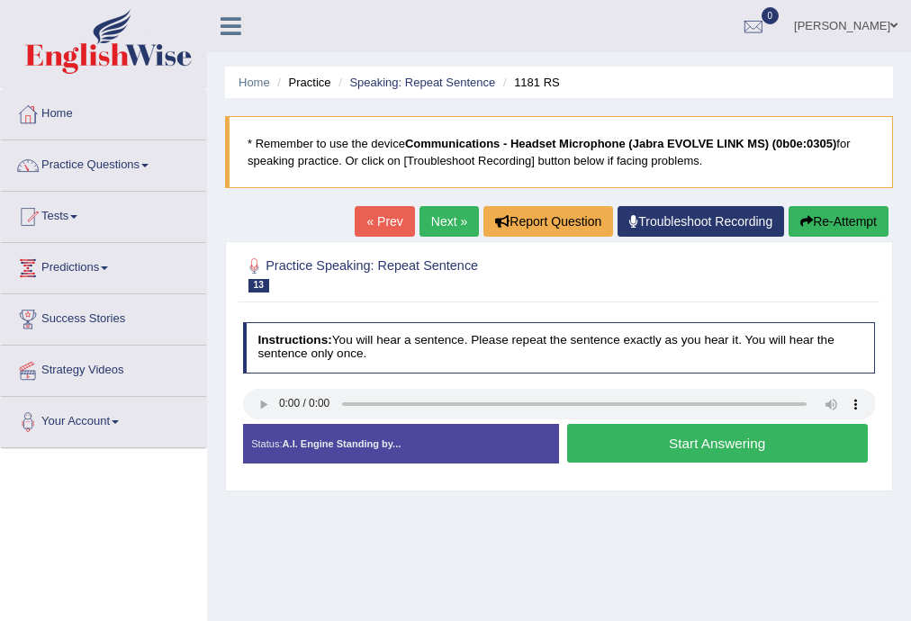
click at [677, 450] on button "Start Answering" at bounding box center [717, 443] width 301 height 39
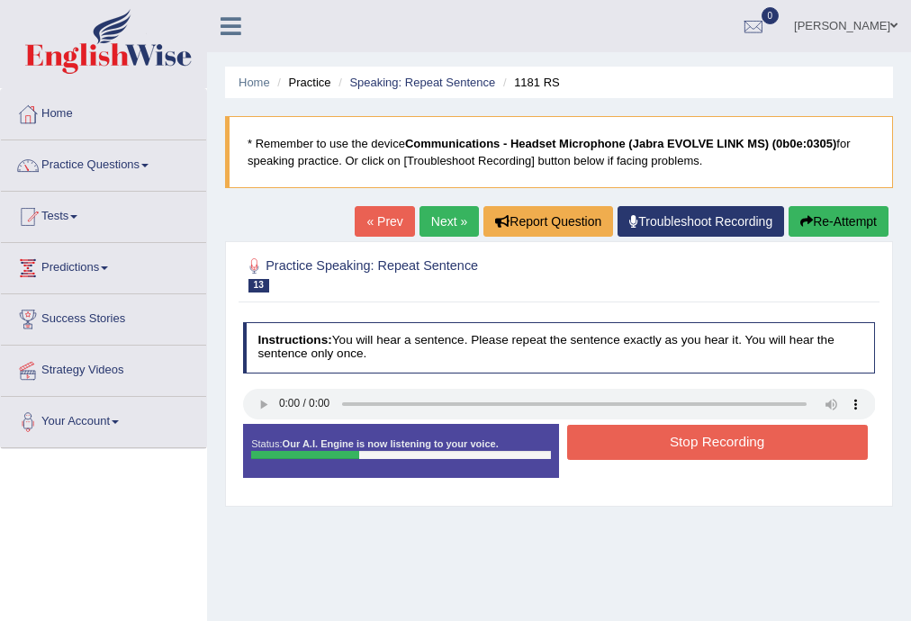
click at [676, 450] on button "Stop Recording" at bounding box center [717, 442] width 301 height 35
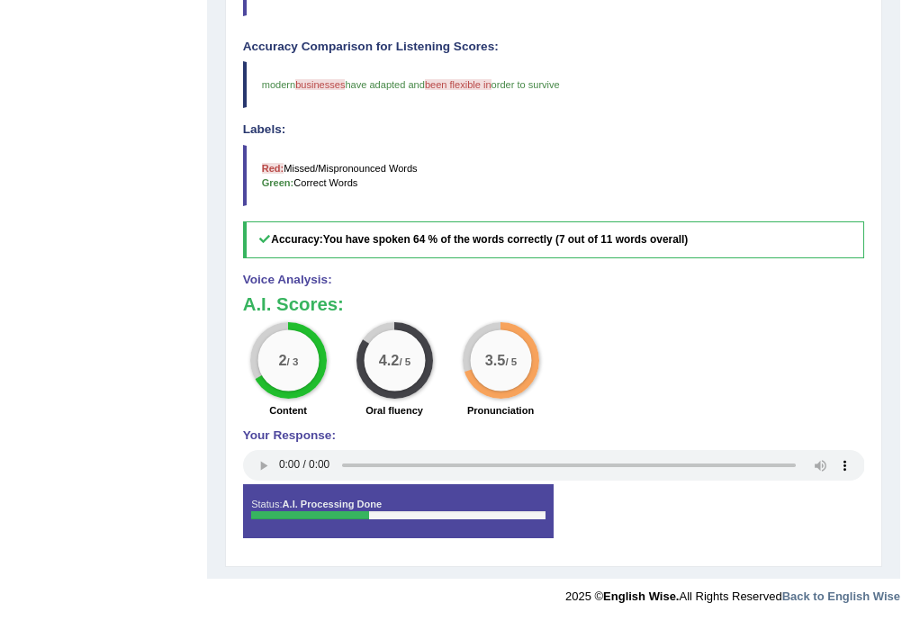
scroll to position [194, 0]
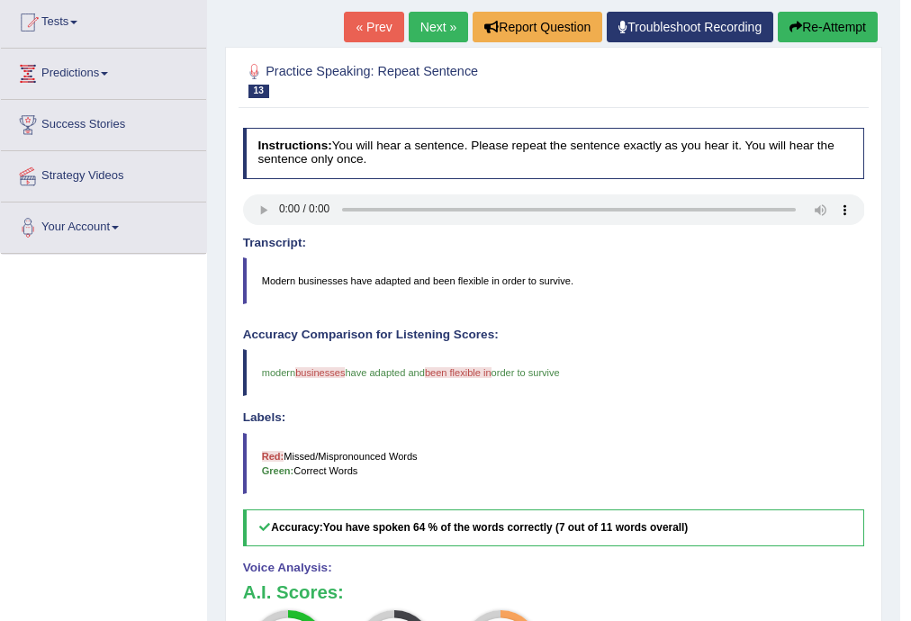
click at [429, 28] on link "Next »" at bounding box center [438, 27] width 59 height 31
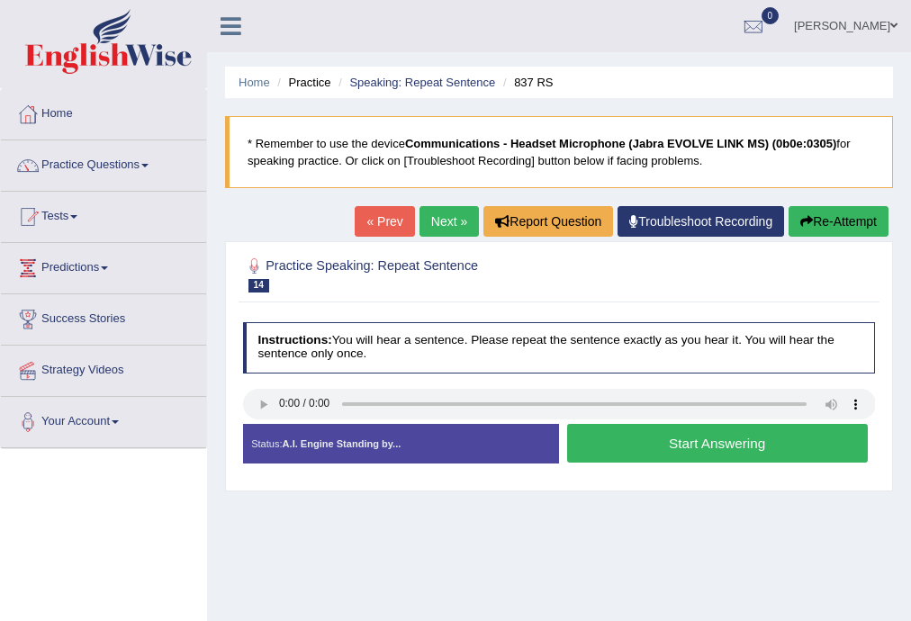
click at [657, 441] on button "Start Answering" at bounding box center [717, 443] width 301 height 39
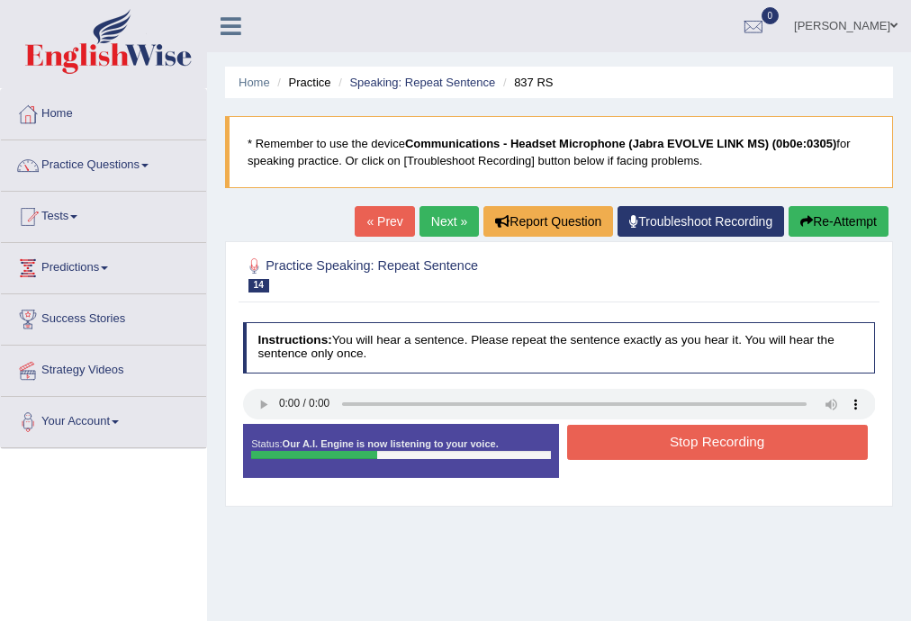
click at [658, 441] on button "Stop Recording" at bounding box center [717, 442] width 301 height 35
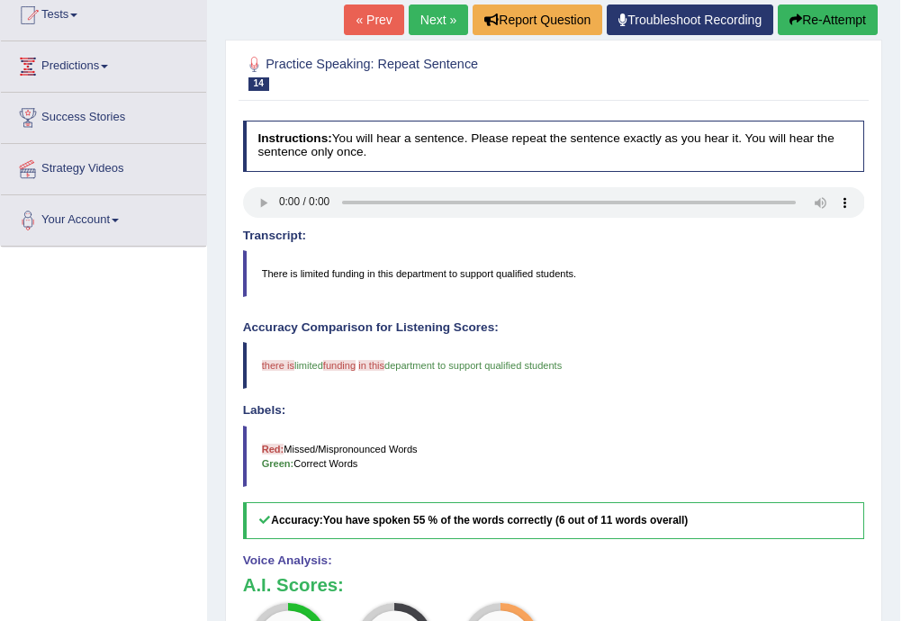
scroll to position [194, 0]
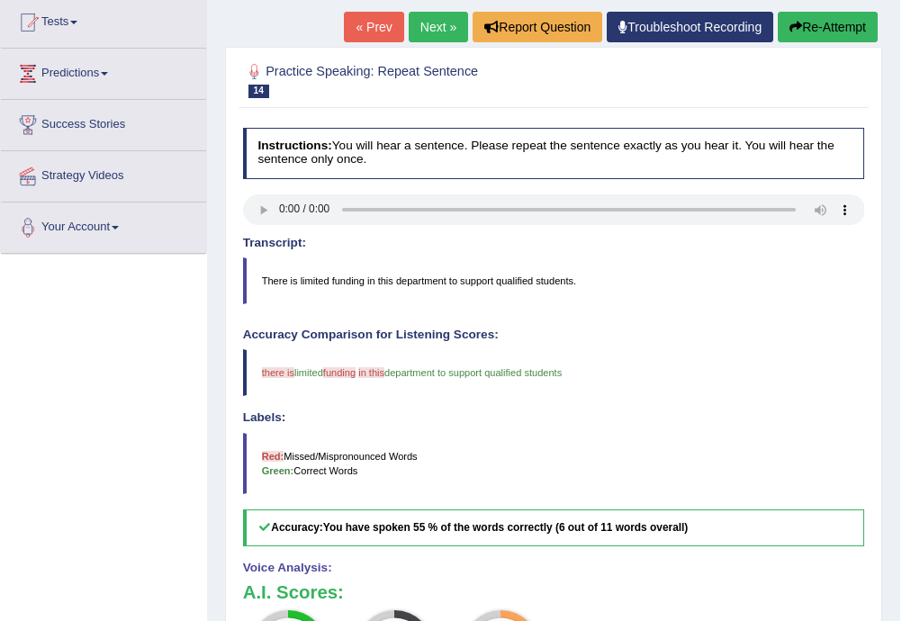
click at [815, 19] on button "Re-Attempt" at bounding box center [828, 27] width 100 height 31
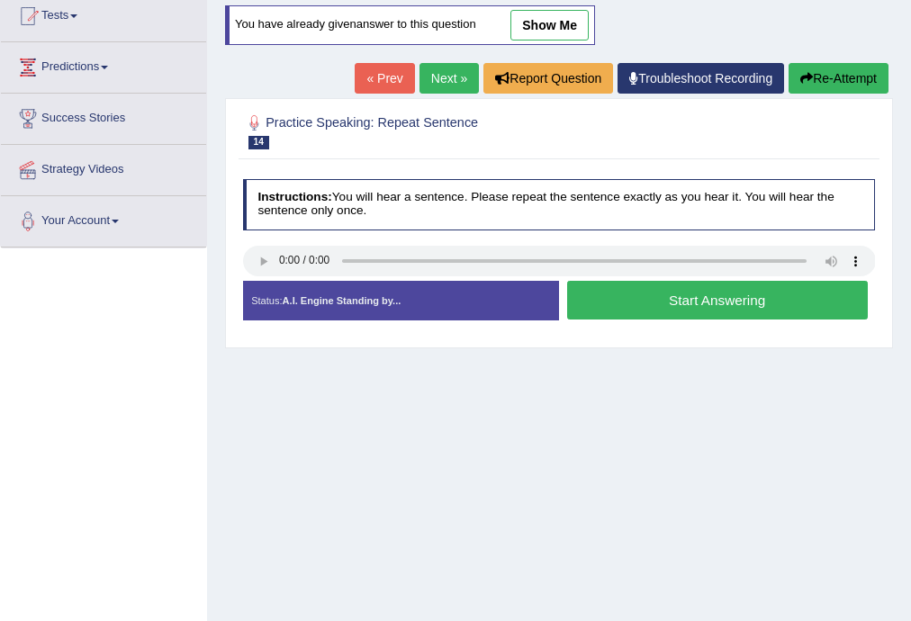
click at [637, 302] on button "Start Answering" at bounding box center [717, 300] width 301 height 39
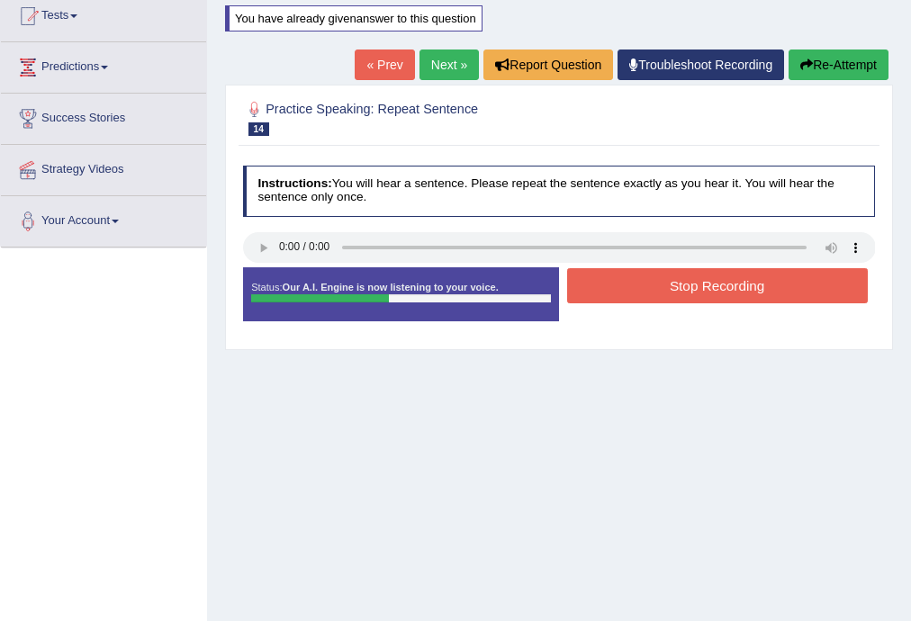
click at [645, 291] on button "Stop Recording" at bounding box center [717, 285] width 301 height 35
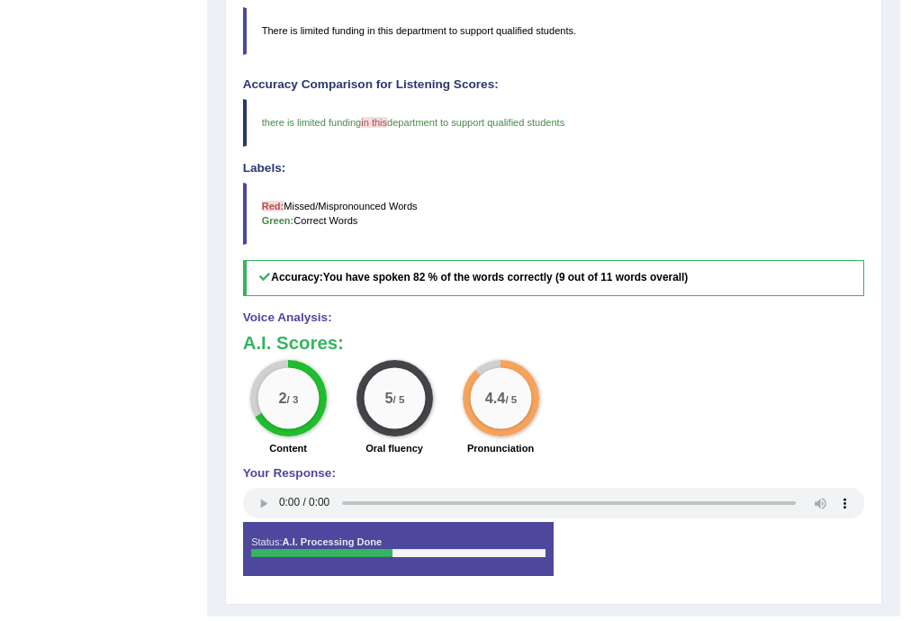
scroll to position [201, 0]
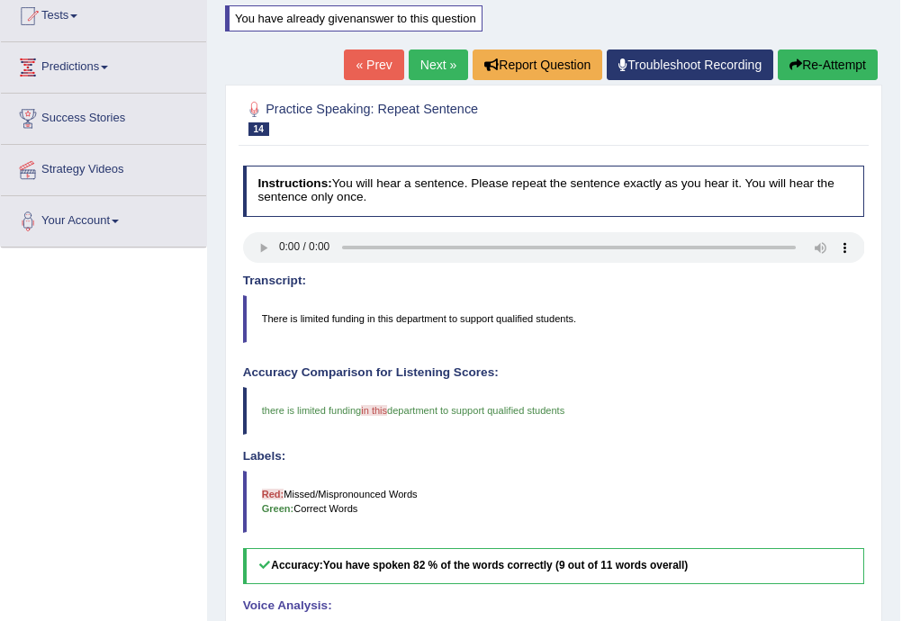
click at [436, 65] on link "Next »" at bounding box center [438, 65] width 59 height 31
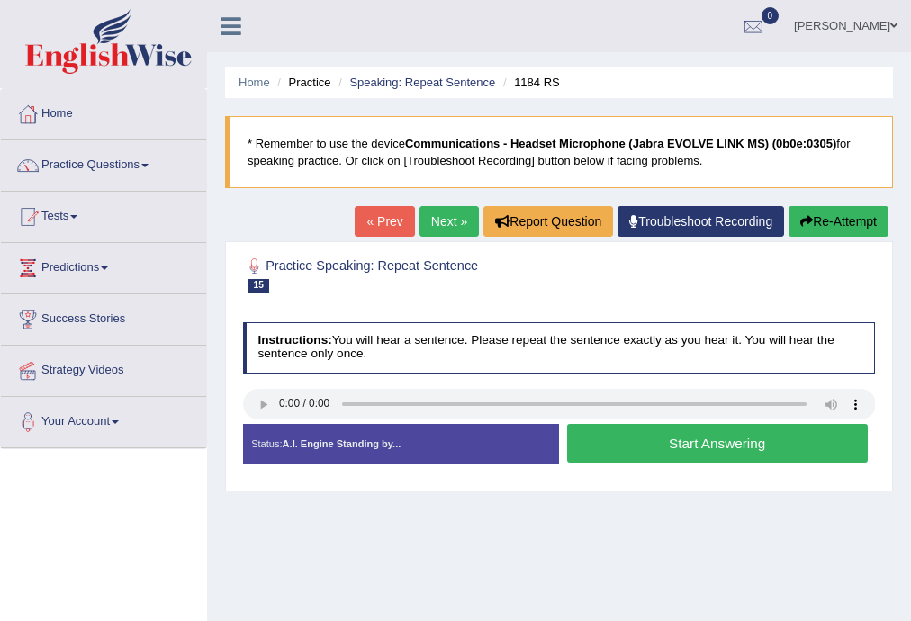
click at [680, 444] on button "Start Answering" at bounding box center [717, 443] width 301 height 39
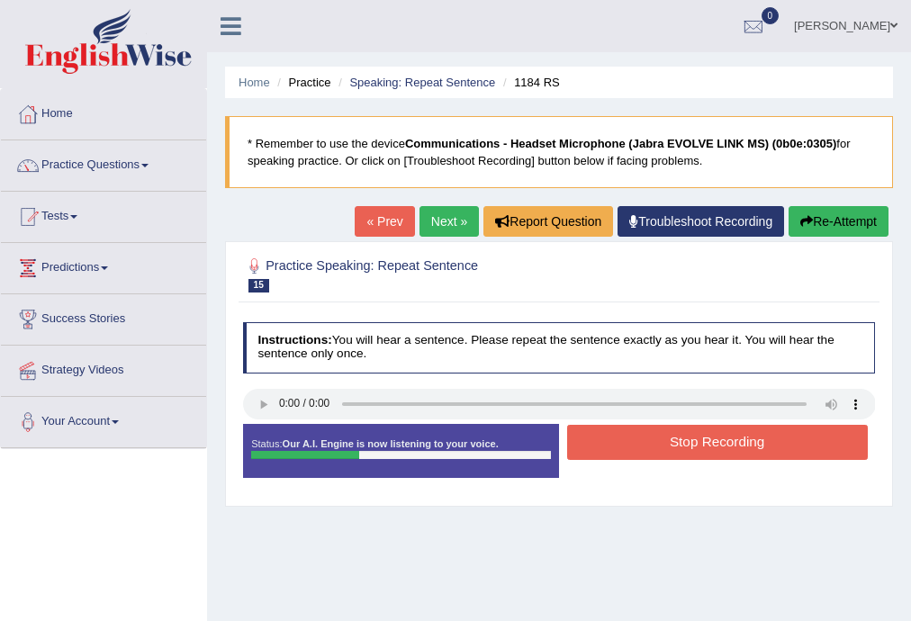
click at [680, 444] on button "Stop Recording" at bounding box center [717, 442] width 301 height 35
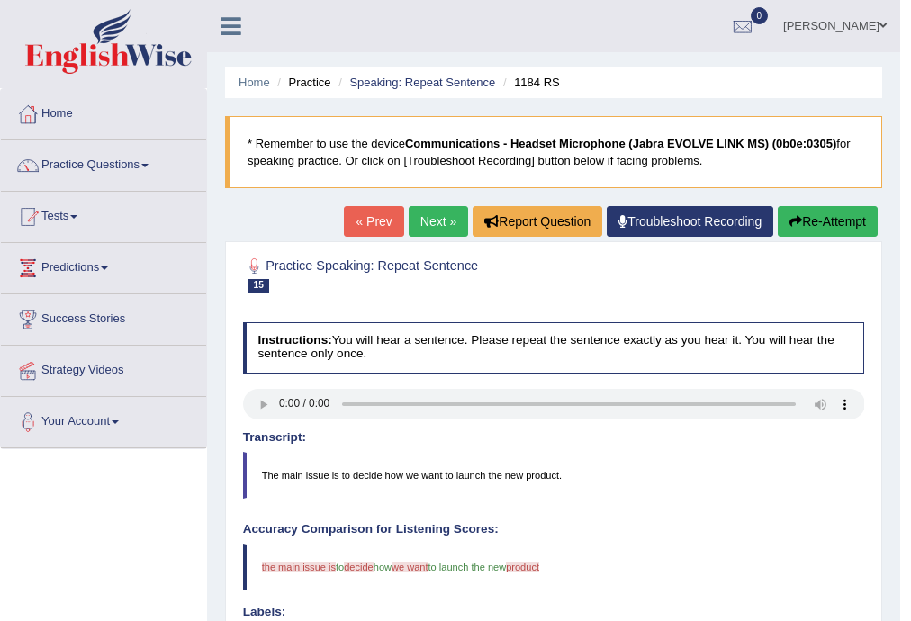
click at [430, 223] on link "Next »" at bounding box center [438, 221] width 59 height 31
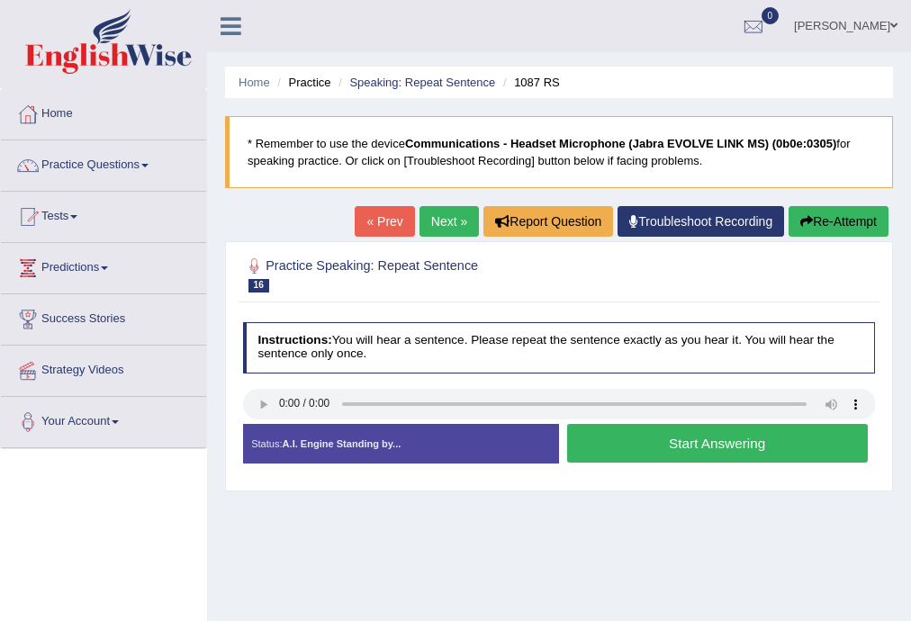
click at [694, 435] on button "Start Answering" at bounding box center [717, 443] width 301 height 39
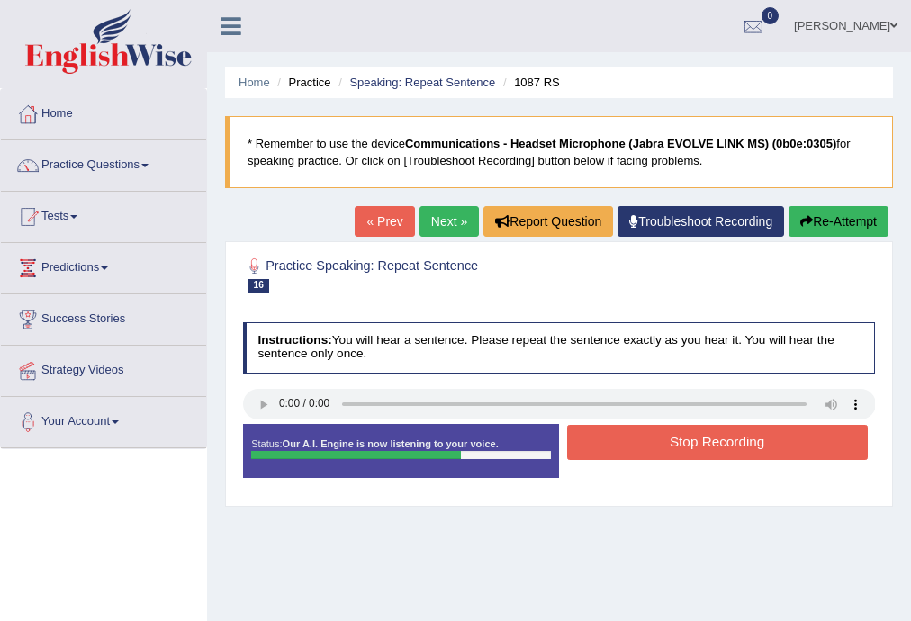
click at [385, 225] on link "« Prev" at bounding box center [384, 221] width 59 height 31
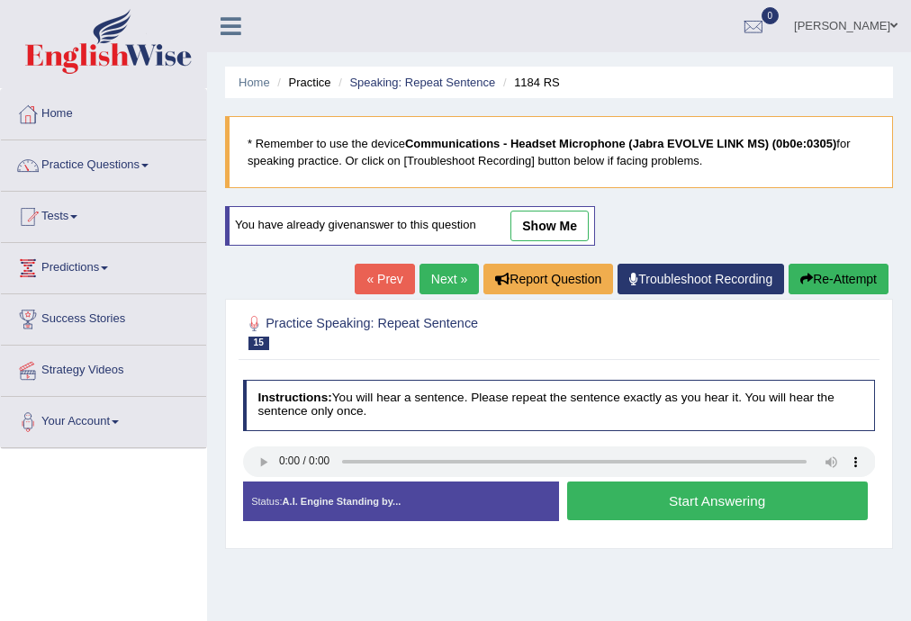
click at [449, 280] on link "Next »" at bounding box center [448, 279] width 59 height 31
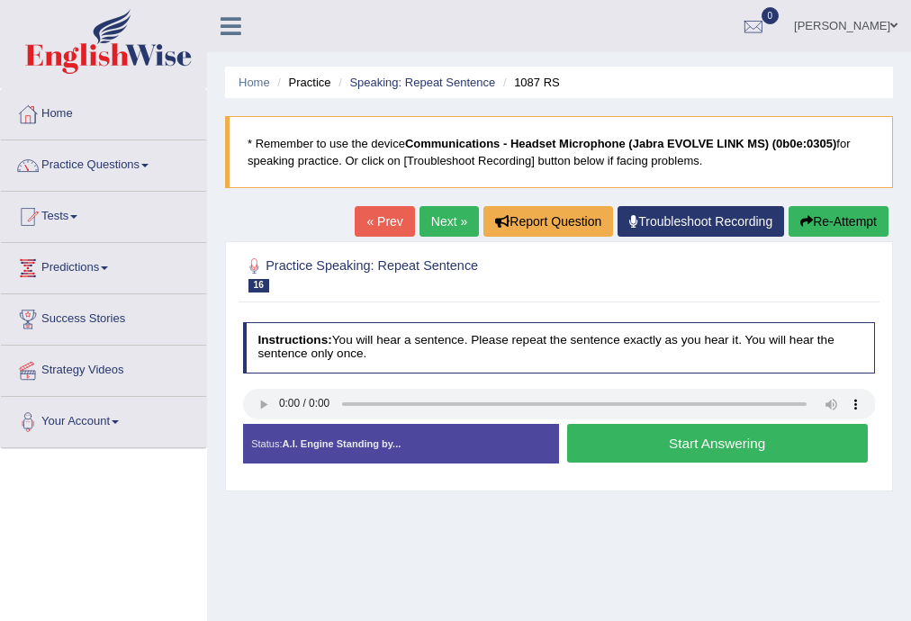
click at [691, 447] on button "Start Answering" at bounding box center [717, 443] width 301 height 39
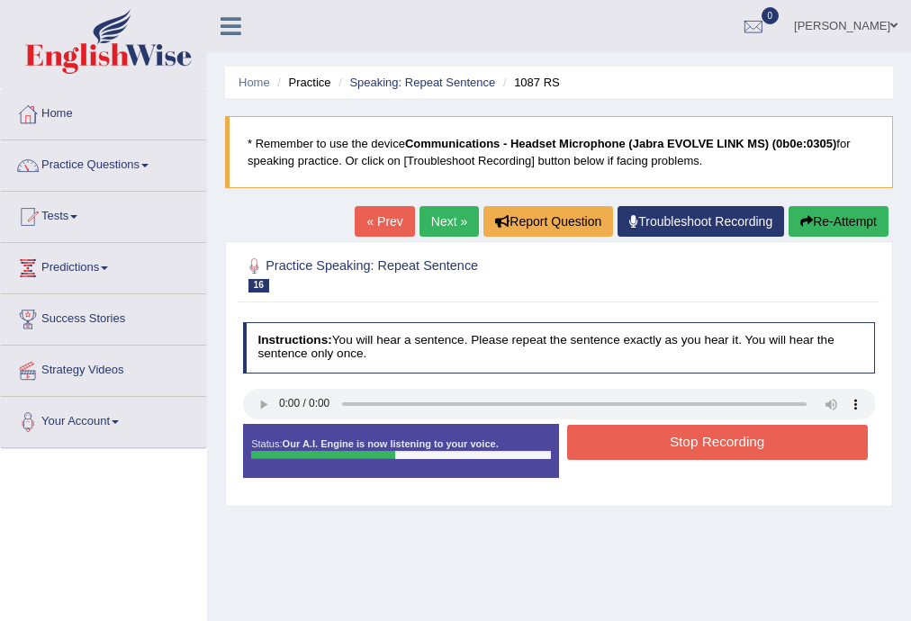
click at [688, 447] on button "Stop Recording" at bounding box center [717, 442] width 301 height 35
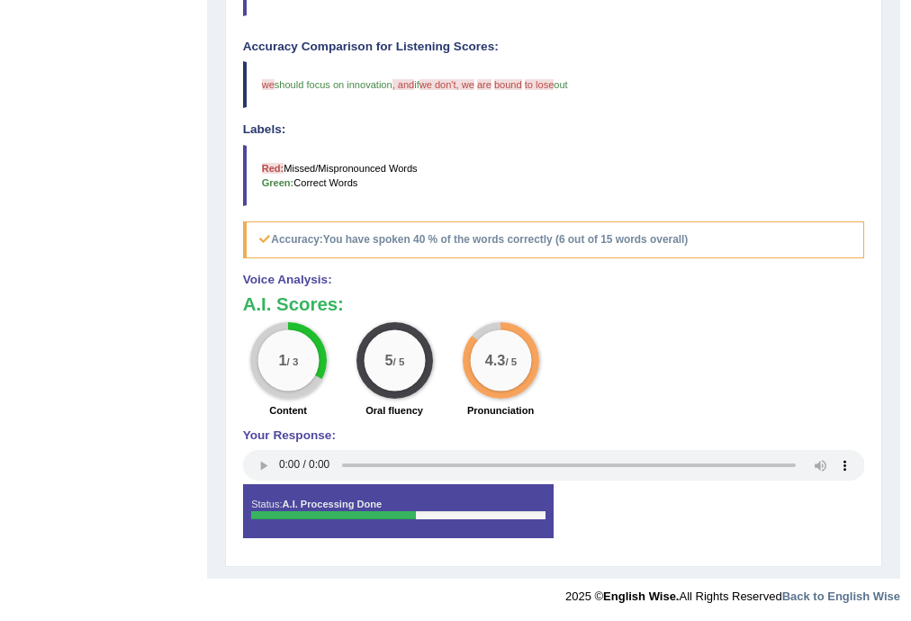
scroll to position [194, 0]
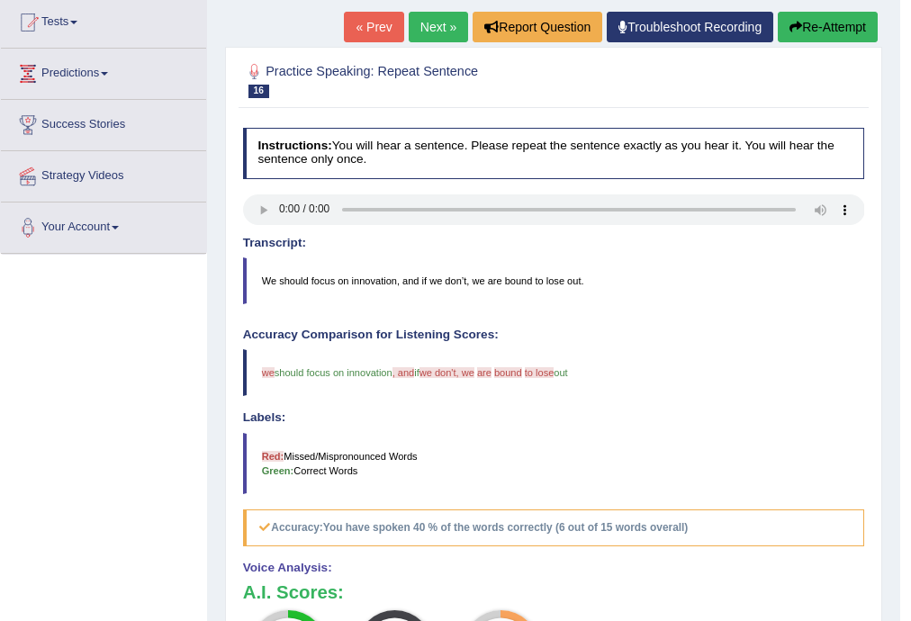
click at [443, 28] on link "Next »" at bounding box center [438, 27] width 59 height 31
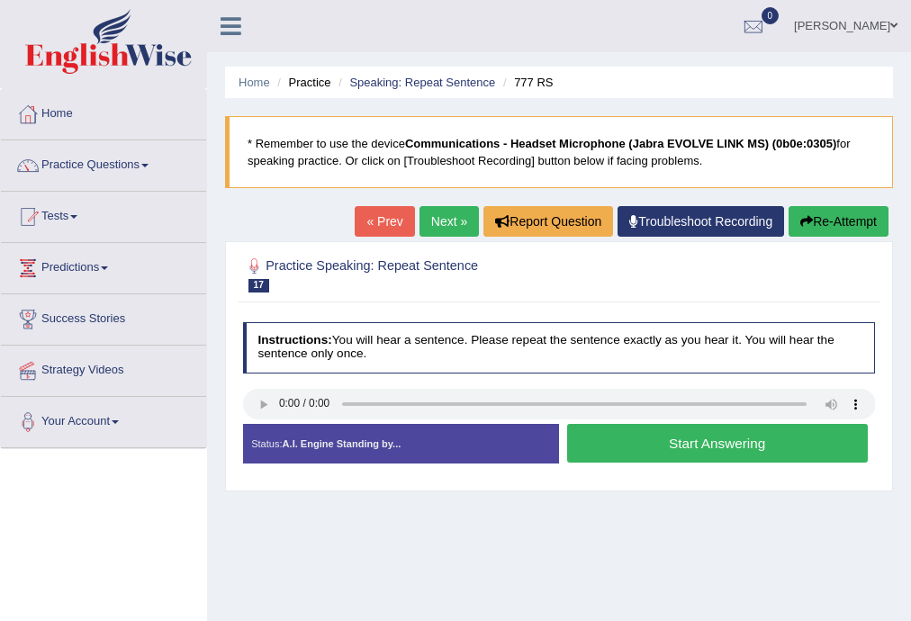
click at [648, 436] on button "Start Answering" at bounding box center [717, 443] width 301 height 39
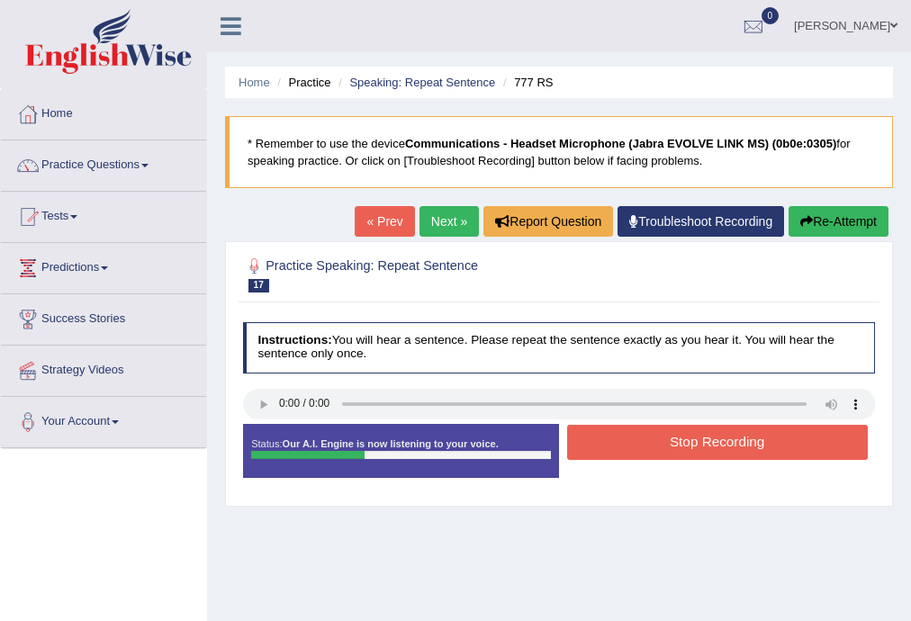
click at [648, 436] on button "Stop Recording" at bounding box center [717, 442] width 301 height 35
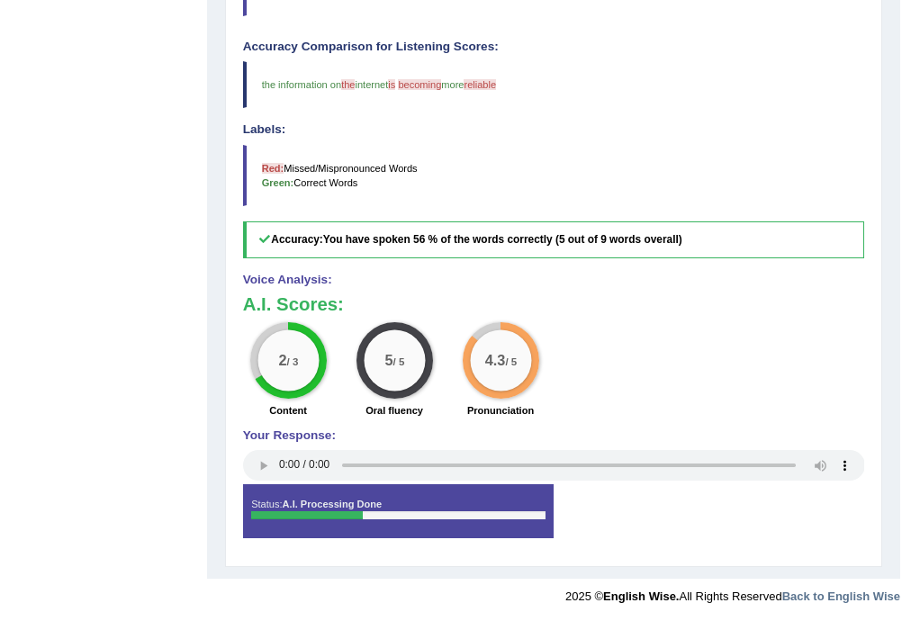
scroll to position [194, 0]
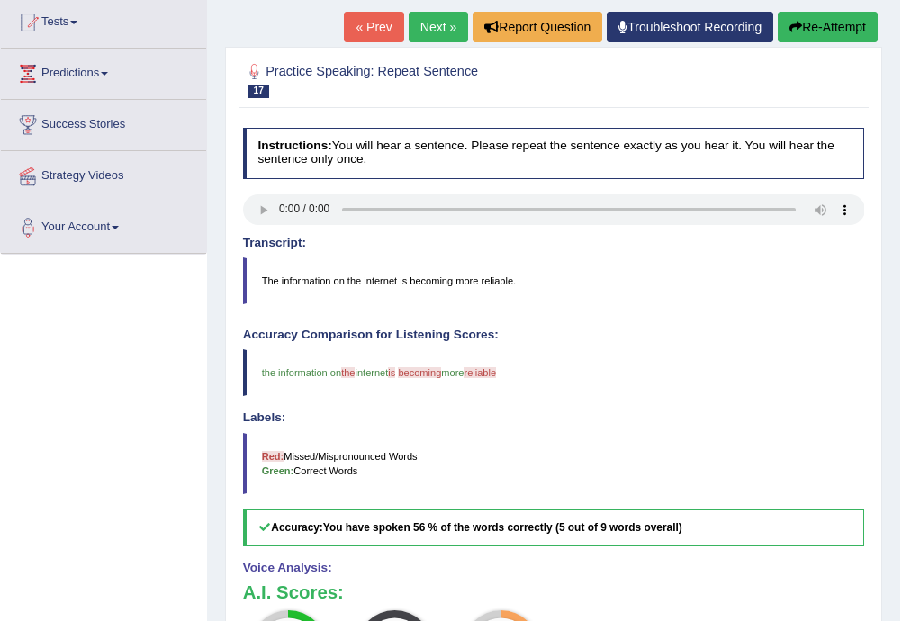
click at [495, 280] on blockquote "The information on the internet is becoming more reliable." at bounding box center [554, 280] width 622 height 47
click at [436, 25] on link "Next »" at bounding box center [438, 27] width 59 height 31
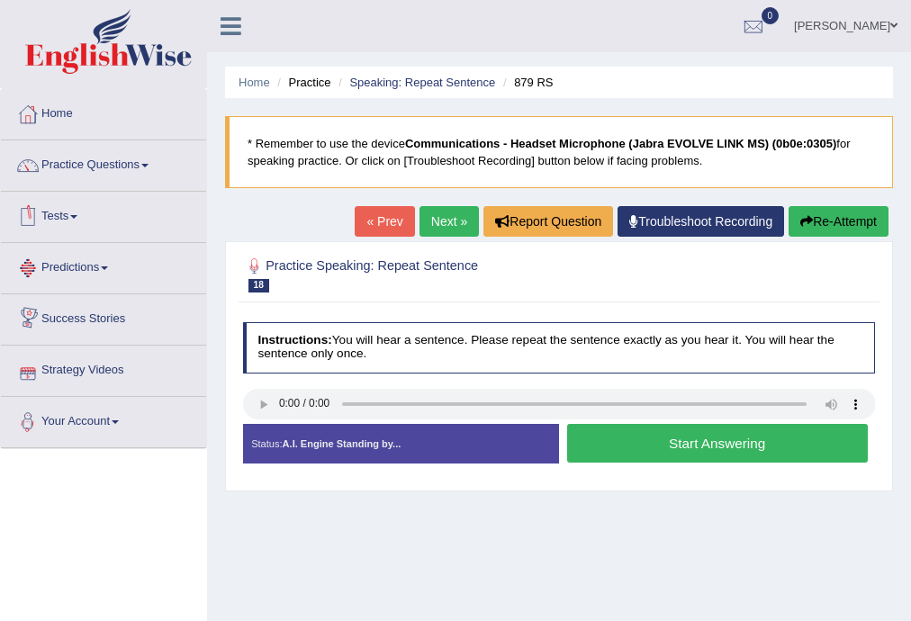
click at [83, 219] on link "Tests" at bounding box center [103, 214] width 205 height 45
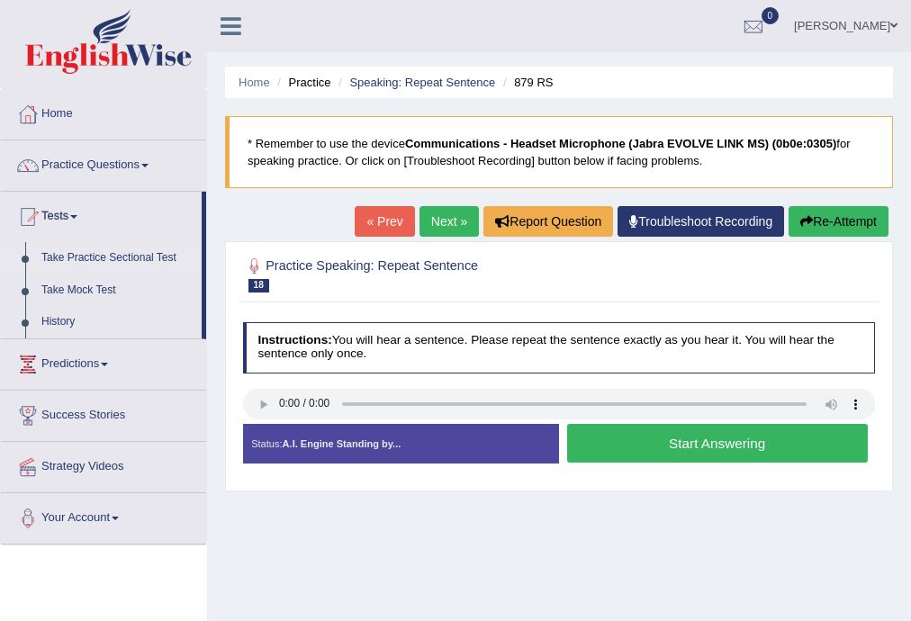
click at [142, 256] on link "Take Practice Sectional Test" at bounding box center [117, 258] width 168 height 32
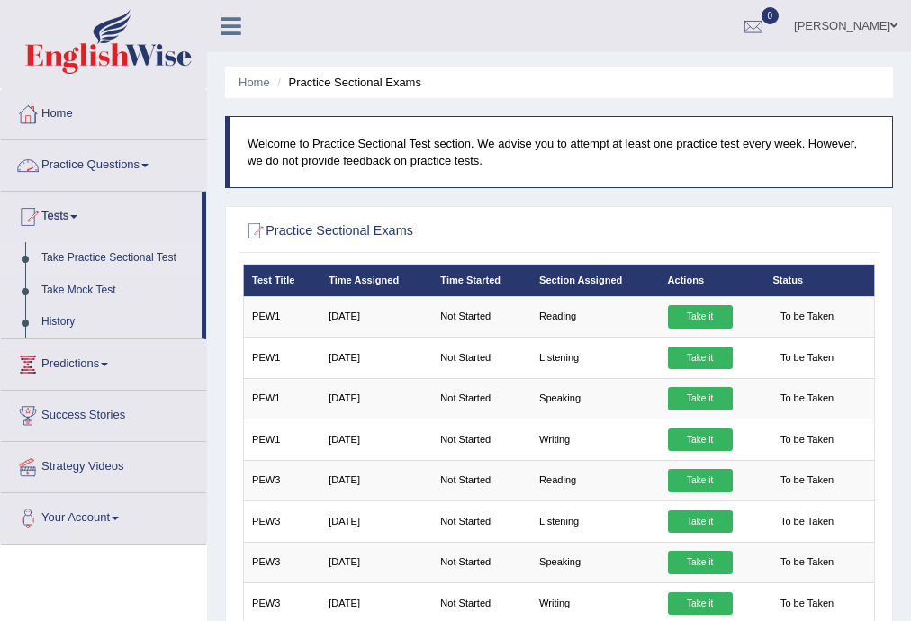
click at [149, 164] on span at bounding box center [144, 166] width 7 height 4
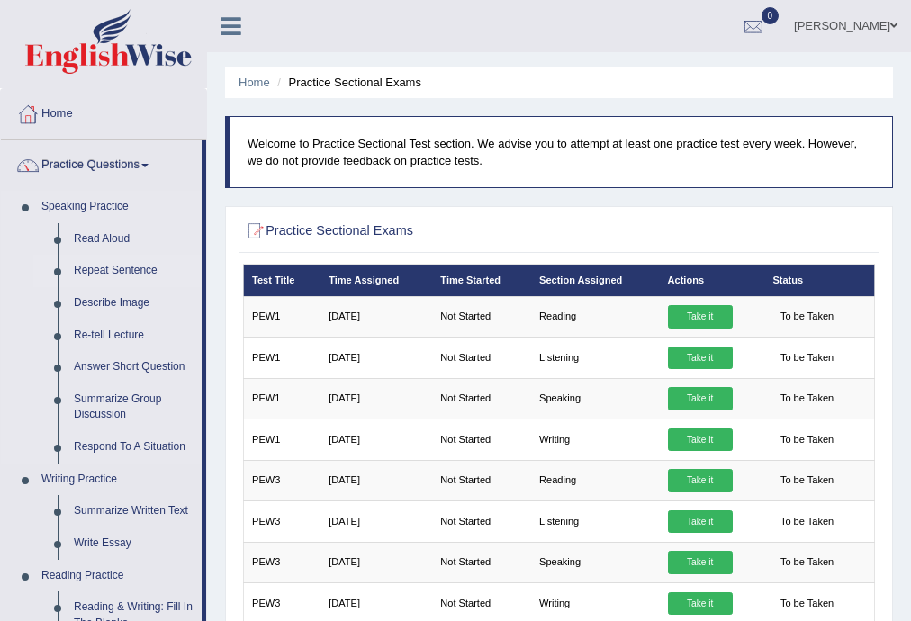
click at [93, 270] on link "Repeat Sentence" at bounding box center [134, 271] width 136 height 32
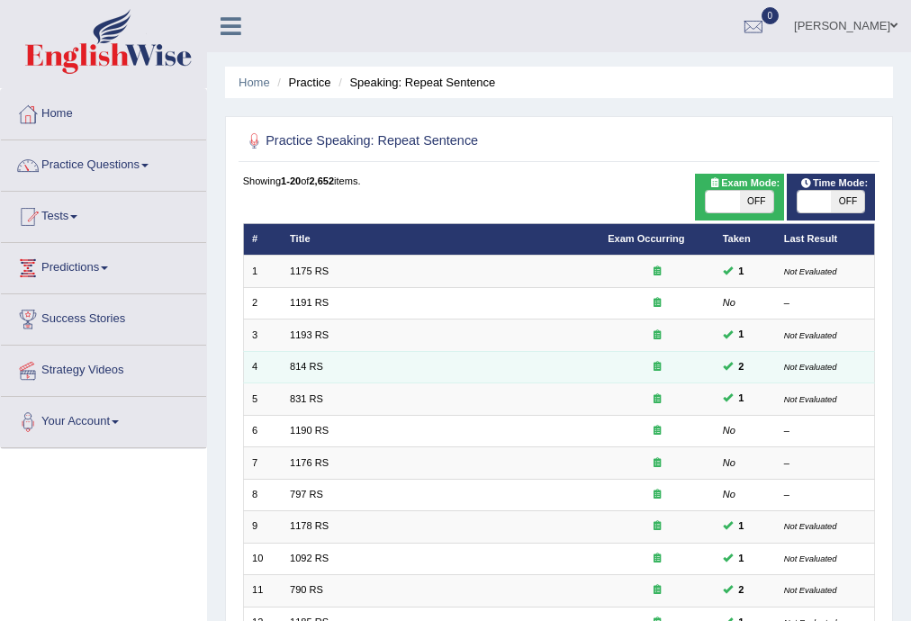
scroll to position [414, 0]
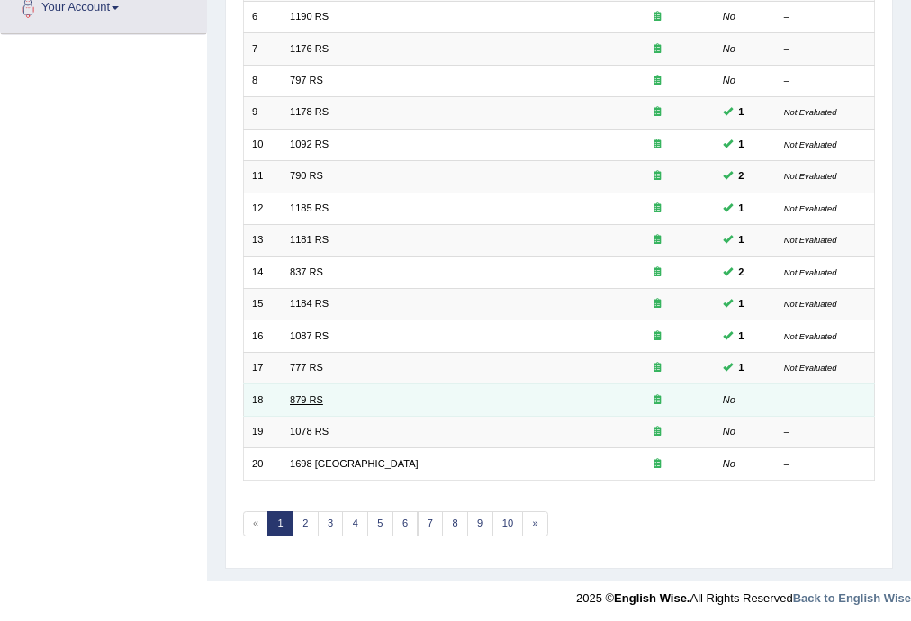
click at [313, 395] on link "879 RS" at bounding box center [306, 399] width 33 height 11
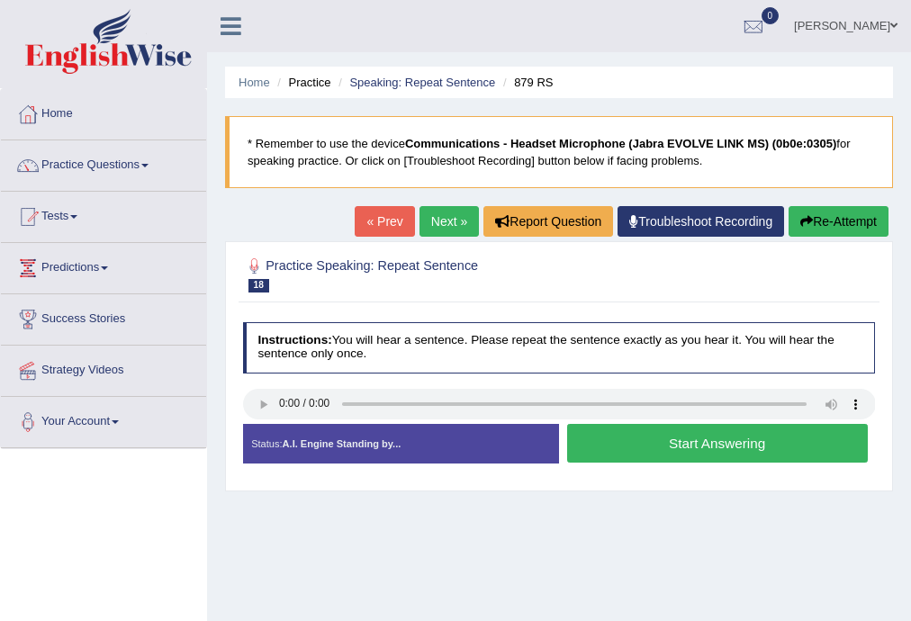
click at [691, 446] on button "Start Answering" at bounding box center [717, 443] width 301 height 39
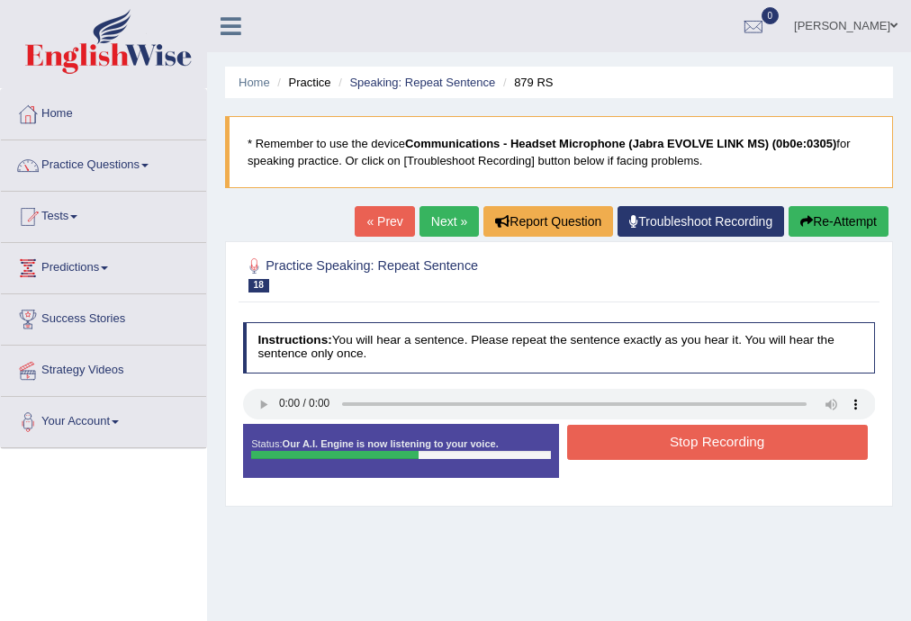
click at [364, 224] on link "« Prev" at bounding box center [384, 221] width 59 height 31
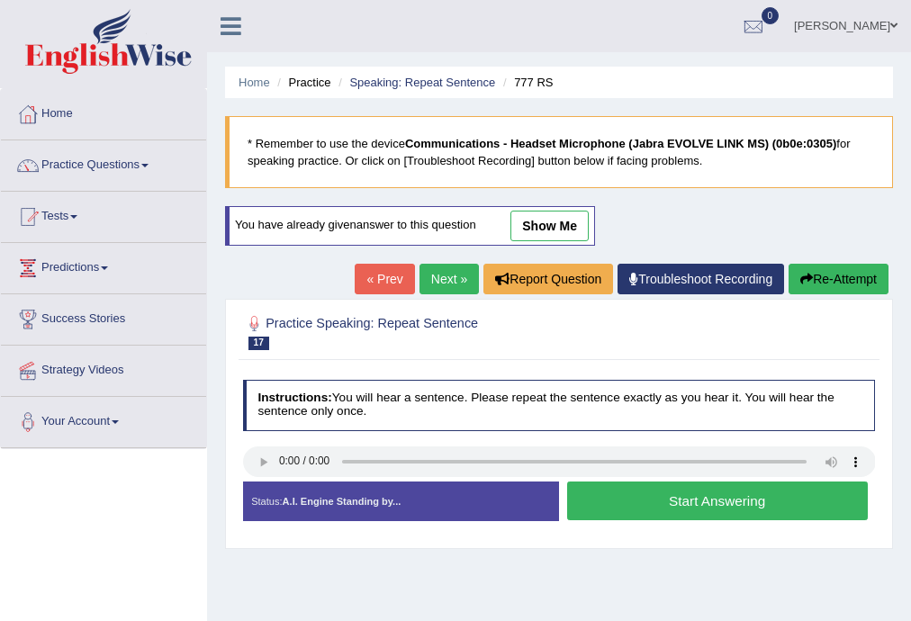
click at [444, 275] on link "Next »" at bounding box center [448, 279] width 59 height 31
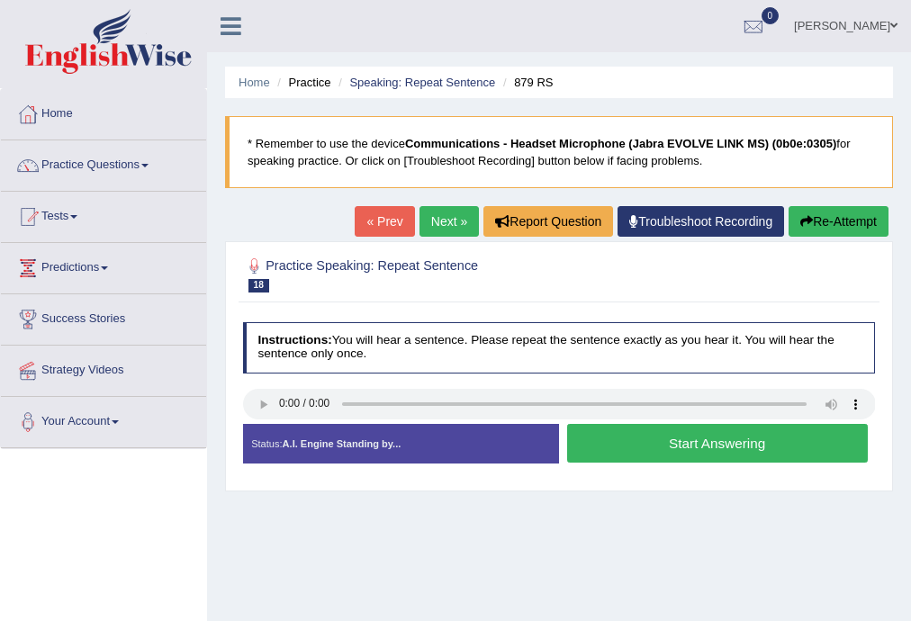
click at [758, 454] on button "Start Answering" at bounding box center [717, 443] width 301 height 39
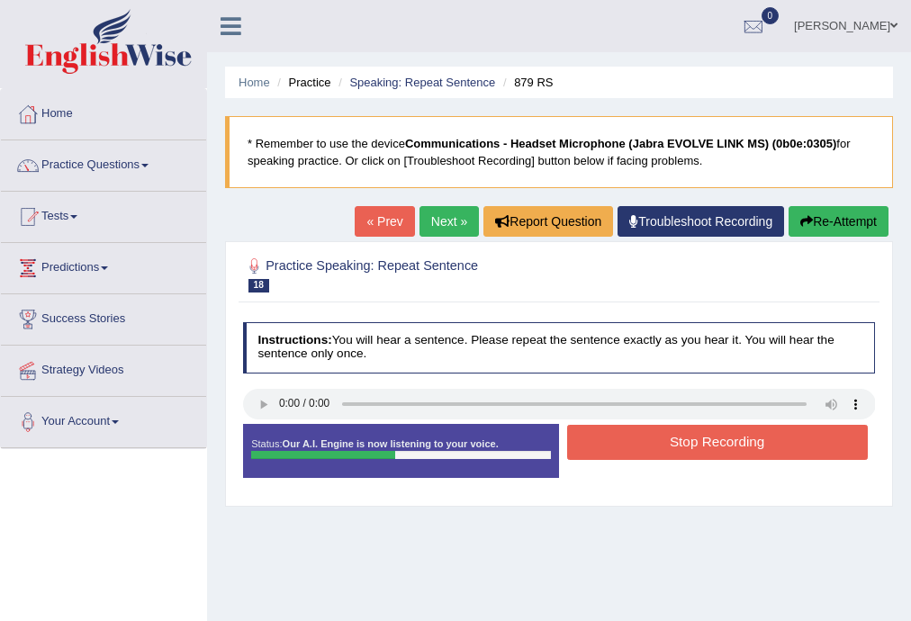
click at [689, 445] on button "Stop Recording" at bounding box center [717, 442] width 301 height 35
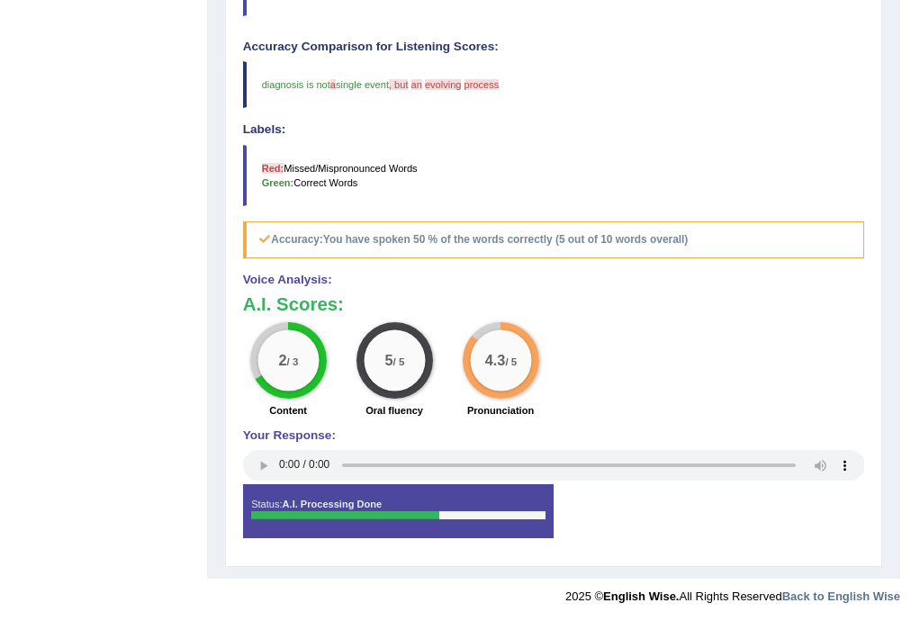
scroll to position [194, 0]
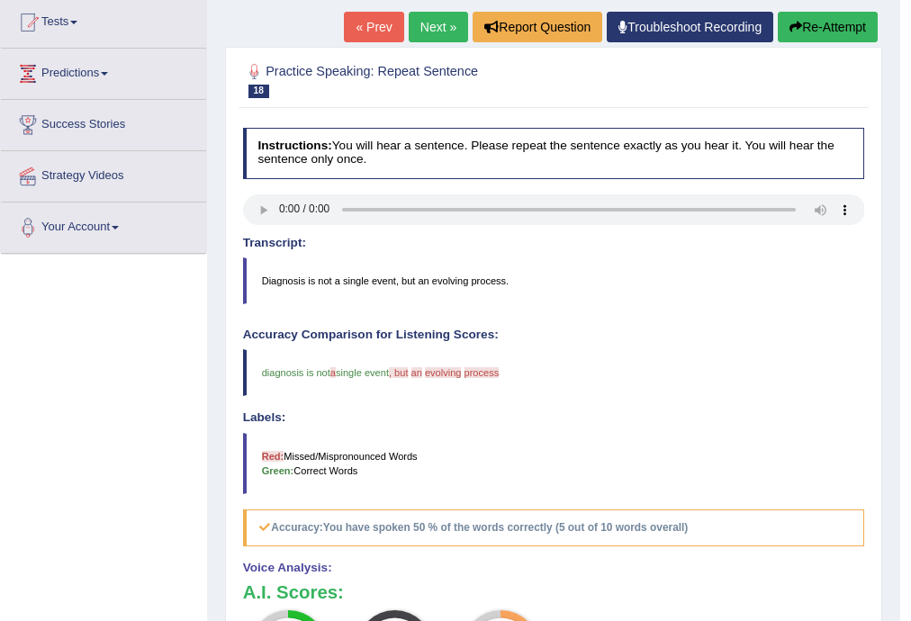
click at [439, 24] on link "Next »" at bounding box center [438, 27] width 59 height 31
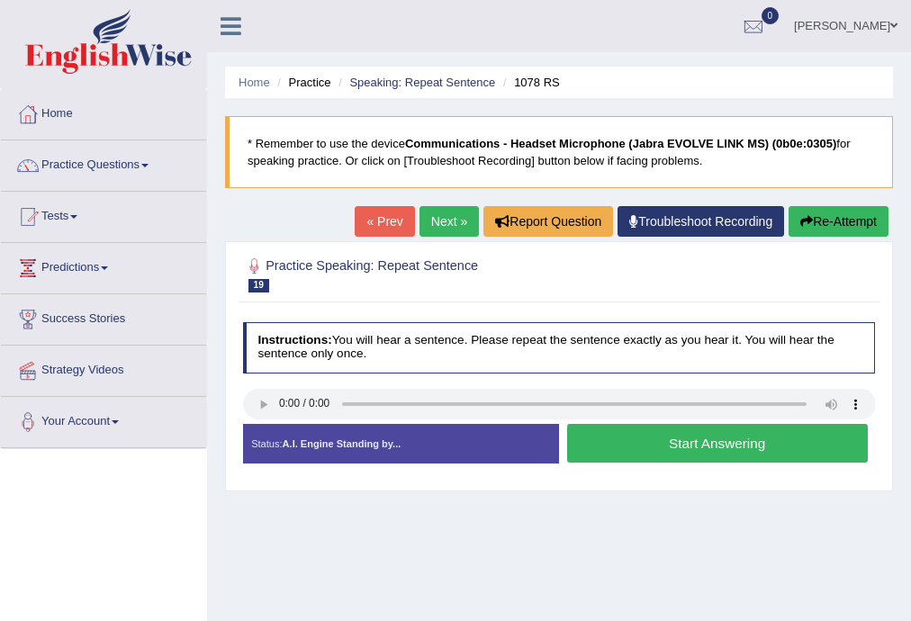
click at [664, 450] on button "Start Answering" at bounding box center [717, 443] width 301 height 39
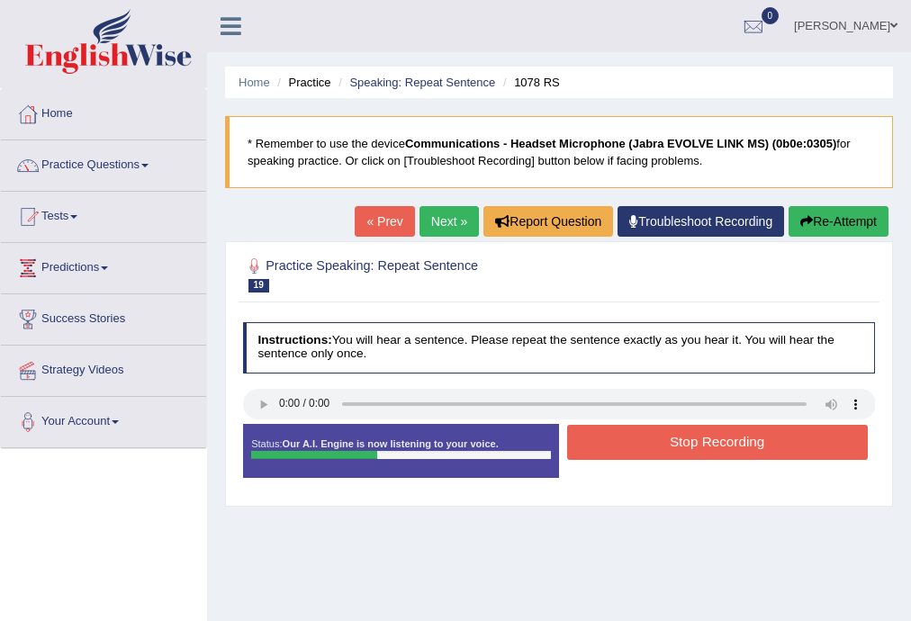
click at [625, 435] on button "Stop Recording" at bounding box center [717, 442] width 301 height 35
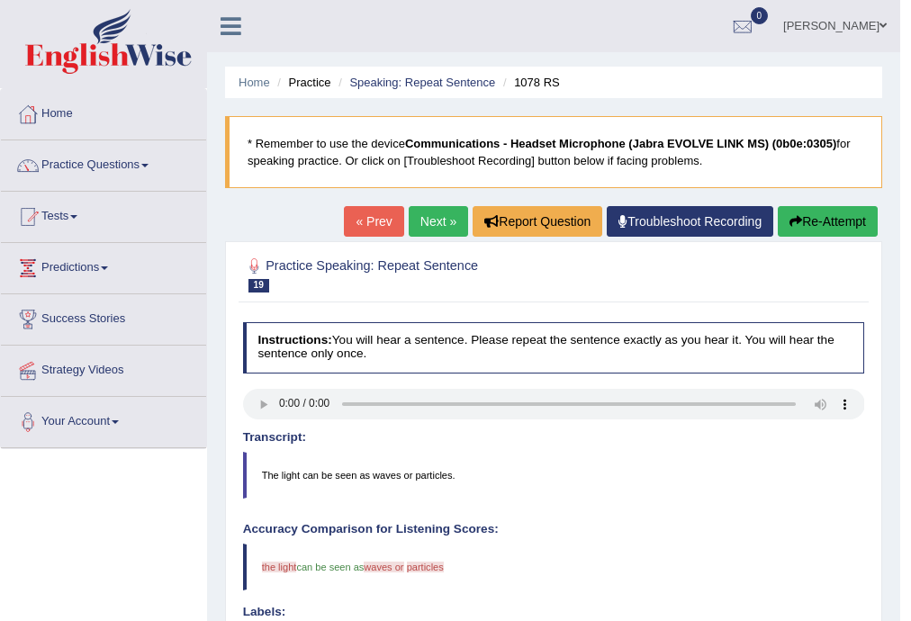
click at [438, 221] on link "Next »" at bounding box center [438, 221] width 59 height 31
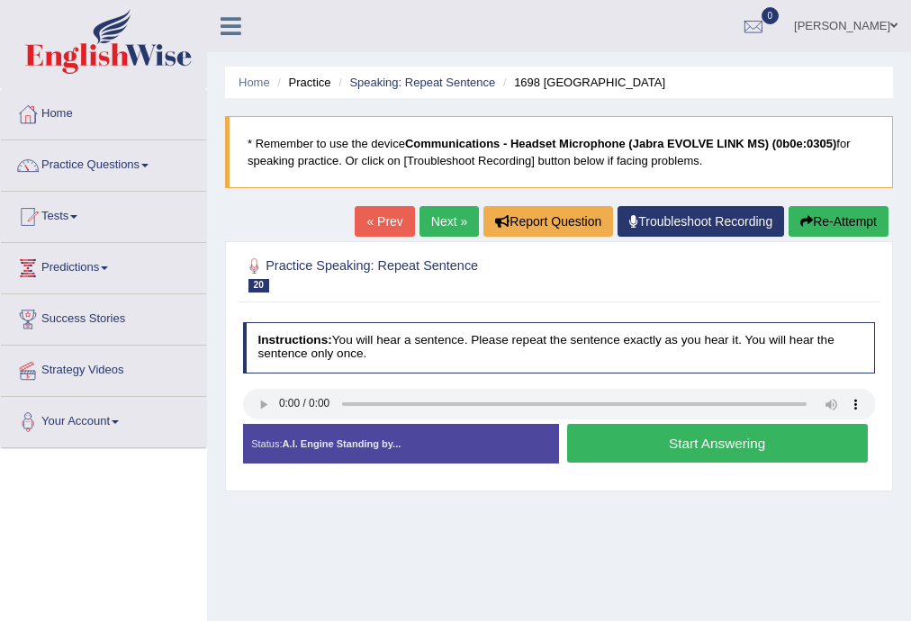
click at [677, 443] on button "Start Answering" at bounding box center [717, 443] width 301 height 39
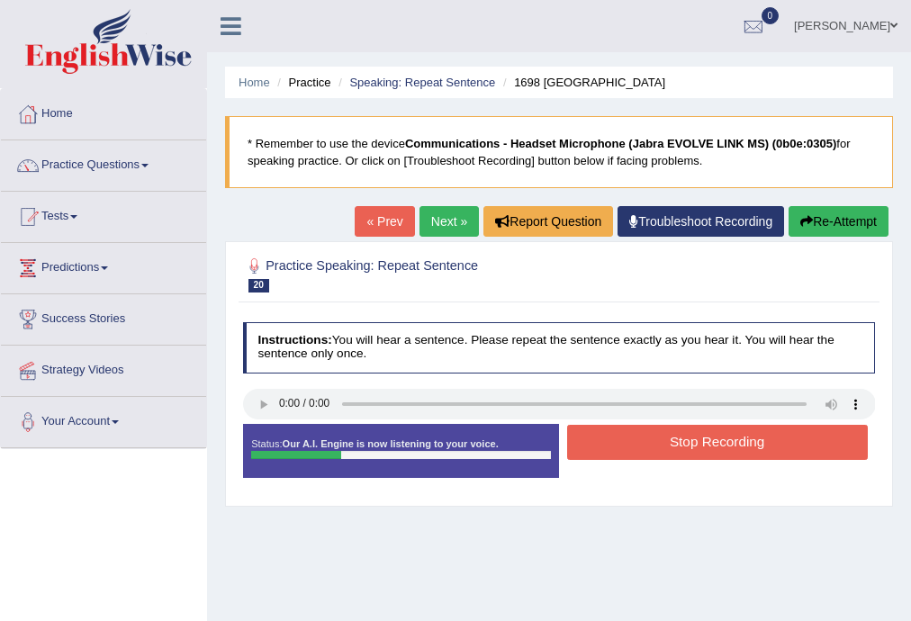
click at [677, 443] on button "Stop Recording" at bounding box center [717, 442] width 301 height 35
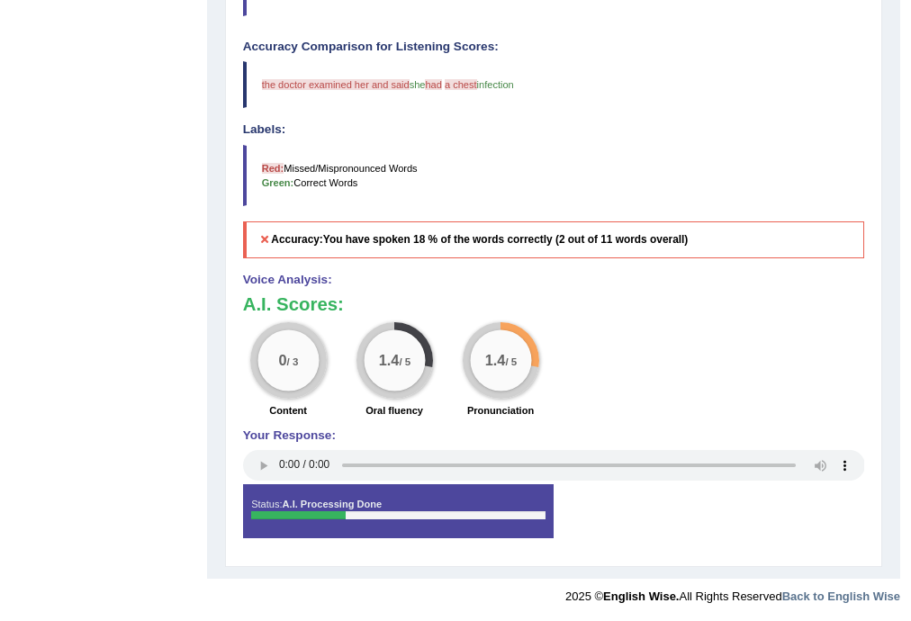
scroll to position [194, 0]
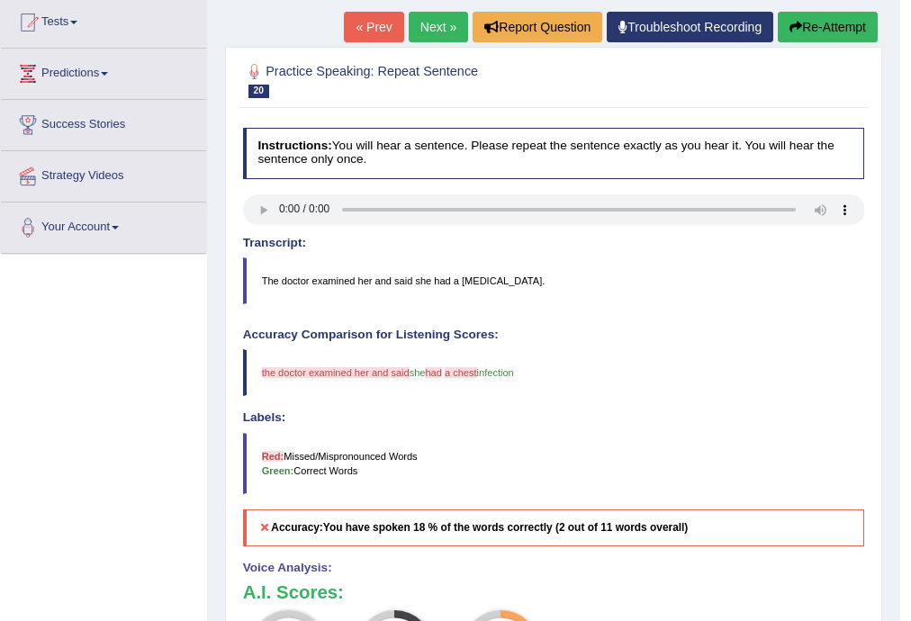
click at [822, 22] on button "Re-Attempt" at bounding box center [828, 27] width 100 height 31
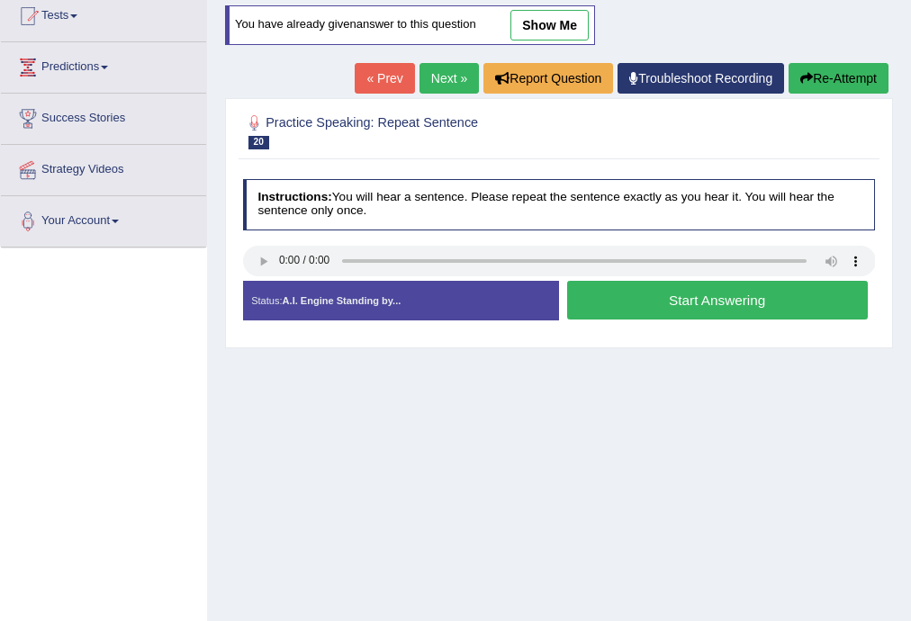
click at [706, 295] on button "Start Answering" at bounding box center [717, 300] width 301 height 39
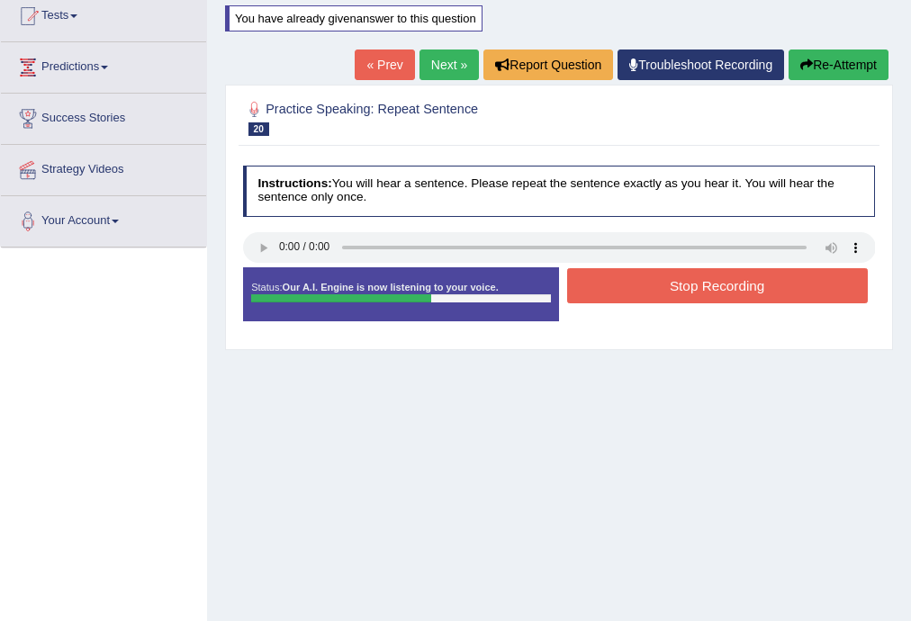
click at [385, 55] on link "« Prev" at bounding box center [384, 65] width 59 height 31
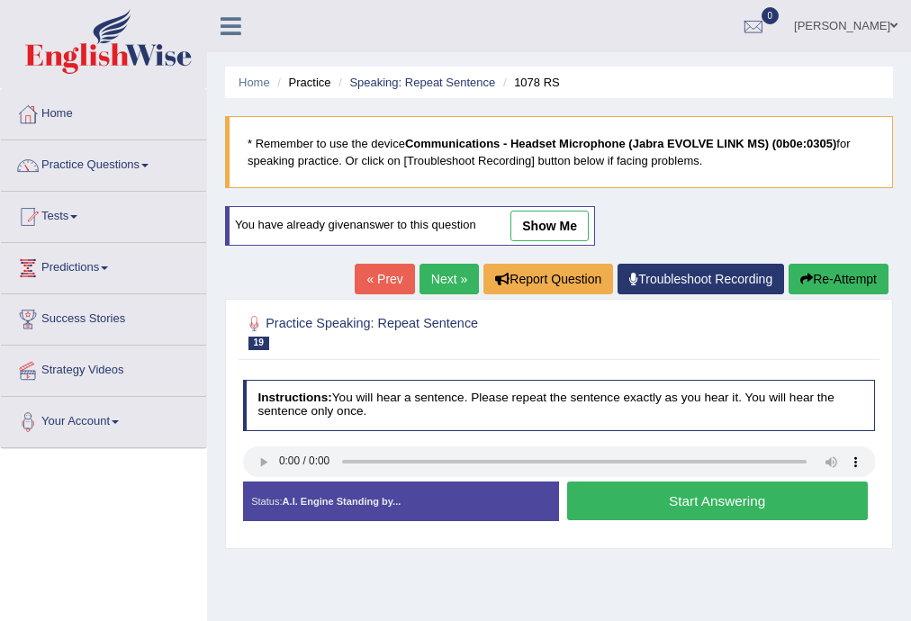
click at [434, 271] on link "Next »" at bounding box center [448, 279] width 59 height 31
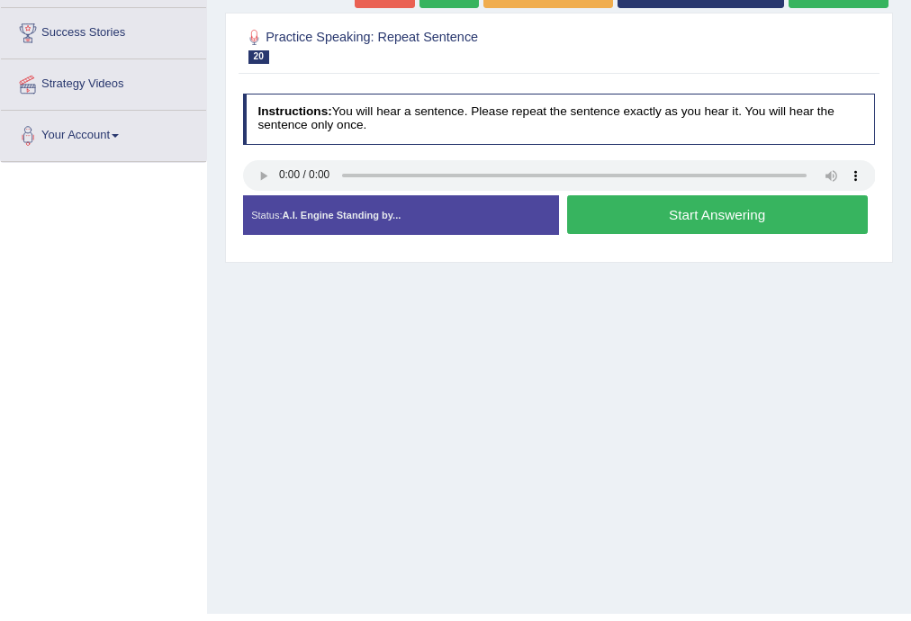
scroll to position [288, 0]
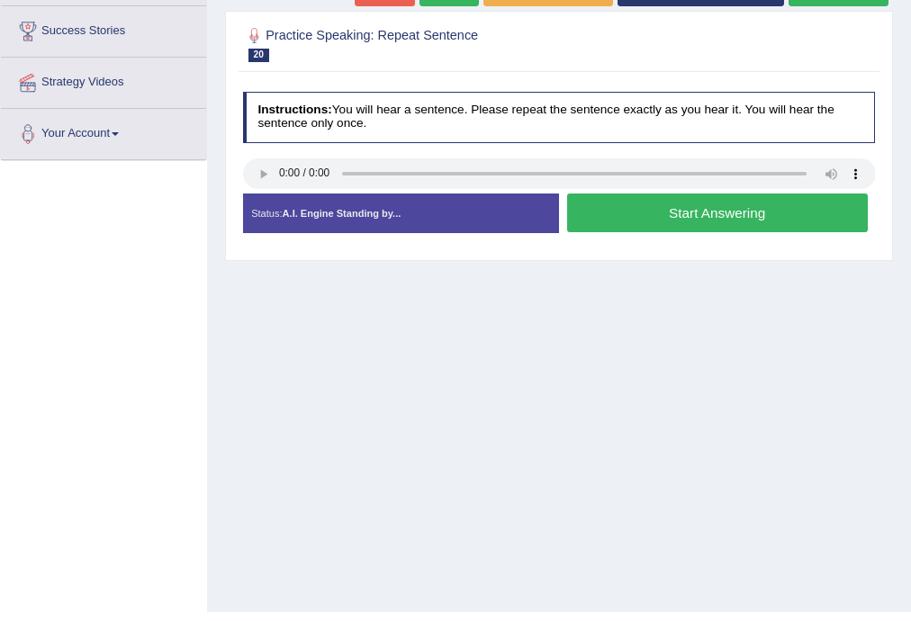
click at [659, 205] on button "Start Answering" at bounding box center [717, 213] width 301 height 39
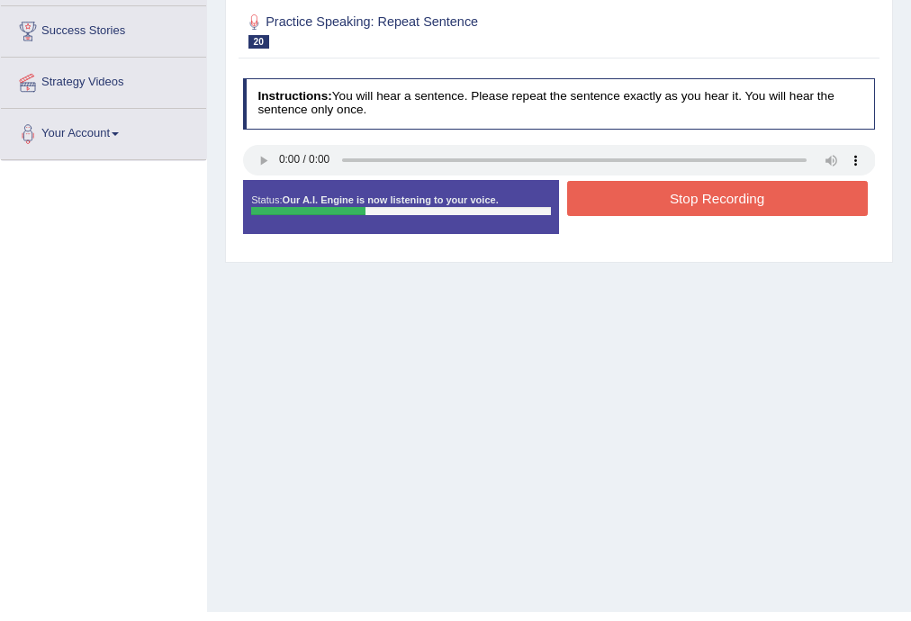
click at [659, 205] on button "Stop Recording" at bounding box center [717, 198] width 301 height 35
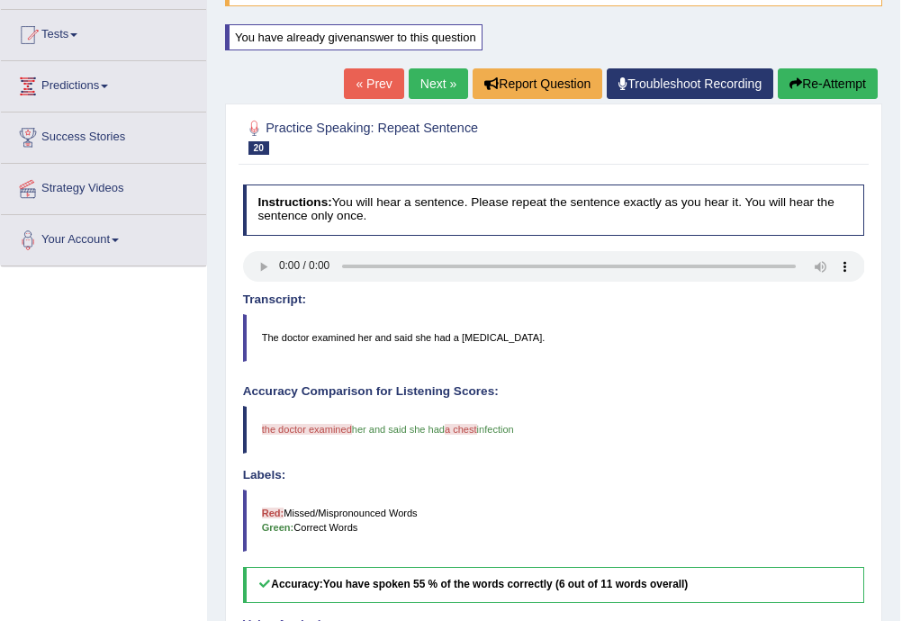
scroll to position [0, 0]
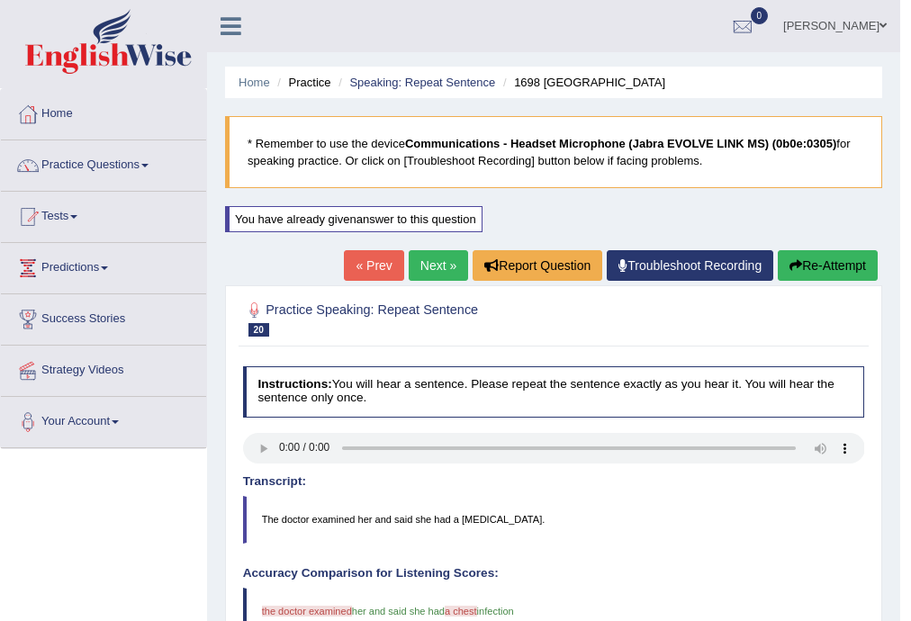
click at [439, 264] on link "Next »" at bounding box center [438, 265] width 59 height 31
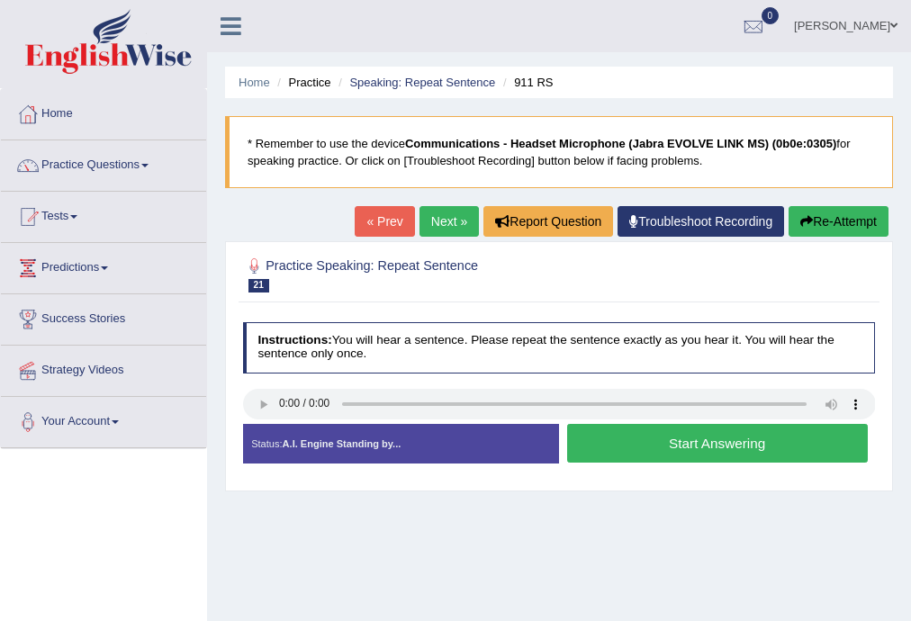
click at [654, 450] on button "Start Answering" at bounding box center [717, 443] width 301 height 39
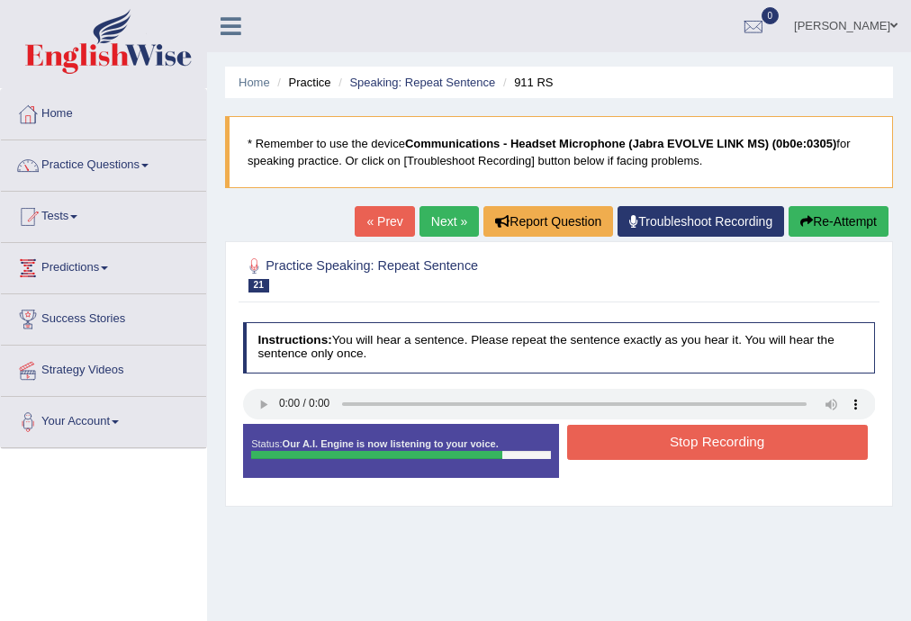
click at [380, 230] on link "« Prev" at bounding box center [384, 221] width 59 height 31
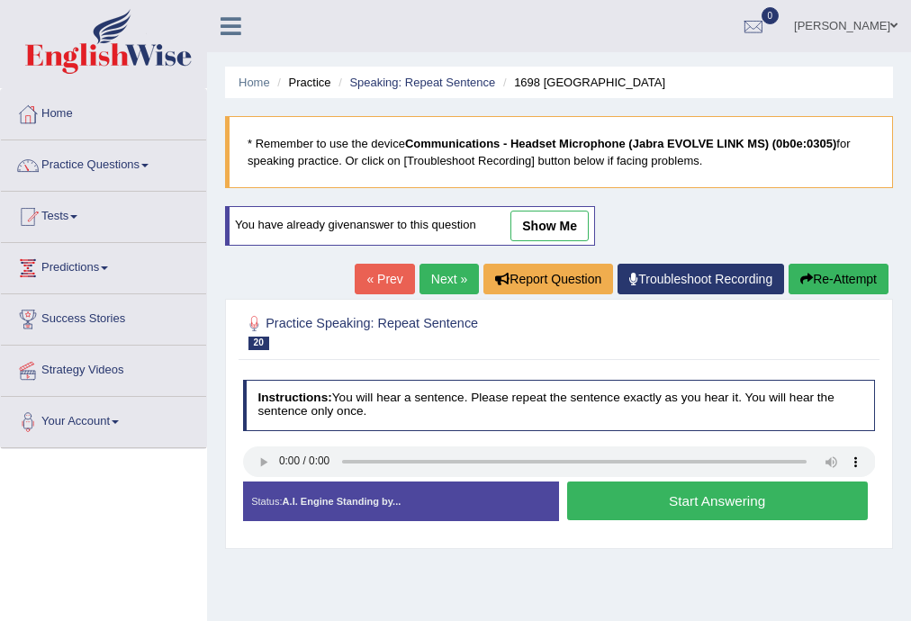
click at [432, 274] on link "Next »" at bounding box center [448, 279] width 59 height 31
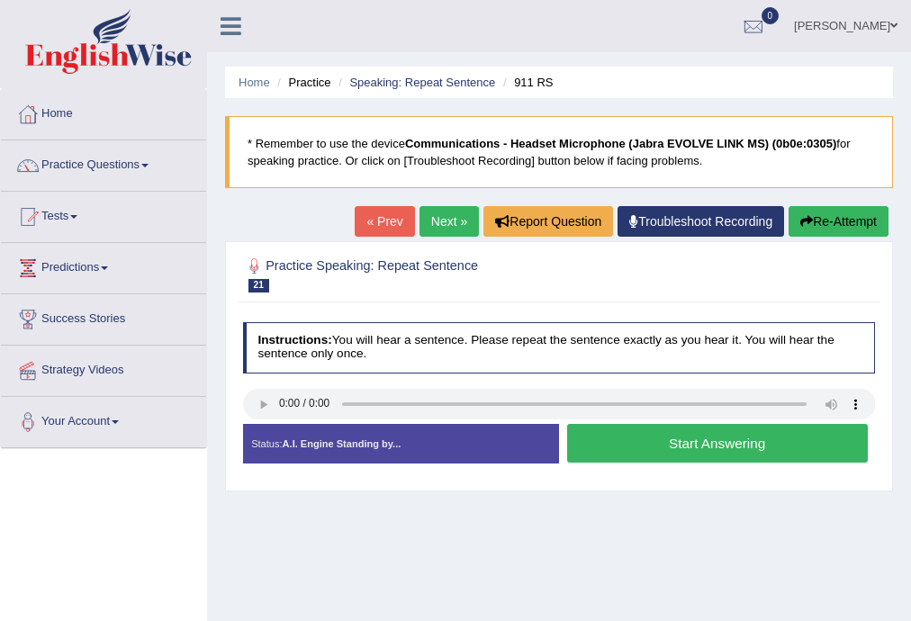
click at [673, 451] on button "Start Answering" at bounding box center [717, 443] width 301 height 39
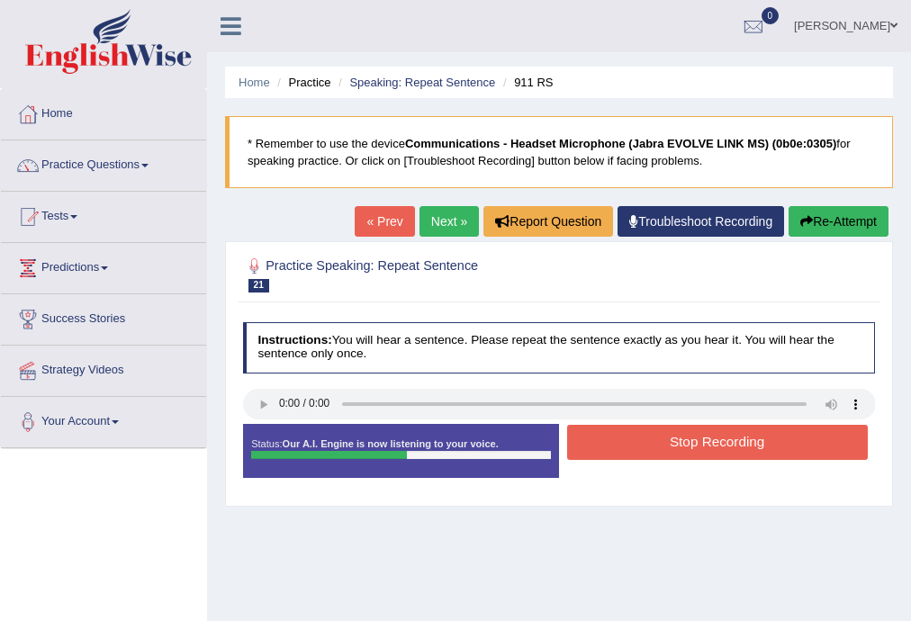
click at [672, 444] on button "Stop Recording" at bounding box center [717, 442] width 301 height 35
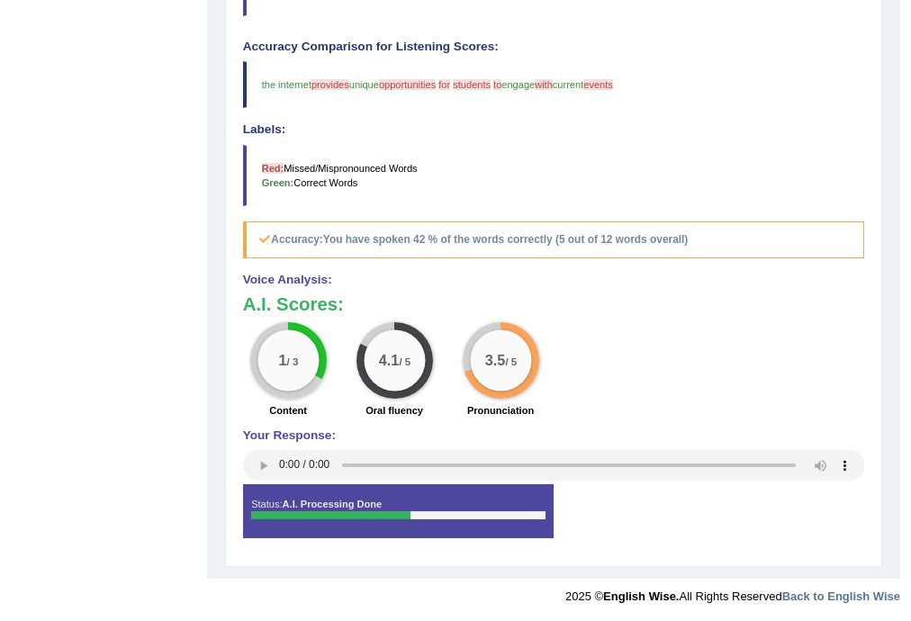
scroll to position [194, 0]
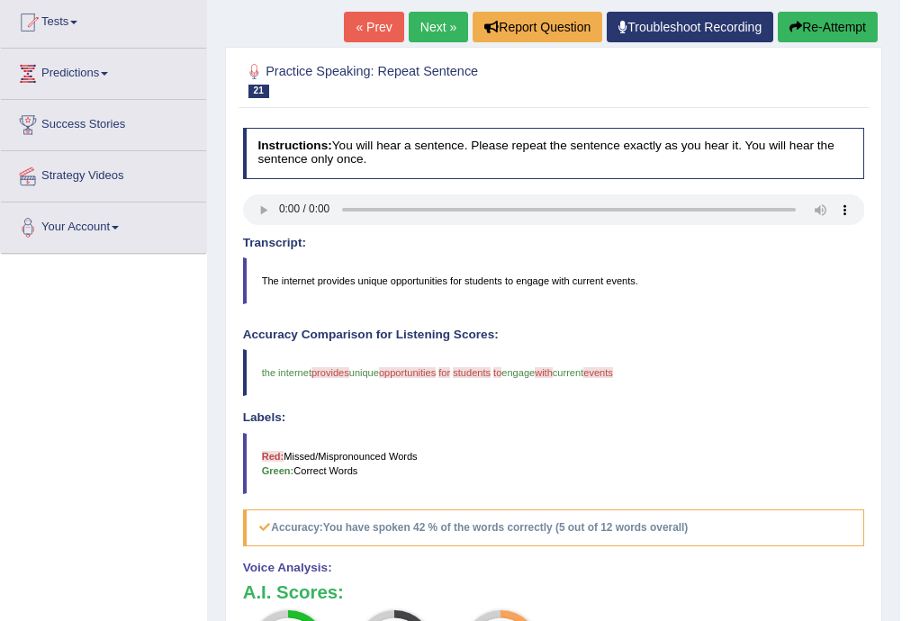
click at [444, 29] on link "Next »" at bounding box center [438, 27] width 59 height 31
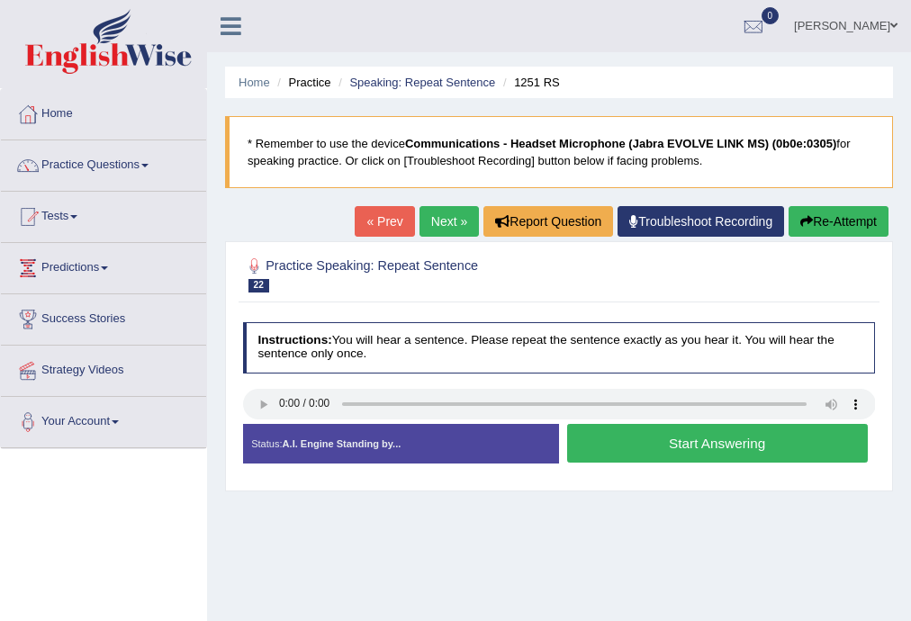
click at [695, 444] on button "Start Answering" at bounding box center [717, 443] width 301 height 39
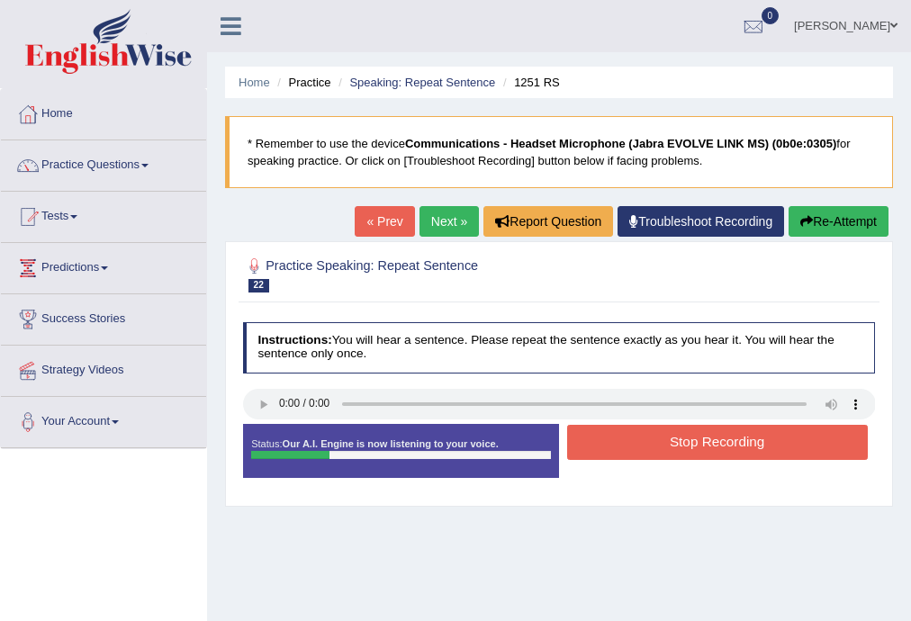
click at [691, 444] on button "Stop Recording" at bounding box center [717, 442] width 301 height 35
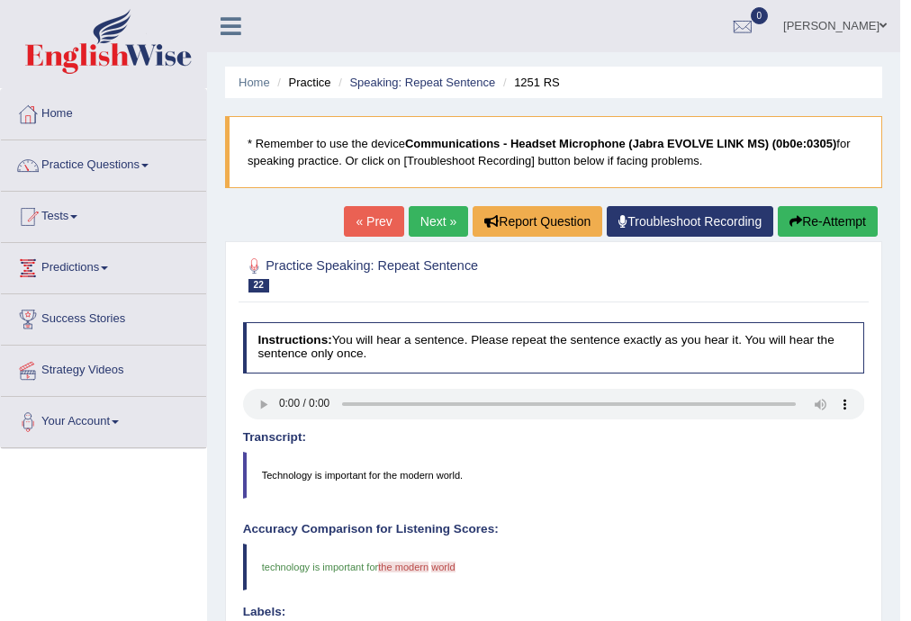
click at [430, 216] on link "Next »" at bounding box center [438, 221] width 59 height 31
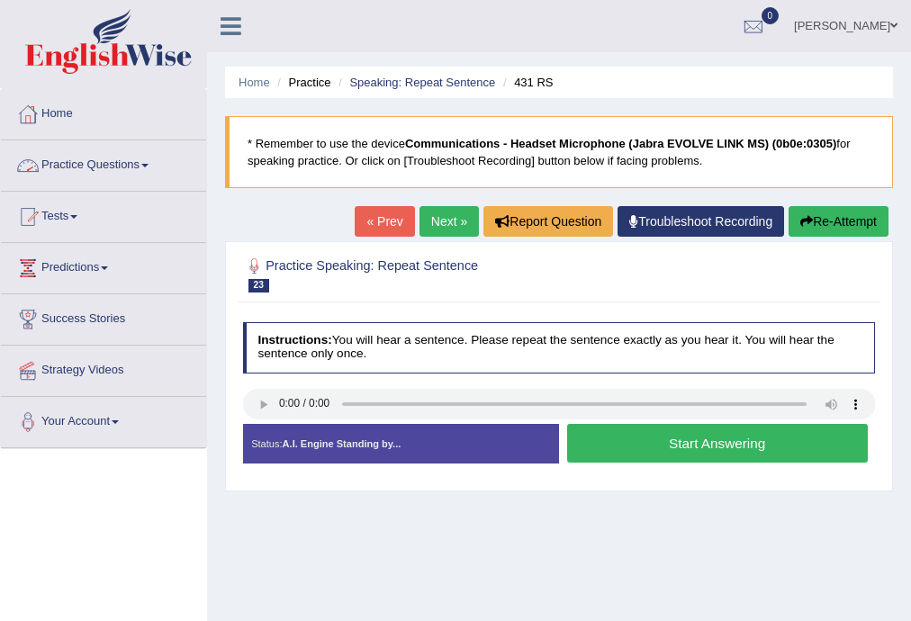
click at [149, 176] on link "Practice Questions" at bounding box center [103, 162] width 205 height 45
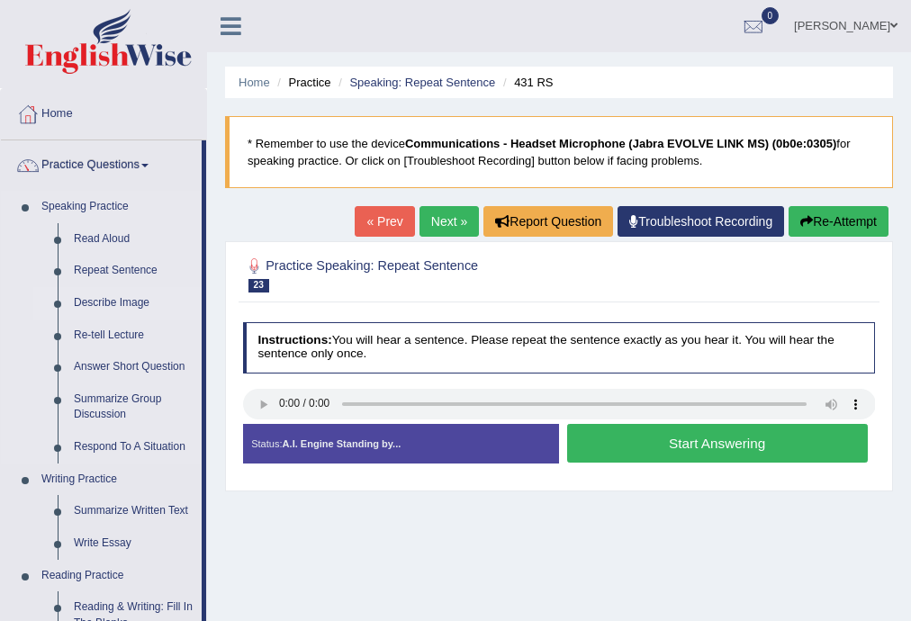
click at [90, 303] on link "Describe Image" at bounding box center [134, 303] width 136 height 32
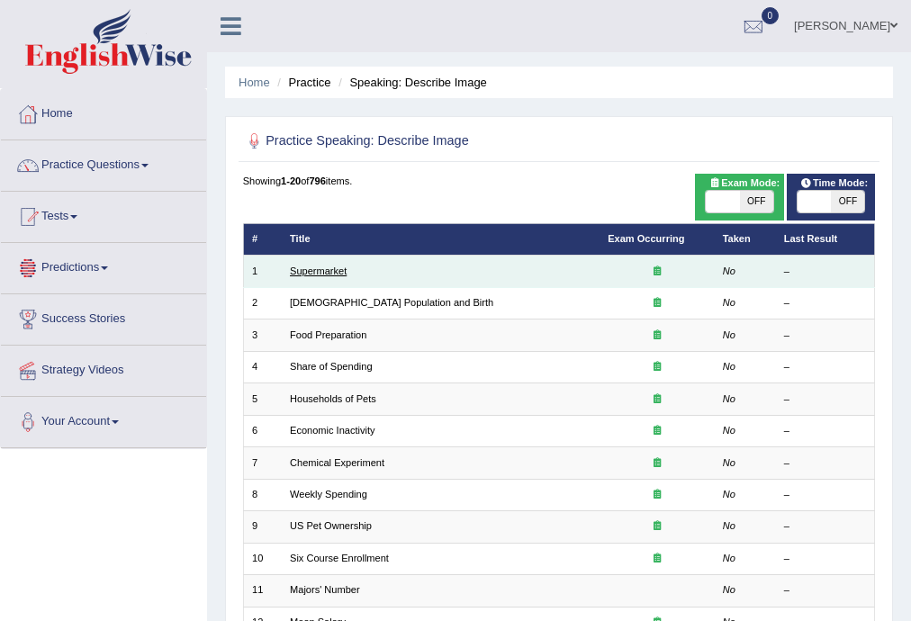
click at [300, 271] on link "Supermarket" at bounding box center [318, 271] width 57 height 11
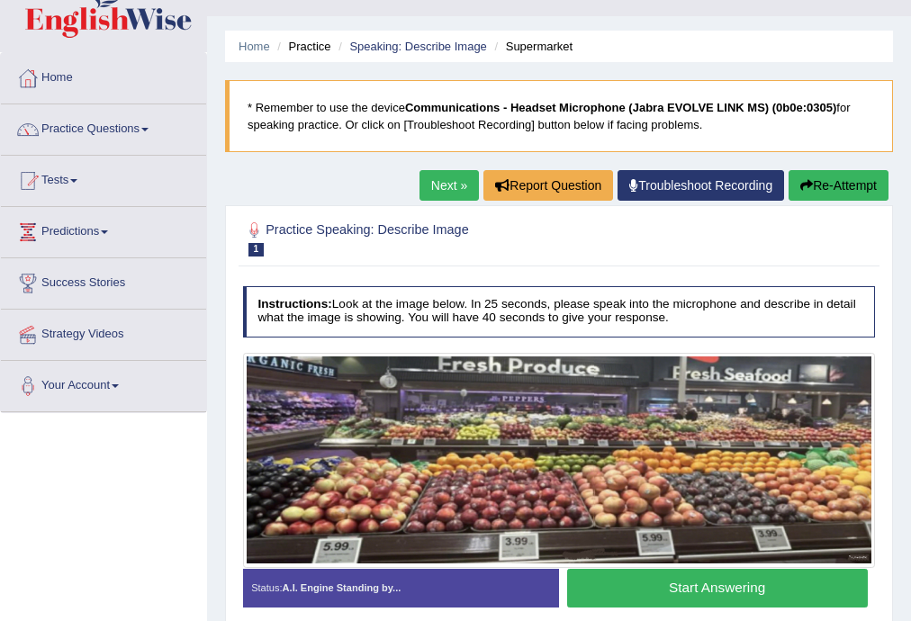
scroll to position [324, 0]
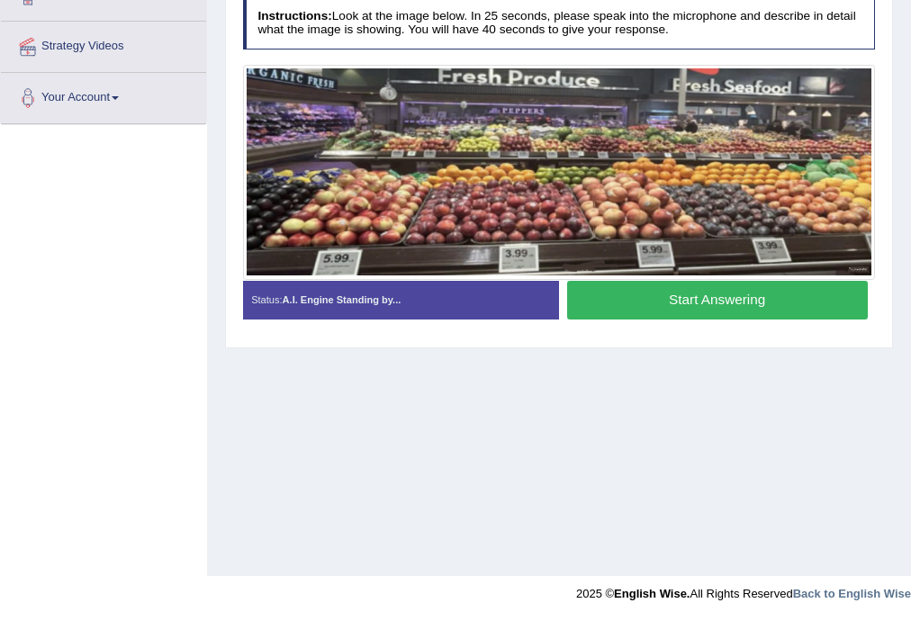
click at [695, 299] on button "Start Answering" at bounding box center [717, 300] width 301 height 39
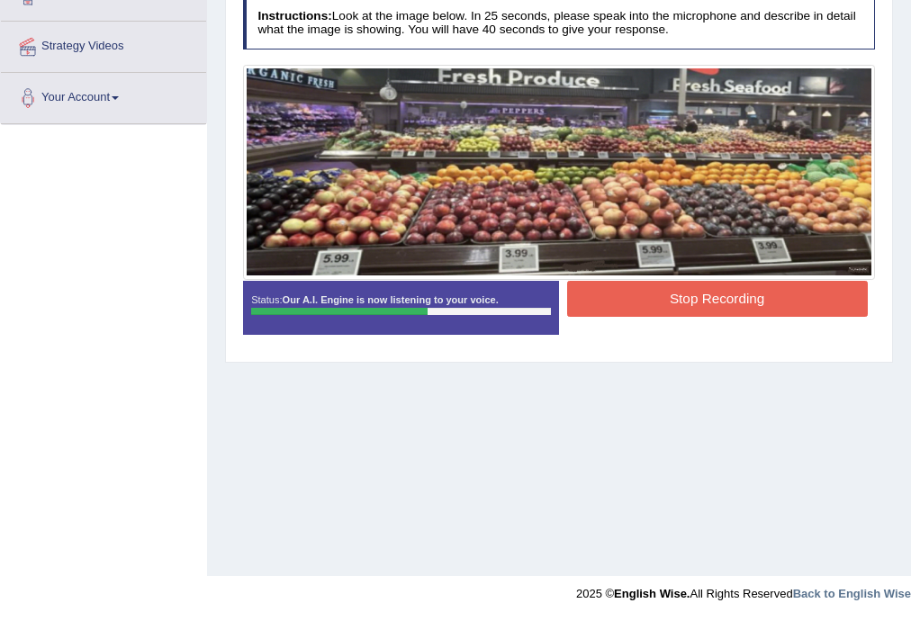
click at [695, 299] on button "Stop Recording" at bounding box center [717, 298] width 301 height 35
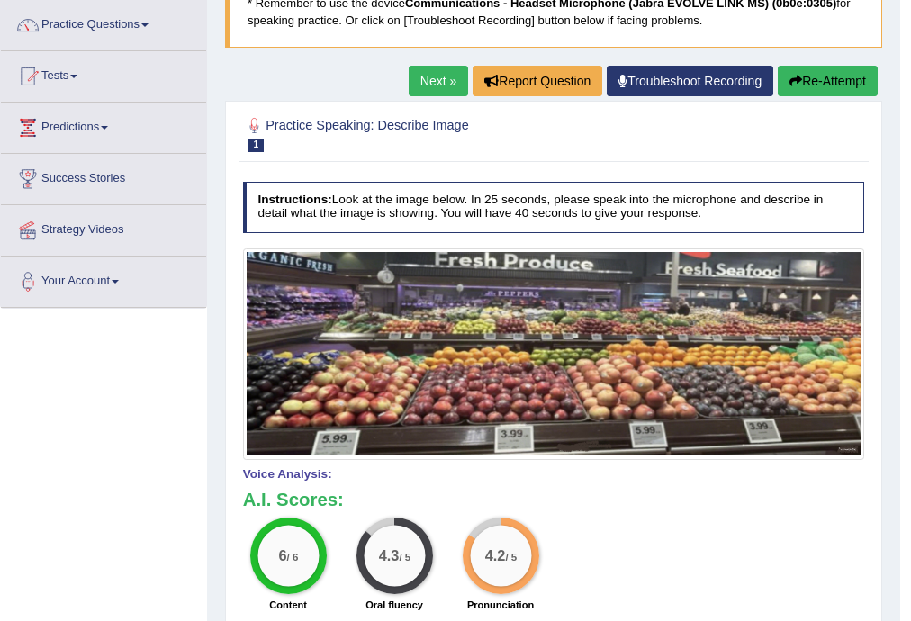
scroll to position [140, 0]
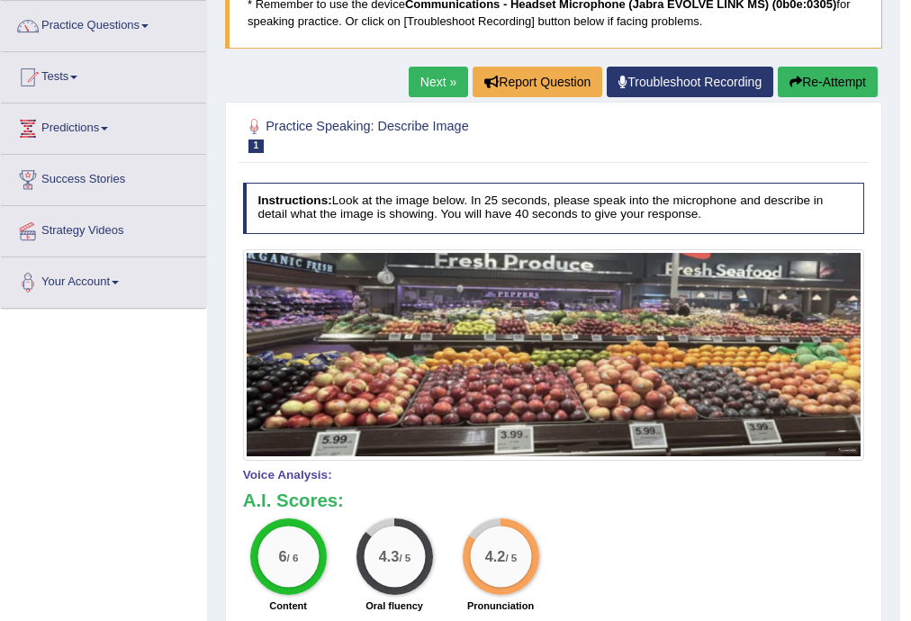
click at [425, 88] on link "Next »" at bounding box center [438, 82] width 59 height 31
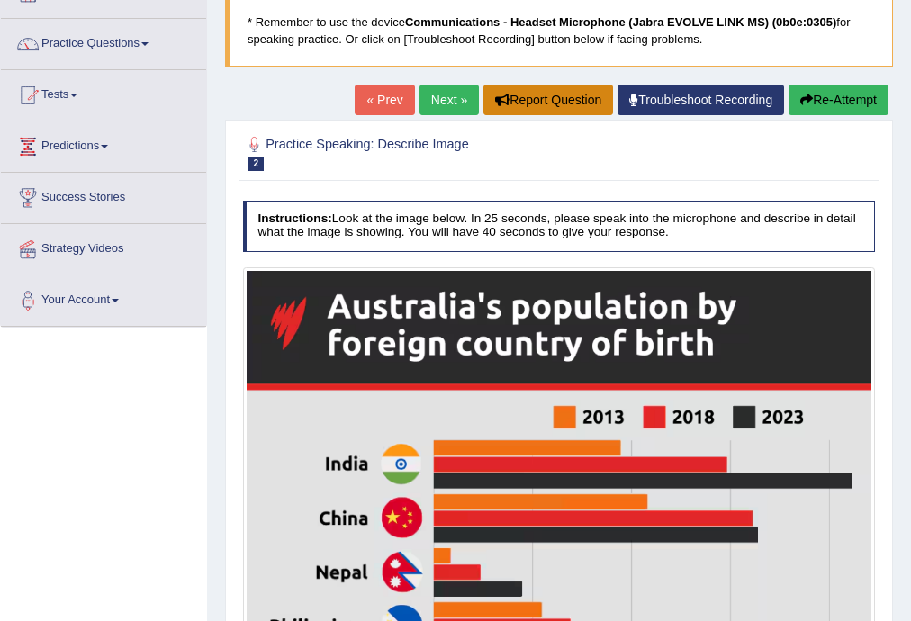
scroll to position [120, 0]
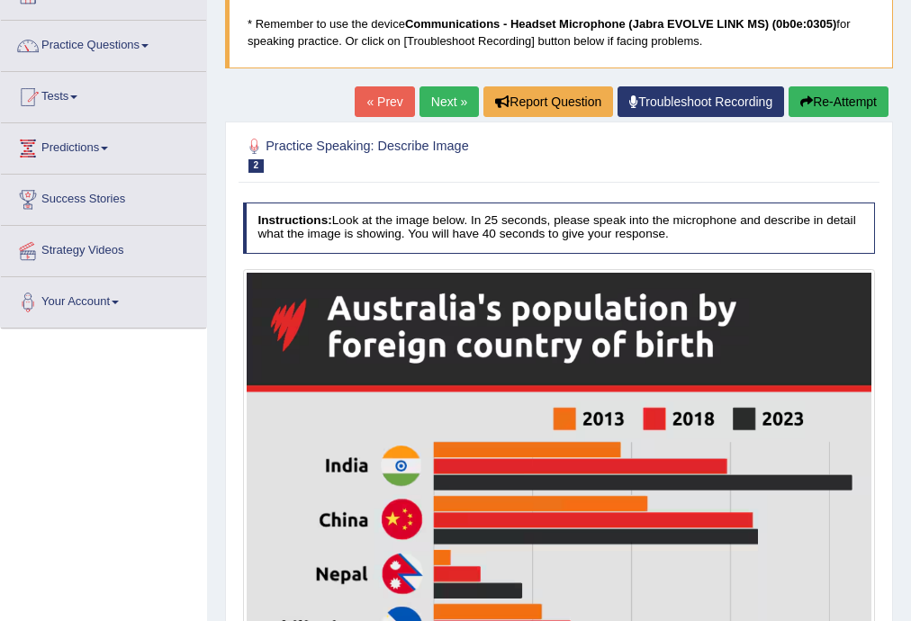
click at [459, 106] on link "Next »" at bounding box center [448, 101] width 59 height 31
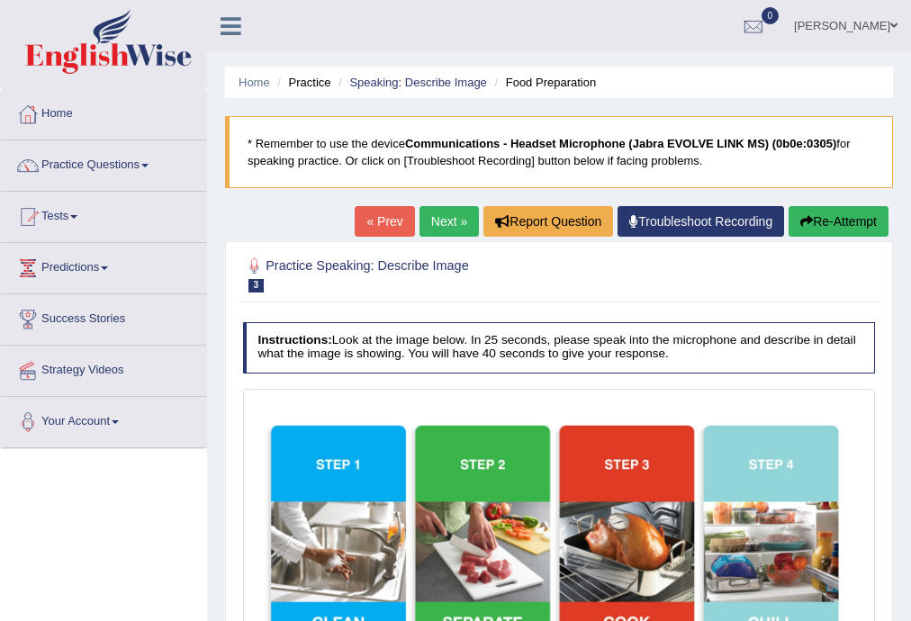
click at [443, 218] on link "Next »" at bounding box center [448, 221] width 59 height 31
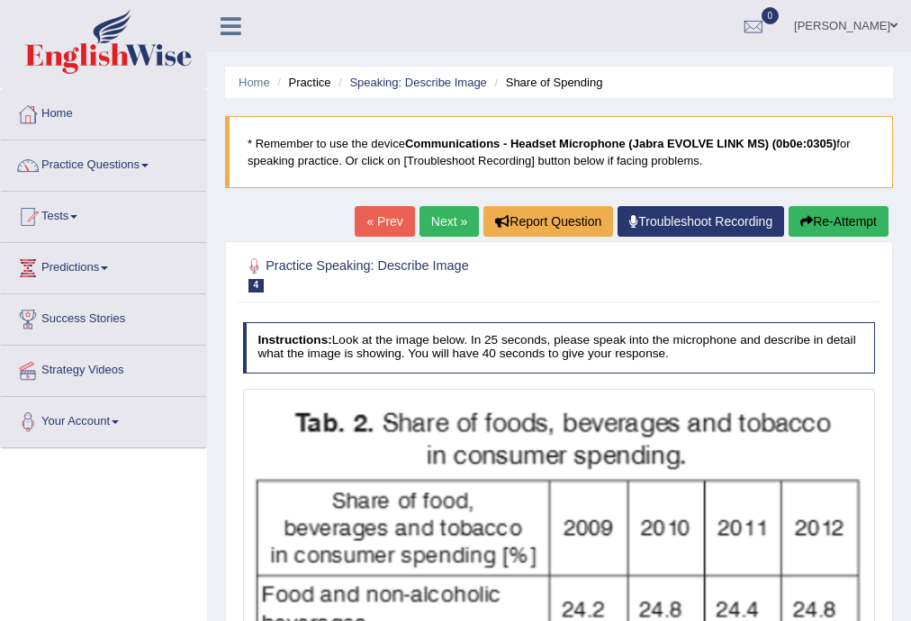
click at [379, 216] on link "« Prev" at bounding box center [384, 221] width 59 height 31
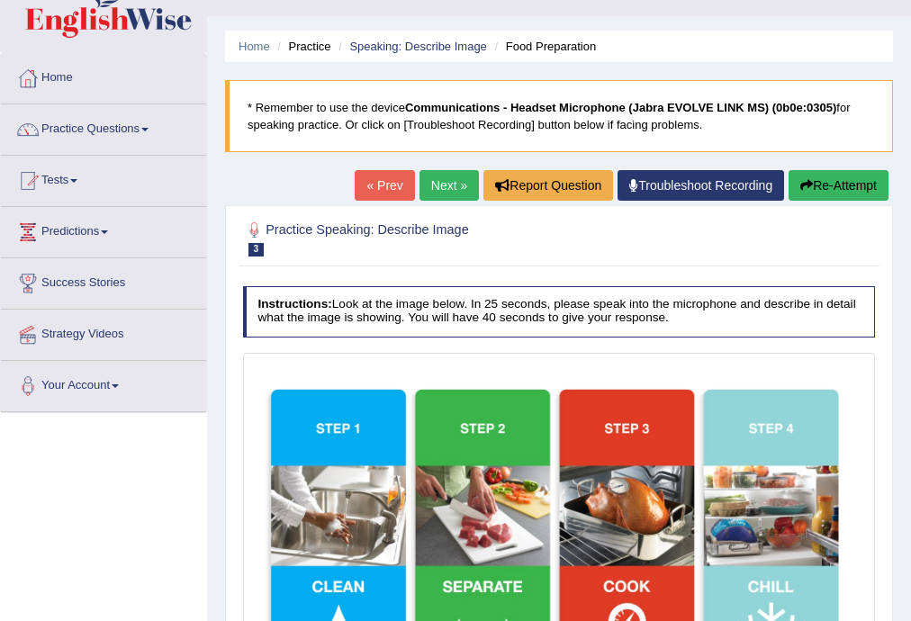
scroll to position [324, 0]
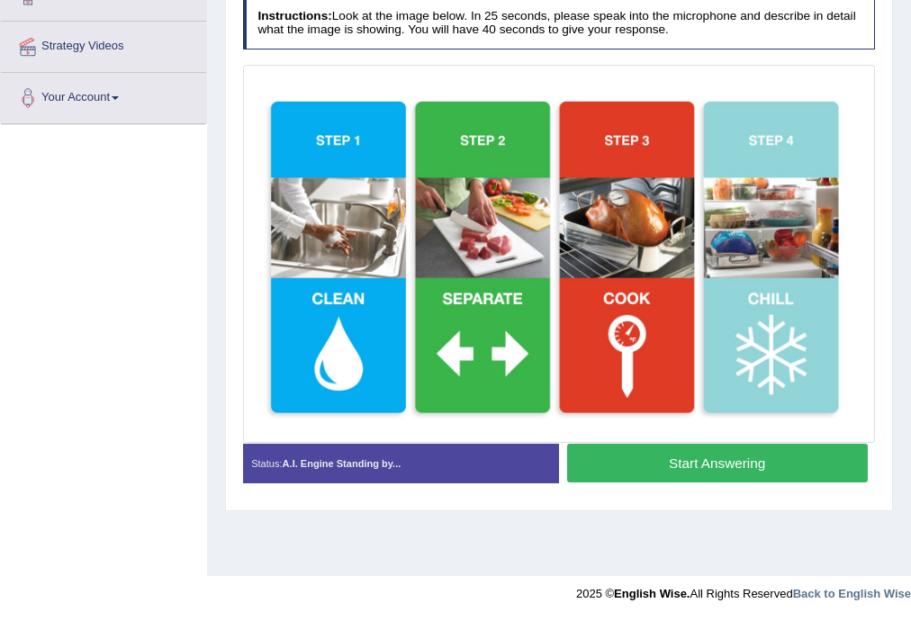
click at [687, 452] on button "Start Answering" at bounding box center [717, 463] width 301 height 39
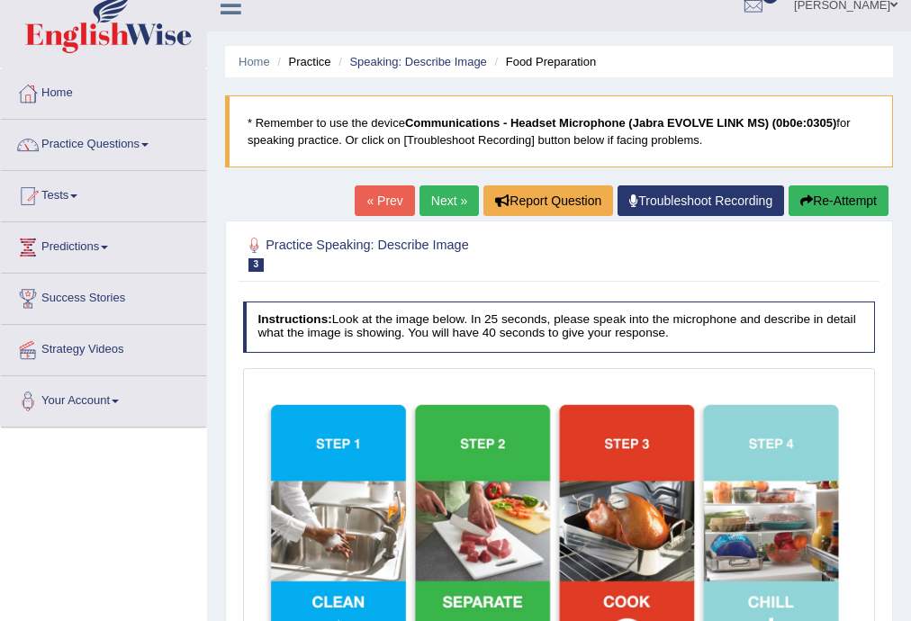
scroll to position [0, 0]
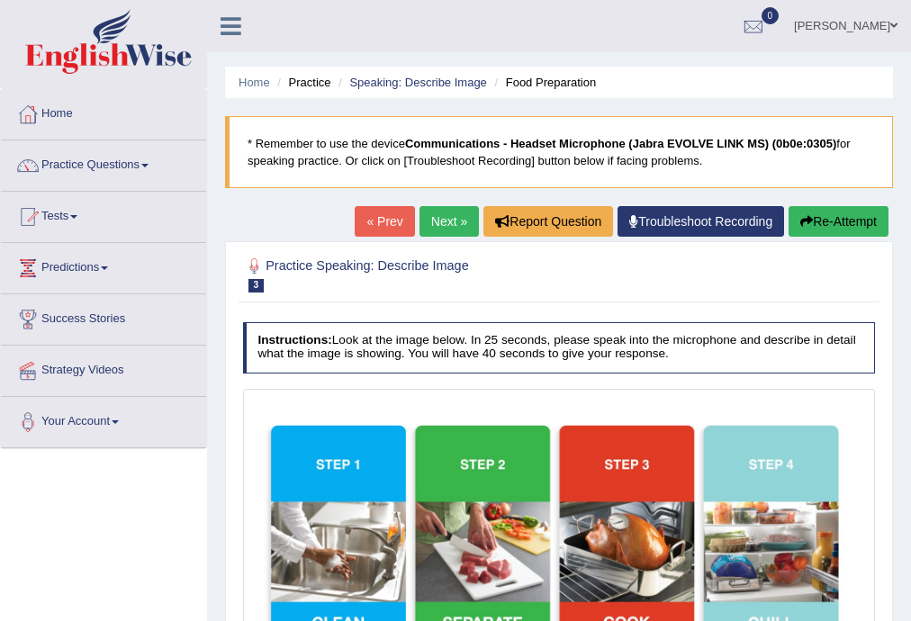
click at [367, 218] on link "« Prev" at bounding box center [384, 221] width 59 height 31
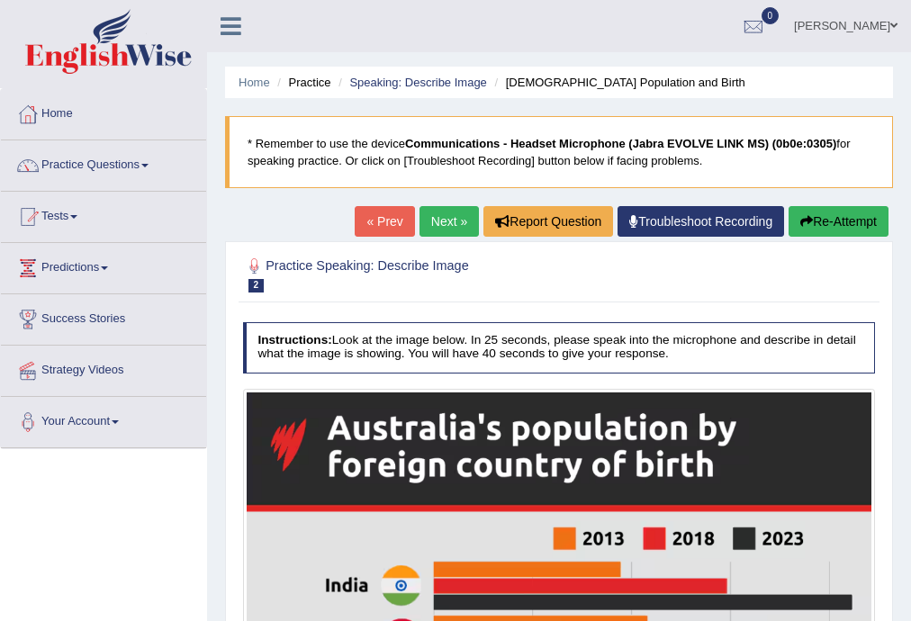
click at [440, 223] on link "Next »" at bounding box center [448, 221] width 59 height 31
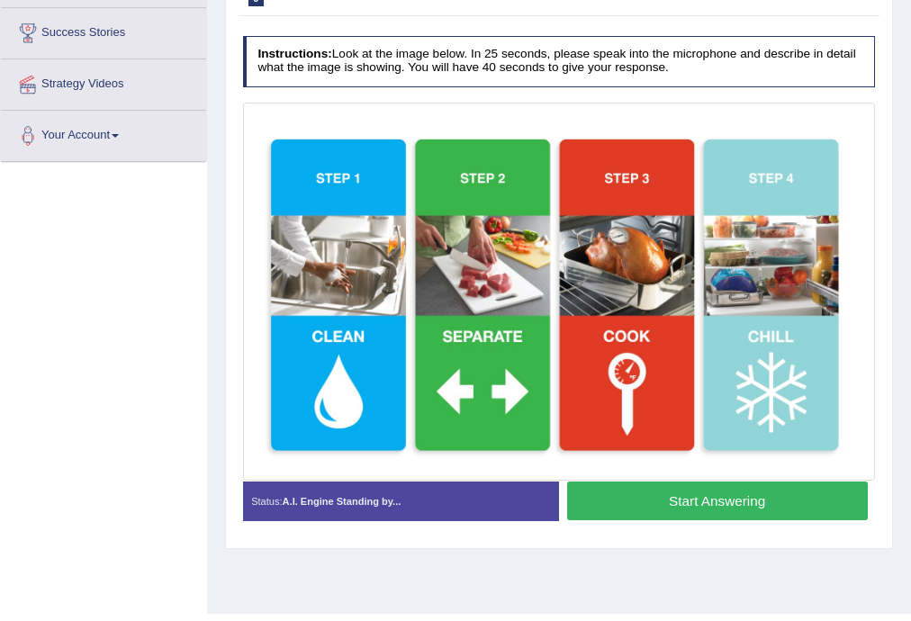
scroll to position [288, 0]
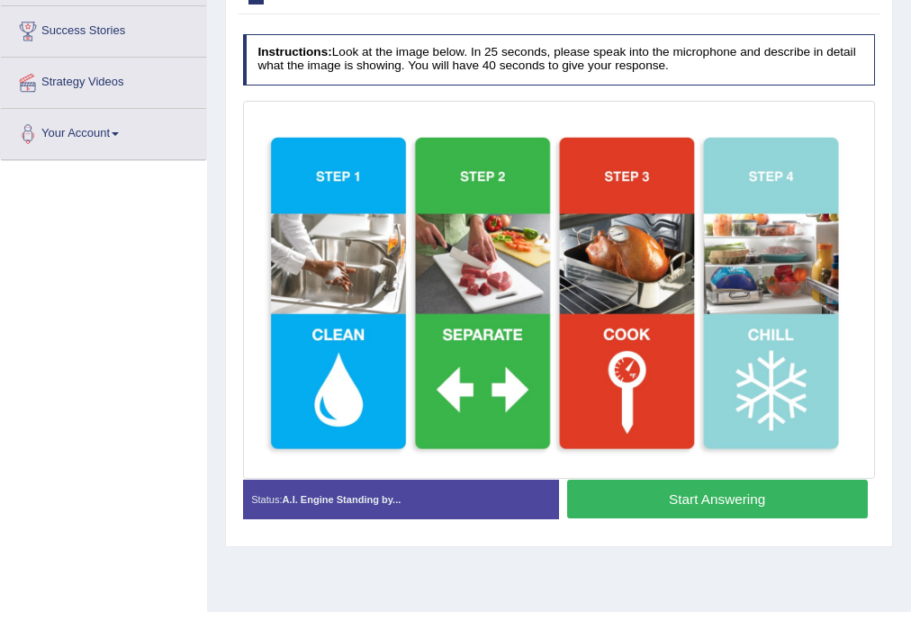
click at [702, 499] on button "Start Answering" at bounding box center [717, 499] width 301 height 39
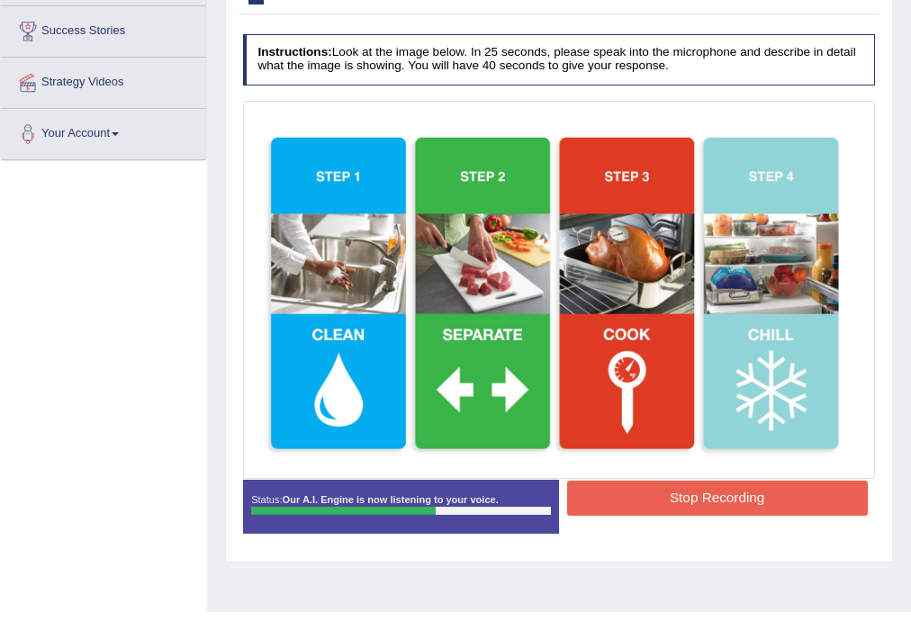
click at [702, 499] on button "Stop Recording" at bounding box center [717, 498] width 301 height 35
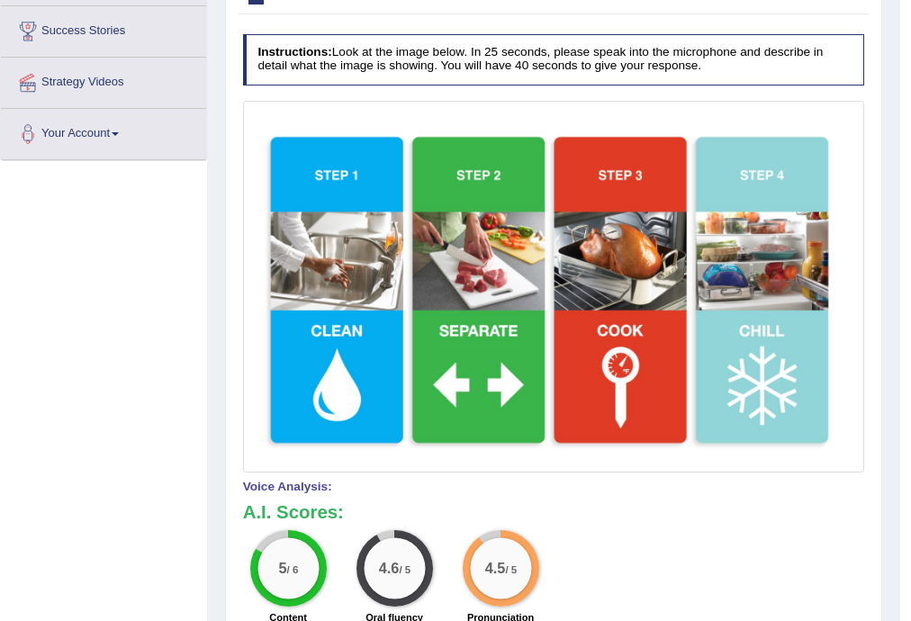
click at [659, 446] on img at bounding box center [554, 286] width 614 height 364
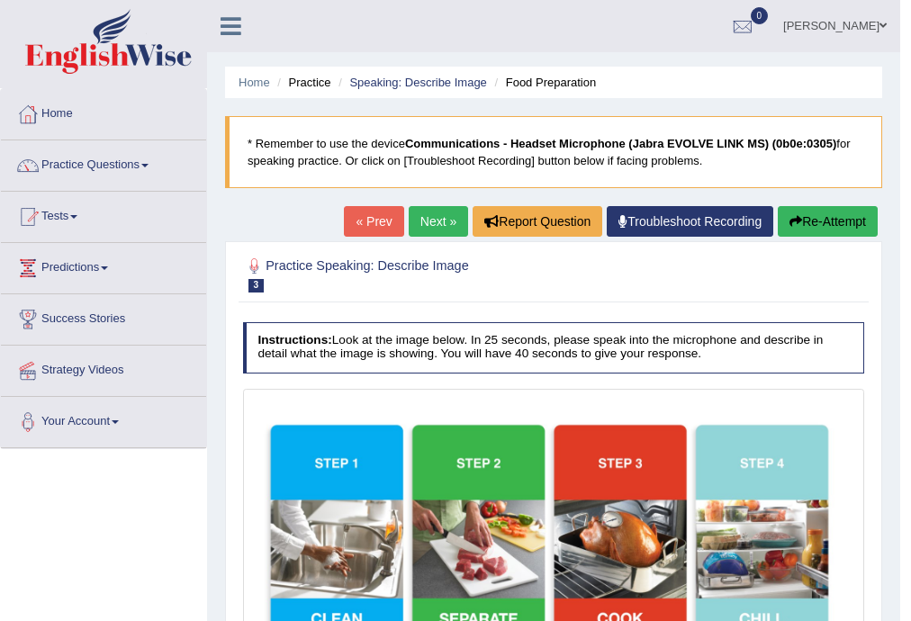
click at [367, 222] on link "« Prev" at bounding box center [373, 221] width 59 height 31
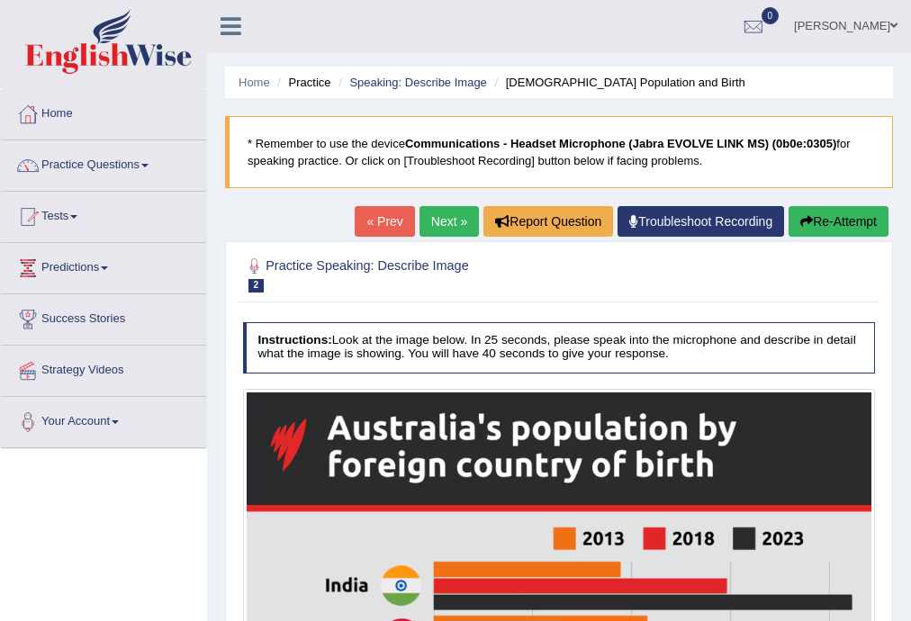
click at [369, 221] on link "« Prev" at bounding box center [384, 221] width 59 height 31
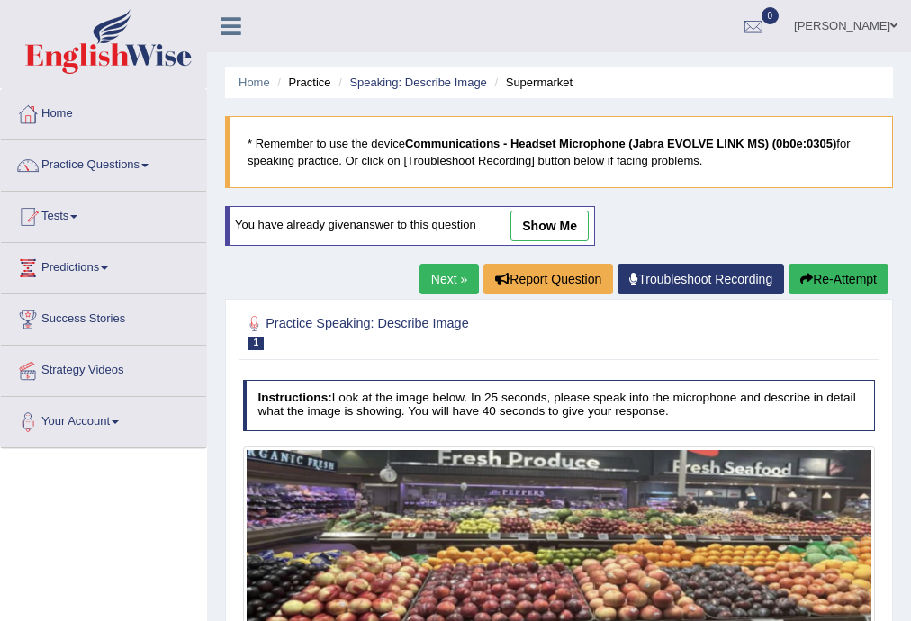
click at [557, 217] on link "show me" at bounding box center [549, 226] width 78 height 31
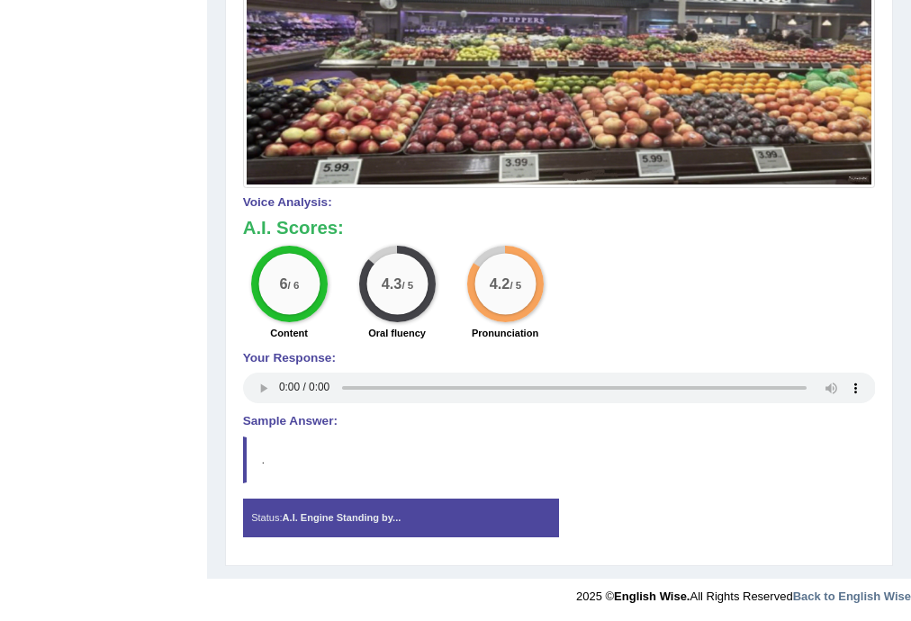
scroll to position [172, 0]
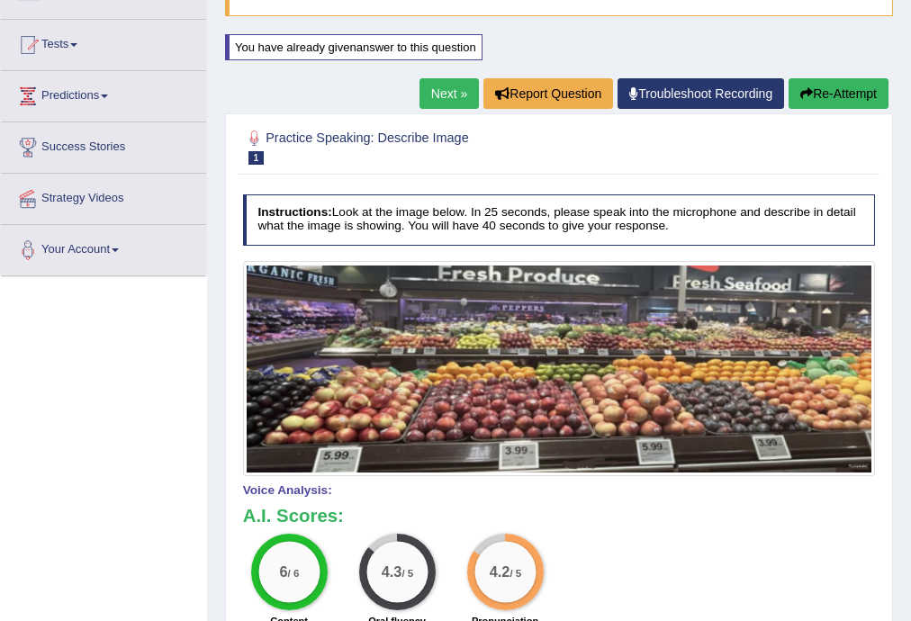
click at [435, 97] on link "Next »" at bounding box center [448, 93] width 59 height 31
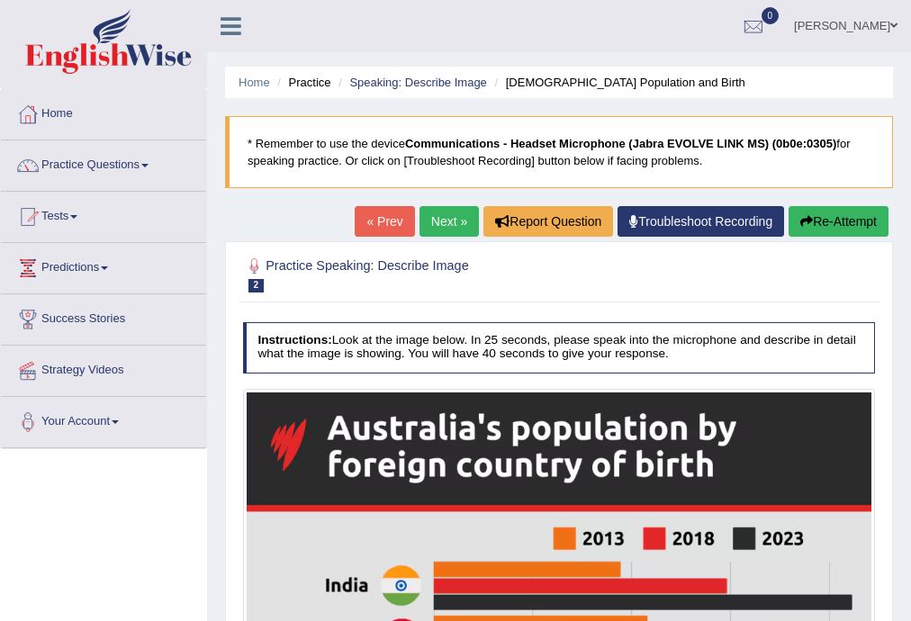
click at [431, 227] on link "Next »" at bounding box center [448, 221] width 59 height 31
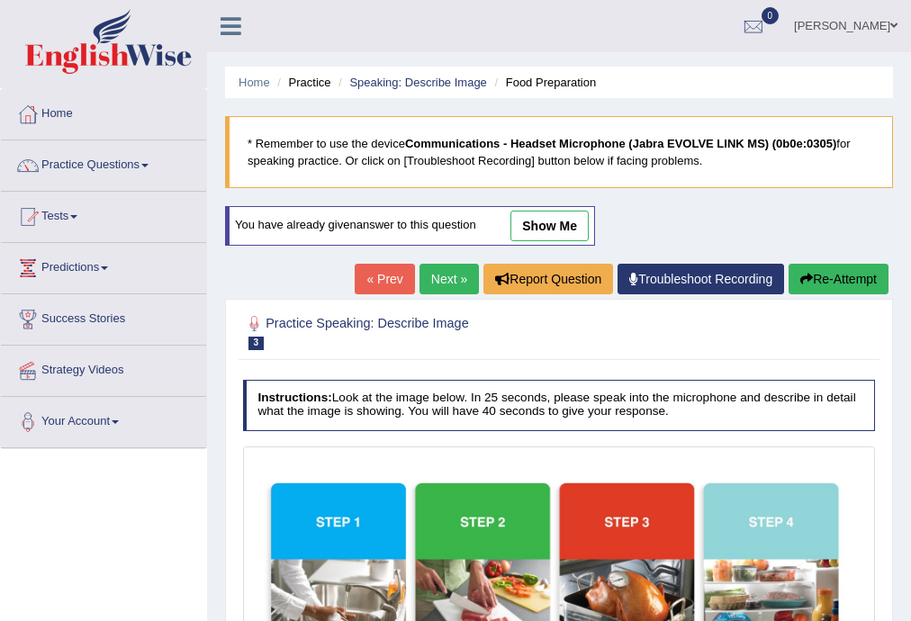
click at [451, 266] on link "Next »" at bounding box center [448, 279] width 59 height 31
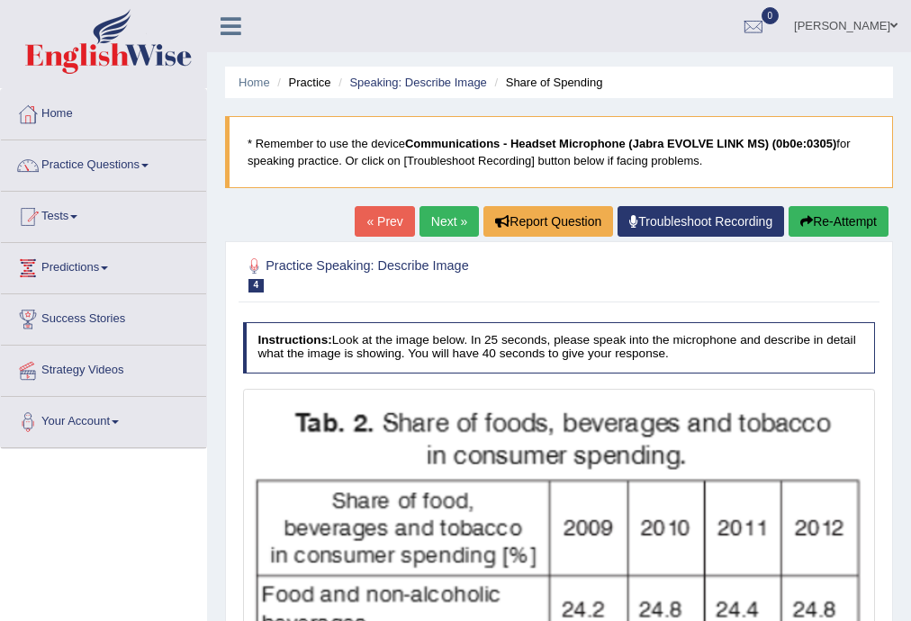
click at [377, 223] on link "« Prev" at bounding box center [384, 221] width 59 height 31
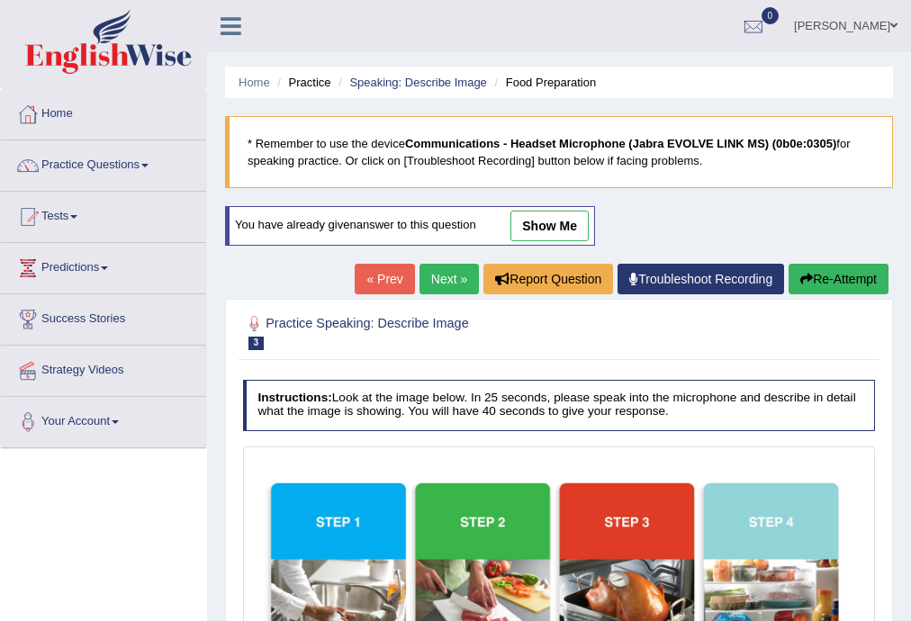
click at [547, 231] on link "show me" at bounding box center [549, 226] width 78 height 31
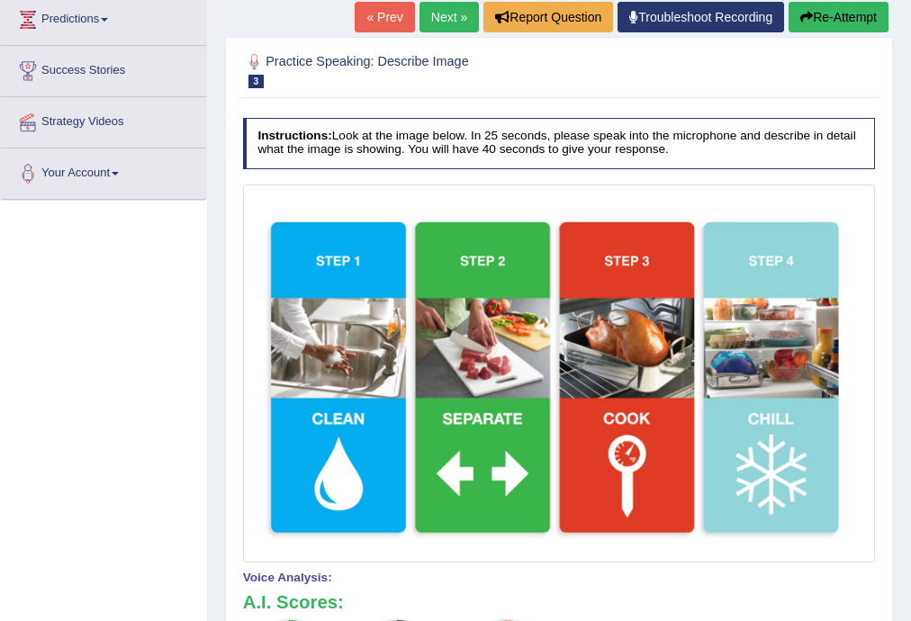
scroll to position [47, 0]
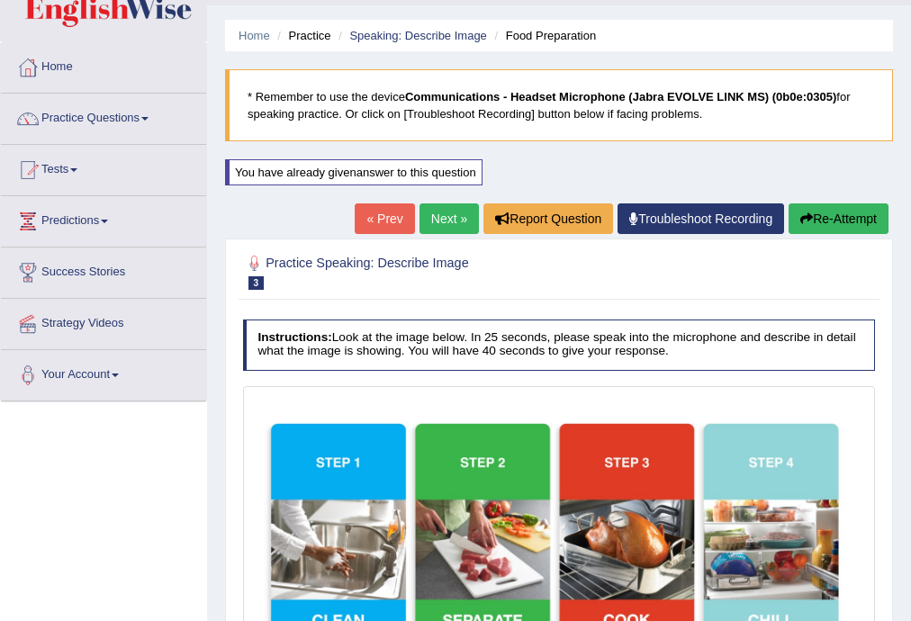
click at [445, 223] on link "Next »" at bounding box center [448, 218] width 59 height 31
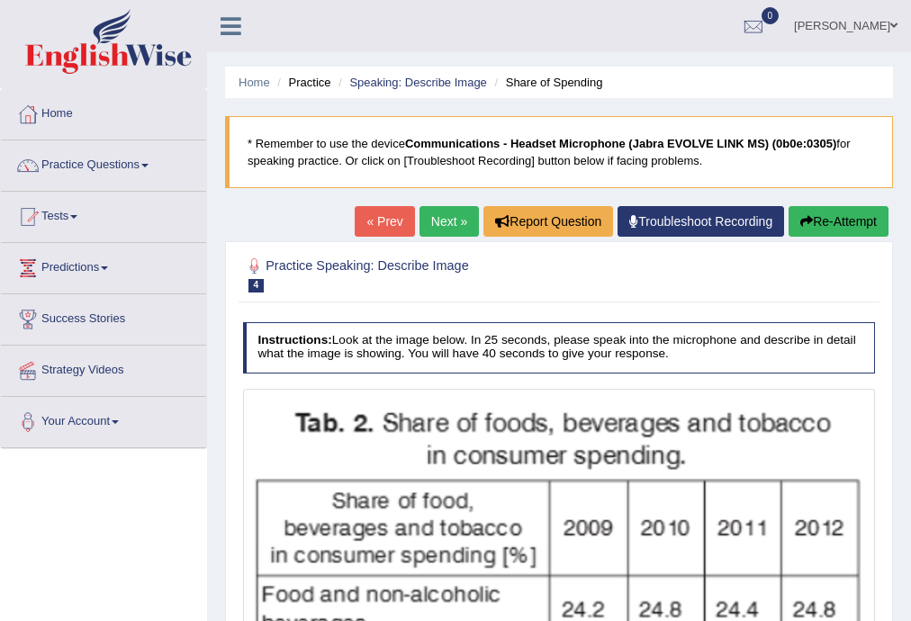
click at [450, 231] on link "Next »" at bounding box center [448, 221] width 59 height 31
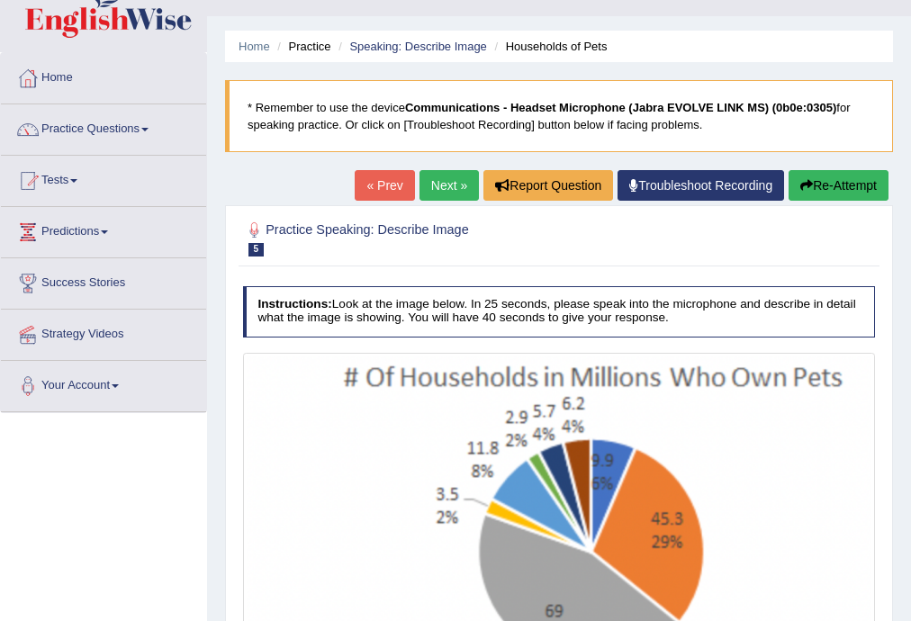
scroll to position [324, 0]
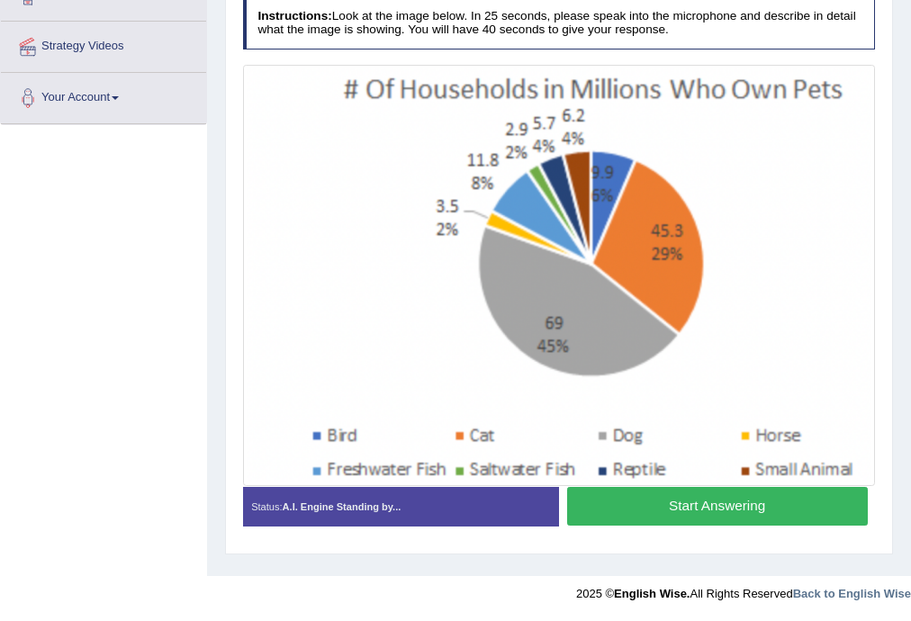
click at [724, 504] on button "Start Answering" at bounding box center [717, 506] width 301 height 39
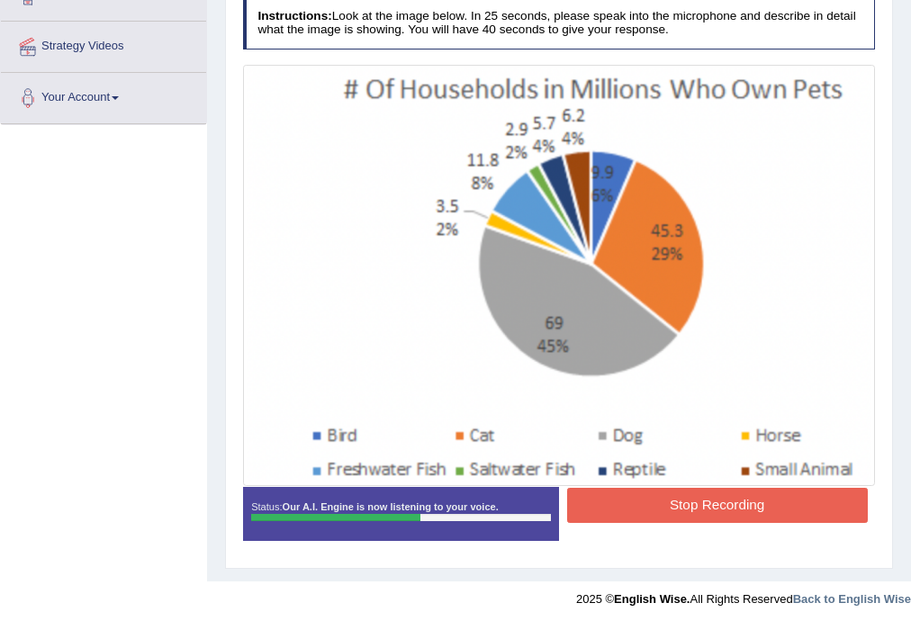
click at [724, 504] on button "Stop Recording" at bounding box center [717, 505] width 301 height 35
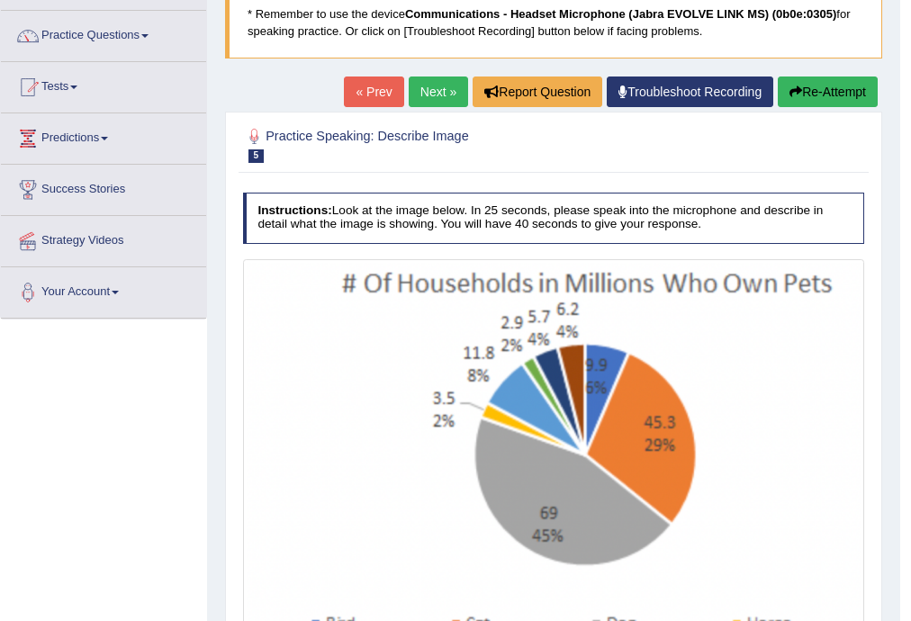
scroll to position [54, 0]
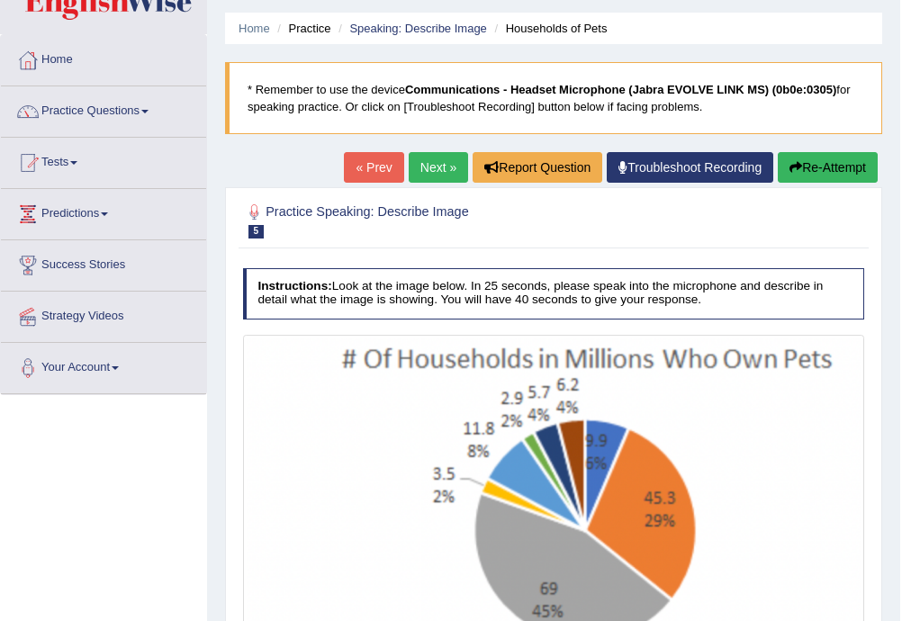
click at [828, 175] on button "Re-Attempt" at bounding box center [828, 167] width 100 height 31
